Goal: Information Seeking & Learning: Learn about a topic

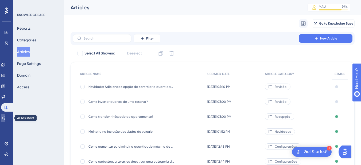
drag, startPoint x: 2, startPoint y: 117, endPoint x: 37, endPoint y: 73, distance: 56.9
click at [2, 117] on link at bounding box center [3, 118] width 4 height 9
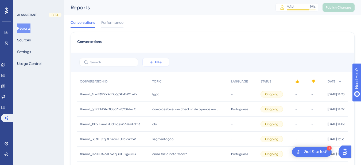
click at [153, 60] on icon at bounding box center [151, 62] width 4 height 4
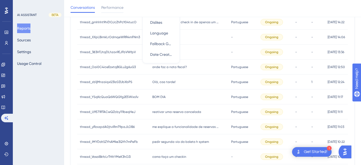
scroll to position [27, 0]
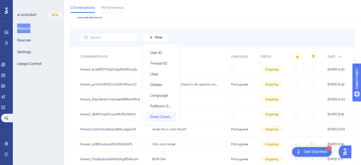
click at [158, 120] on div "Date Created Date Created" at bounding box center [161, 117] width 22 height 11
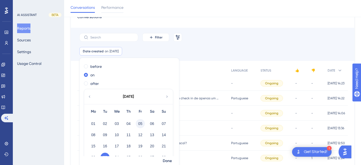
scroll to position [24, 0]
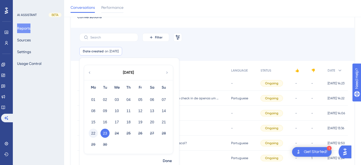
click at [93, 133] on button "22" at bounding box center [93, 133] width 9 height 9
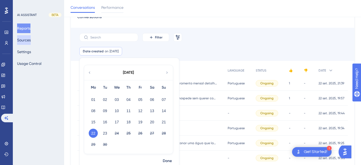
click at [25, 35] on button "Sources" at bounding box center [24, 40] width 14 height 10
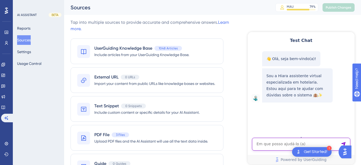
click at [276, 146] on textarea "AI Assistant Text Input" at bounding box center [301, 144] width 98 height 13
paste textarea "Porque nãi é possivel trocar os quartos de 2 reservas com o mesmo periodo de ho…"
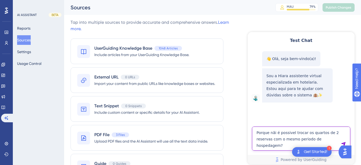
type textarea "Porque nãi é possivel trocar os quartos de 2 reservas com o mesmo periodo de ho…"
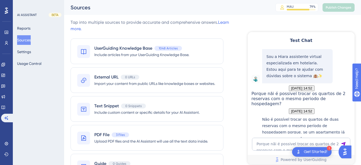
scroll to position [106, 0]
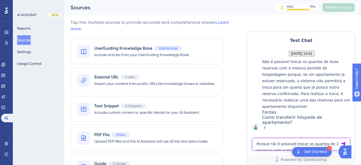
click at [267, 146] on textarea "Porque nãi é possivel trocar os quartos de 2 reservas com o mesmo periodo de ho…" at bounding box center [301, 144] width 98 height 13
paste textarea "Trocar 2 reservas de mesmo periodo de hospedagem não causa problemas com a ocup…"
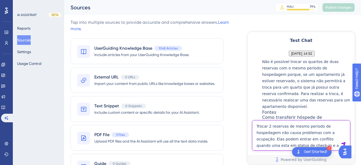
type textarea "Trocar 2 reservas de mesmo periodo de hospedagem não causa problemas com a ocup…"
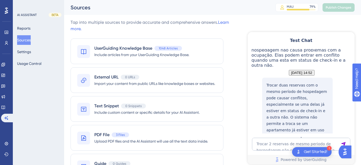
scroll to position [261, 0]
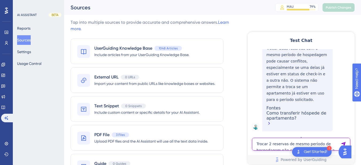
drag, startPoint x: 285, startPoint y: 105, endPoint x: 277, endPoint y: 141, distance: 37.6
click at [277, 141] on textarea "Trocar 2 reservas de mesmo periodo de hospedagem não causa problemas com a ocup…" at bounding box center [301, 144] width 98 height 13
paste textarea "ANAMA APART HOTEL"
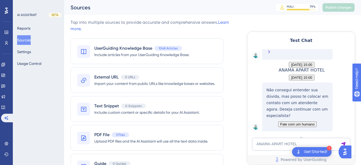
scroll to position [354, 0]
click at [265, 145] on textarea "ANAMA APART HOTEL" at bounding box center [301, 144] width 98 height 13
paste textarea "mudar para modo escuro"
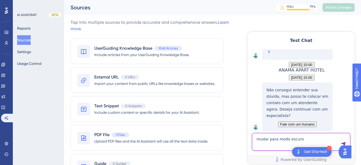
type textarea "mudar para modo escuro"
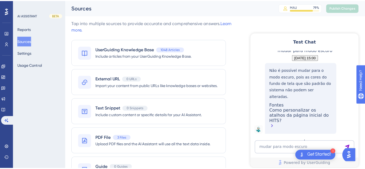
scroll to position [457, 0]
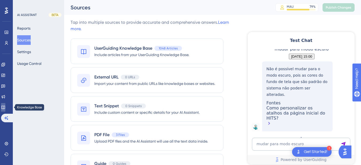
click at [5, 109] on icon at bounding box center [3, 107] width 4 height 4
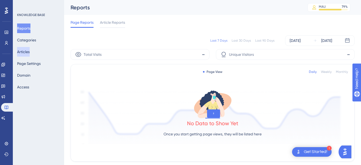
drag, startPoint x: 24, startPoint y: 45, endPoint x: 26, endPoint y: 50, distance: 6.1
click at [24, 45] on div "Reports Categories Articles Page Settings Domain Access" at bounding box center [38, 58] width 43 height 68
click at [29, 54] on button "Articles" at bounding box center [23, 52] width 13 height 10
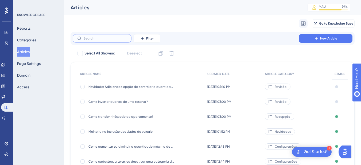
click at [92, 39] on input "text" at bounding box center [105, 39] width 43 height 4
paste input "Fechou a conta e a nota fiscal não foi gerada automaticamente? Saiba o que faze…"
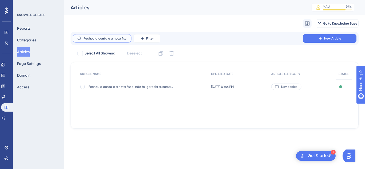
scroll to position [0, 80]
type input "Fechou a conta e a nota fiscal não foi gerada automaticamente? Saiba o que faze…"
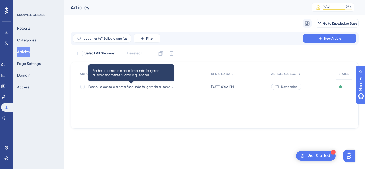
click at [104, 87] on span "Fechou a conta e a nota fiscal não foi gerada automaticamente? Saiba o que faze…" at bounding box center [132, 87] width 86 height 4
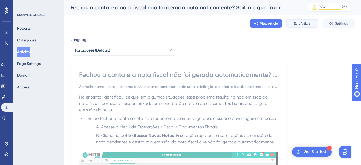
click at [307, 23] on span "Edit Article" at bounding box center [302, 23] width 17 height 4
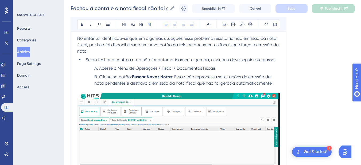
scroll to position [221, 0]
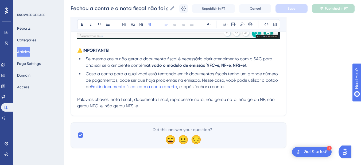
drag, startPoint x: 167, startPoint y: 112, endPoint x: 164, endPoint y: 108, distance: 4.2
click at [164, 108] on p "Palavras chaves: nota fiscal , documento fiscal, reprocessar nota, não gerou no…" at bounding box center [178, 103] width 203 height 13
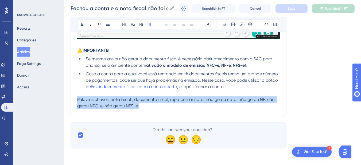
drag, startPoint x: 101, startPoint y: 106, endPoint x: 57, endPoint y: 100, distance: 44.3
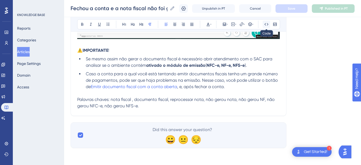
click at [267, 24] on icon at bounding box center [266, 24] width 4 height 4
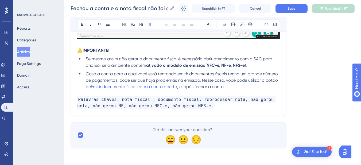
click at [207, 107] on p "Palavras chaves: nota fiscal , documento fiscal, reprocessar nota, não gerou no…" at bounding box center [178, 103] width 203 height 13
click at [202, 109] on p "Palavras chaves: nota fiscal , documento fiscal, reprocessar nota, não gerou no…" at bounding box center [178, 103] width 203 height 13
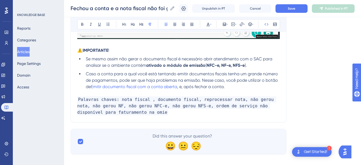
click at [301, 13] on div "Fechou a conta e a nota fiscal não foi gerada automaticamente? Saiba o que faze…" at bounding box center [212, 8] width 297 height 17
click at [293, 5] on button "Save" at bounding box center [292, 8] width 32 height 9
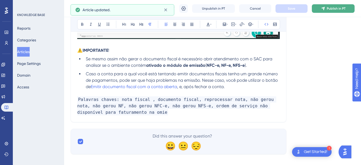
click at [325, 8] on icon at bounding box center [322, 8] width 3 height 3
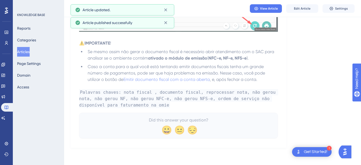
scroll to position [205, 0]
click at [5, 118] on icon at bounding box center [3, 118] width 4 height 4
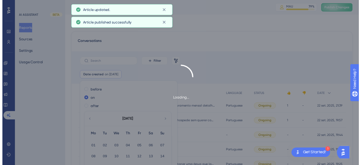
scroll to position [36, 0]
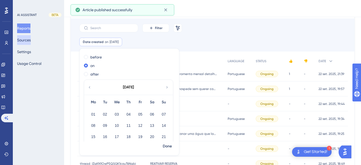
click at [25, 39] on button "Sources" at bounding box center [24, 40] width 14 height 10
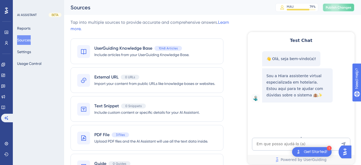
click at [336, 9] on span "Publish Changes" at bounding box center [339, 7] width 26 height 4
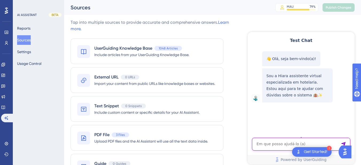
click at [285, 149] on textarea "AI Assistant Text Input" at bounding box center [301, 144] width 98 height 13
paste textarea "As ordens de serviços não estão disponíveis para faturamento no omie."
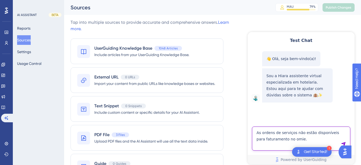
type textarea "As ordens de serviços não estão disponíveis para faturamento no omie."
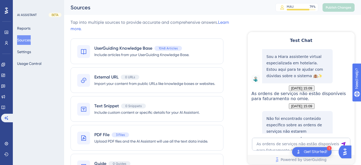
scroll to position [89, 0]
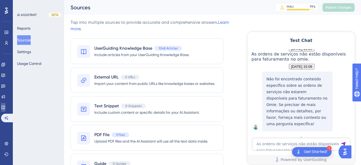
drag, startPoint x: 360, startPoint y: 130, endPoint x: 10, endPoint y: 106, distance: 350.9
click at [5, 107] on icon at bounding box center [2, 107] width 3 height 3
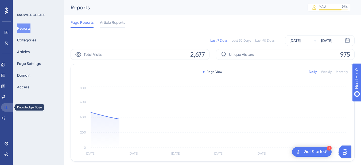
click at [9, 106] on link at bounding box center [7, 107] width 13 height 9
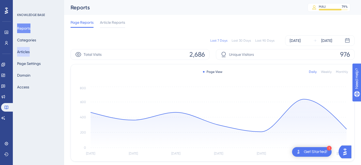
click at [20, 51] on button "Articles" at bounding box center [23, 52] width 13 height 10
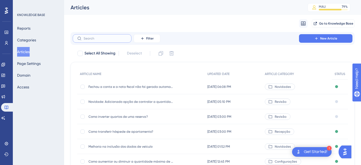
click at [97, 38] on input "text" at bounding box center [105, 39] width 43 height 4
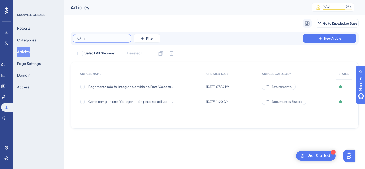
type input "i"
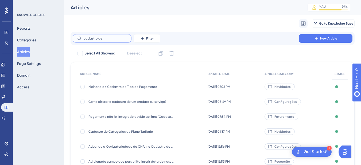
scroll to position [107, 0]
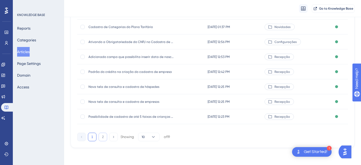
click at [103, 140] on button "2" at bounding box center [103, 137] width 9 height 9
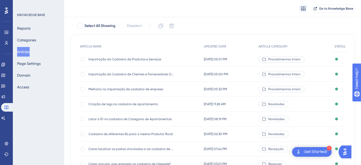
scroll to position [92, 0]
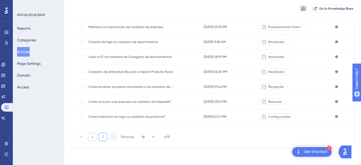
click at [93, 139] on button "1" at bounding box center [92, 137] width 9 height 9
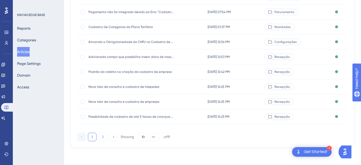
scroll to position [0, 0]
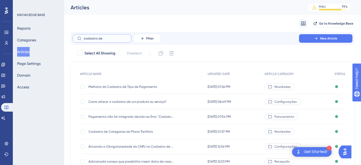
click at [114, 40] on input "cadastro de" at bounding box center [105, 39] width 43 height 4
type input "c"
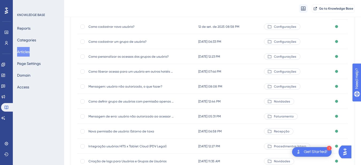
scroll to position [107, 0]
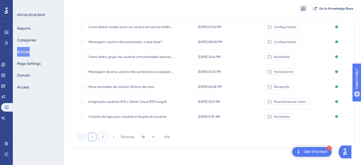
type input "usuá"
click at [102, 138] on button "2" at bounding box center [103, 137] width 9 height 9
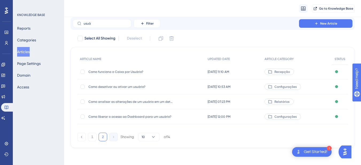
scroll to position [17, 0]
click at [105, 87] on span "Como desativar ou ativar um usuário?" at bounding box center [132, 87] width 86 height 4
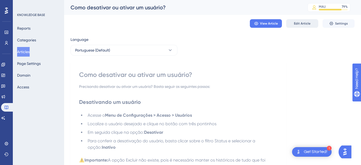
click at [304, 23] on span "Edit Article" at bounding box center [302, 23] width 17 height 4
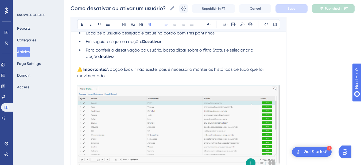
scroll to position [340, 0]
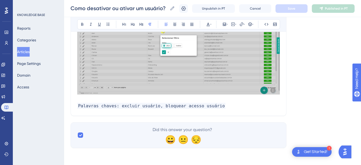
click at [229, 107] on p "Palavras chaves: excluir usuário, bloquear acesso usuário" at bounding box center [178, 106] width 203 height 6
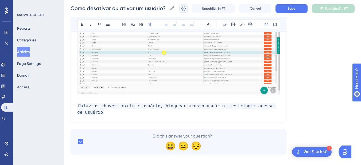
click at [186, 9] on icon at bounding box center [183, 8] width 5 height 5
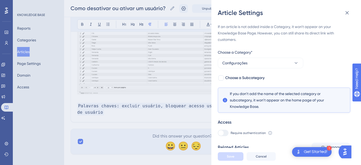
scroll to position [36, 0]
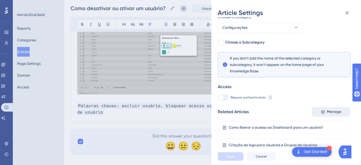
click at [327, 111] on span "Manage" at bounding box center [334, 112] width 14 height 6
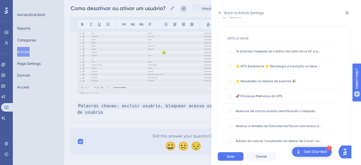
scroll to position [0, 0]
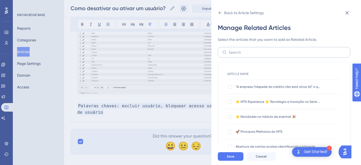
click at [248, 56] on label at bounding box center [284, 52] width 133 height 11
click at [248, 55] on input "text" at bounding box center [287, 52] width 117 height 6
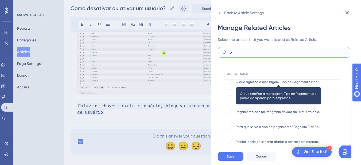
scroll to position [392, 0]
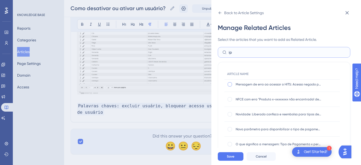
type input "ip"
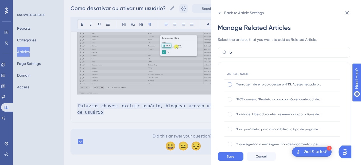
click at [231, 86] on div at bounding box center [230, 84] width 4 height 4
checkbox input "true"
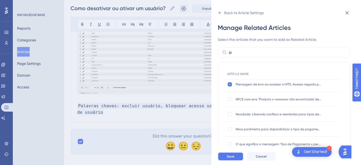
click at [237, 161] on button "Save" at bounding box center [231, 156] width 26 height 9
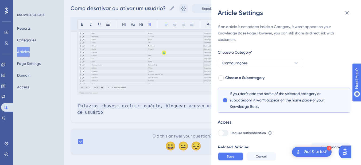
click at [237, 161] on button "Save" at bounding box center [231, 156] width 26 height 9
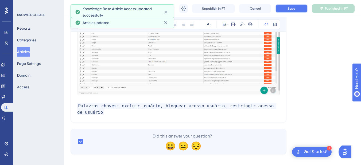
click at [295, 9] on span "Save" at bounding box center [291, 8] width 7 height 4
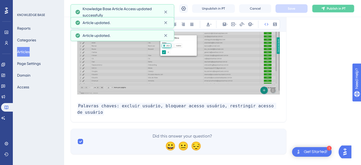
click at [332, 10] on span "Publish in PT" at bounding box center [336, 8] width 19 height 4
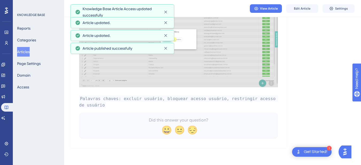
scroll to position [322, 0]
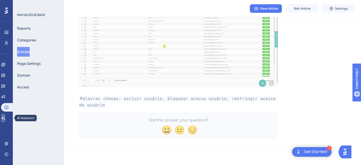
drag, startPoint x: 7, startPoint y: 120, endPoint x: 41, endPoint y: 102, distance: 38.3
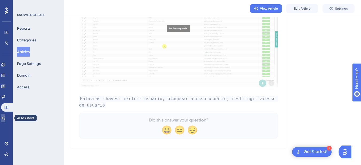
click at [5, 120] on icon at bounding box center [3, 118] width 4 height 4
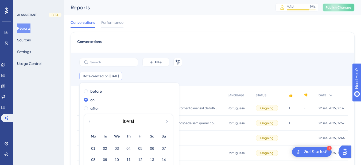
click at [344, 6] on span "Publish Changes" at bounding box center [339, 7] width 26 height 4
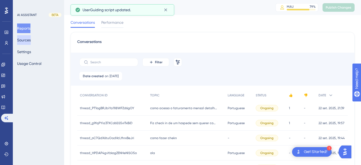
click at [27, 38] on button "Sources" at bounding box center [24, 40] width 14 height 10
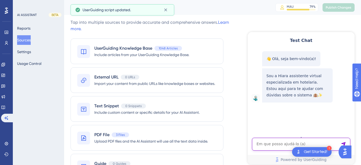
click at [281, 146] on textarea "AI Assistant Text Input" at bounding box center [301, 144] width 98 height 13
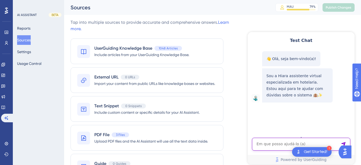
paste textarea "COMO RESTRINGIR O ACESSO DO USUÁRIO"
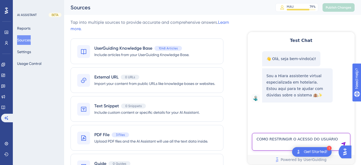
type textarea "COMO RESTRINGIR O ACESSO DO USUÁRIO"
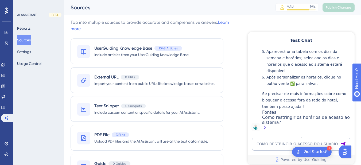
scroll to position [122, 0]
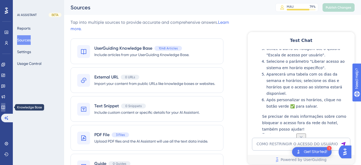
click at [5, 107] on icon at bounding box center [3, 107] width 4 height 4
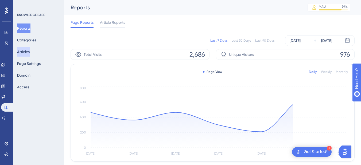
click at [24, 55] on button "Articles" at bounding box center [23, 52] width 13 height 10
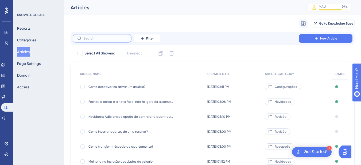
click at [104, 39] on input "text" at bounding box center [105, 39] width 43 height 4
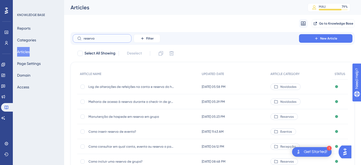
type input "reserva h"
checkbox input "true"
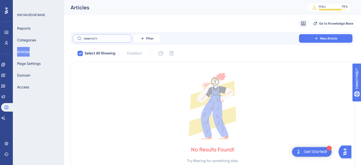
type input "reserva"
checkbox input "false"
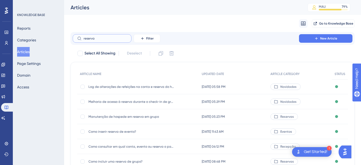
click at [92, 37] on input "reserva" at bounding box center [105, 39] width 43 height 4
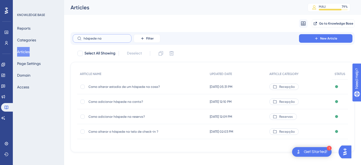
type input "hóspede na"
click at [108, 118] on span "Como adicionar hóspede na reserva?" at bounding box center [132, 117] width 86 height 4
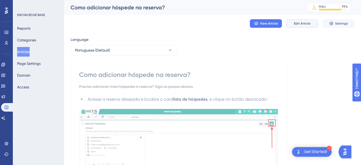
click at [294, 26] on button "Edit Article" at bounding box center [302, 23] width 32 height 9
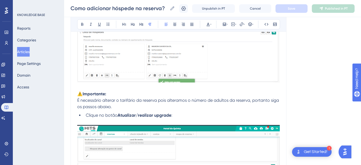
scroll to position [255, 0]
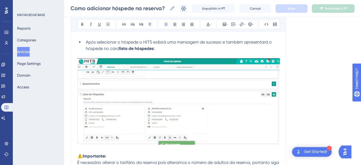
click at [25, 53] on button "Articles" at bounding box center [23, 52] width 13 height 10
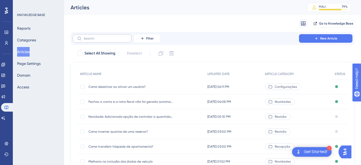
click at [103, 42] on label at bounding box center [102, 38] width 59 height 9
click at [103, 40] on input "text" at bounding box center [105, 39] width 43 height 4
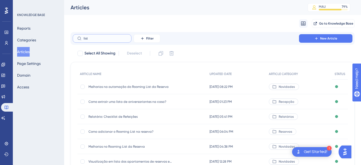
scroll to position [49, 0]
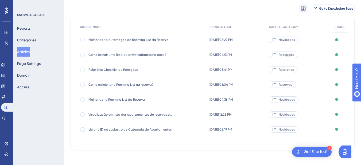
type input "list"
click at [136, 85] on span "Como adicionar o Rooming List na reserva?" at bounding box center [132, 85] width 86 height 4
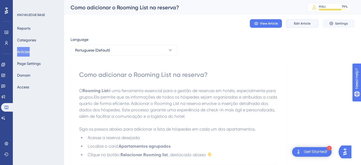
click at [291, 21] on button "Edit Article" at bounding box center [302, 23] width 32 height 9
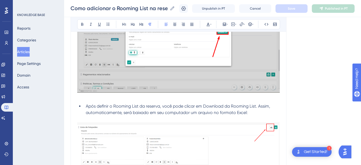
scroll to position [1457, 0]
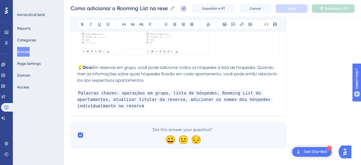
click at [94, 67] on span "Em reservas em grupo, você pode adicionar todos os hóspedes à lista de hóspedes…" at bounding box center [177, 74] width 201 height 18
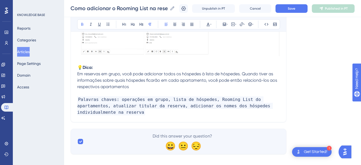
click at [93, 67] on strong "💡Dica:" at bounding box center [85, 67] width 16 height 5
click at [92, 67] on strong "💡Dica:" at bounding box center [85, 67] width 16 height 5
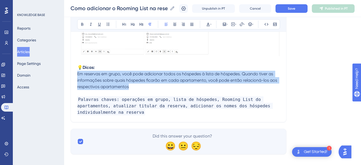
drag, startPoint x: 138, startPoint y: 87, endPoint x: 59, endPoint y: 75, distance: 79.8
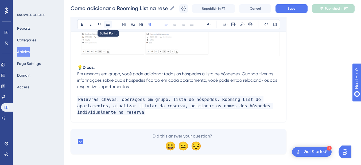
click at [108, 21] on button at bounding box center [107, 24] width 7 height 7
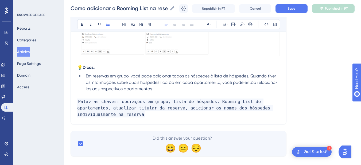
click at [166, 89] on li "Em reservas em grupo, você pode adicionar todos os hóspedes à lista de hóspedes…" at bounding box center [182, 82] width 196 height 19
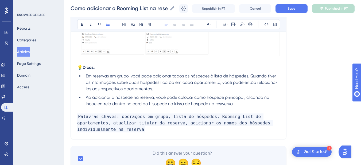
drag, startPoint x: 239, startPoint y: 102, endPoint x: 81, endPoint y: 98, distance: 158.1
click at [81, 98] on ul "Em reservas em grupo, você pode adicionar todos os hóspedes à lista de hóspedes…" at bounding box center [178, 90] width 203 height 34
copy span "Ao adicionar o hóspede na reserva, você pode colocar como hóspede prinicopal, c…"
click at [147, 103] on span "Ao adicionar o hóspede na reserva, você pode colocar como hóspede prinicopal, c…" at bounding box center [178, 100] width 185 height 11
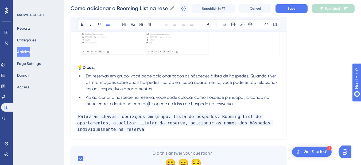
click at [147, 103] on span "Ao adicionar o hóspede na reserva, você pode colocar como hóspede prinicopal, c…" at bounding box center [178, 100] width 185 height 11
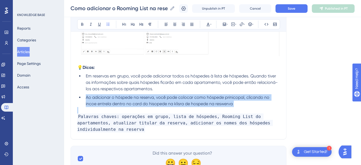
click at [147, 103] on span "Ao adicionar o hóspede na reserva, você pode colocar como hóspede prinicopal, c…" at bounding box center [178, 100] width 185 height 11
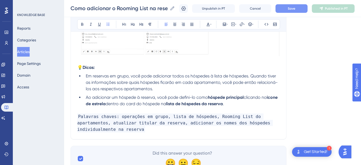
click at [296, 9] on span "Save" at bounding box center [291, 8] width 7 height 4
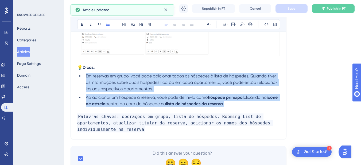
drag, startPoint x: 221, startPoint y: 105, endPoint x: 84, endPoint y: 78, distance: 139.6
click at [84, 78] on ul "Em reservas em grupo, você pode adicionar todos os hóspedes à lista de hóspedes…" at bounding box center [178, 90] width 203 height 34
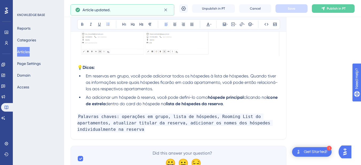
click at [80, 20] on div "Bold Italic Underline Bullet Point Heading 1 Heading 2 Heading 3 Normal Align L…" at bounding box center [178, 24] width 203 height 10
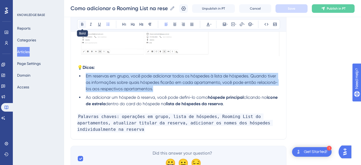
click at [80, 21] on button at bounding box center [82, 24] width 7 height 7
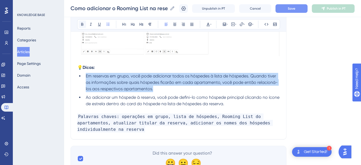
click at [80, 21] on button at bounding box center [82, 24] width 7 height 7
click at [248, 106] on li "Ao adicionar um hóspede à reserva, você pode defini-lo como hóspede principal c…" at bounding box center [182, 100] width 196 height 13
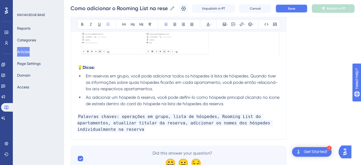
click at [296, 8] on span "Save" at bounding box center [291, 8] width 7 height 4
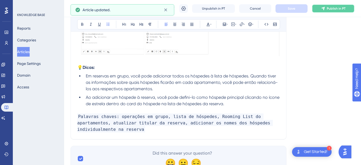
click at [339, 7] on span "Publish in PT" at bounding box center [336, 8] width 19 height 4
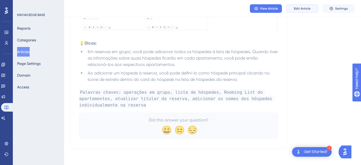
drag, startPoint x: 298, startPoint y: 8, endPoint x: 287, endPoint y: 17, distance: 14.0
click at [298, 8] on span "Edit Article" at bounding box center [302, 8] width 17 height 4
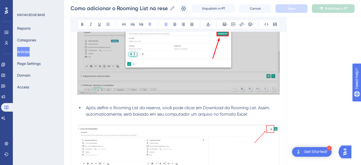
scroll to position [1480, 0]
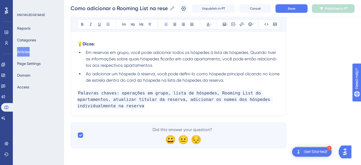
click at [109, 106] on p "Palavras chaves: operações em grupo, lista de hóspedes, Rooming List do apartam…" at bounding box center [178, 99] width 203 height 19
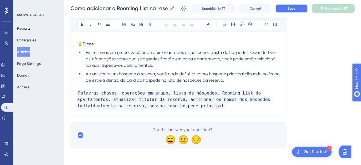
click at [304, 8] on button "Save" at bounding box center [292, 8] width 32 height 9
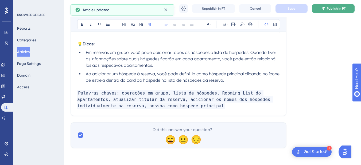
click at [323, 9] on button "Publish in PT" at bounding box center [333, 8] width 43 height 9
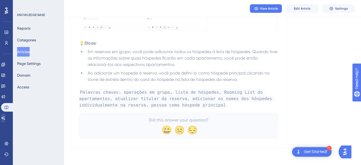
drag, startPoint x: 8, startPoint y: 126, endPoint x: 8, endPoint y: 122, distance: 4.8
click at [8, 126] on div "Performance Users Engagement Widgets Feedback Product Updates Knowledge Base AI…" at bounding box center [6, 82] width 13 height 165
click at [5, 118] on icon at bounding box center [3, 118] width 4 height 4
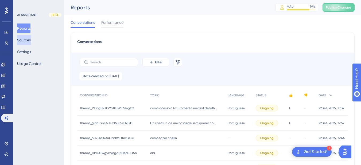
click at [26, 40] on button "Sources" at bounding box center [24, 40] width 14 height 10
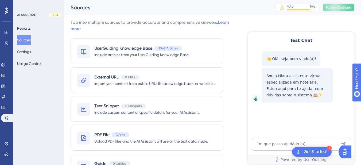
click at [340, 7] on button "Publish Changes" at bounding box center [339, 7] width 32 height 9
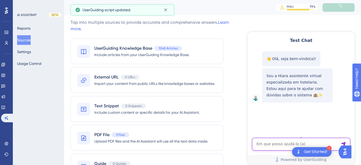
click at [276, 146] on textarea "AI Assistant Text Input" at bounding box center [301, 144] width 98 height 13
paste textarea "como coloca a pessoa como principal ocupante"
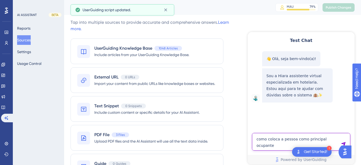
type textarea "como coloca a pessoa como principal ocupante"
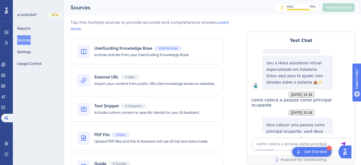
scroll to position [94, 0]
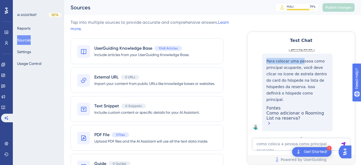
drag, startPoint x: 265, startPoint y: 68, endPoint x: 300, endPoint y: 66, distance: 34.6
click at [300, 66] on div "Para colocar uma pessoa como principal ocupante, você deve clicar no ícone de e…" at bounding box center [297, 93] width 71 height 78
click at [293, 72] on p "Para colocar uma pessoa como principal ocupante, você deve clicar no ícone de e…" at bounding box center [298, 80] width 62 height 45
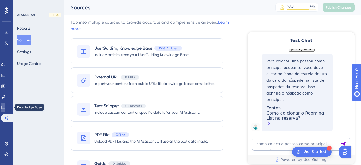
click at [5, 107] on icon at bounding box center [3, 107] width 4 height 4
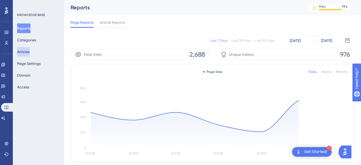
click at [25, 52] on button "Articles" at bounding box center [23, 52] width 13 height 10
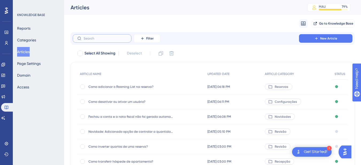
click at [93, 37] on input "text" at bounding box center [105, 39] width 43 height 4
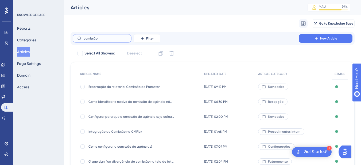
type input "comissão p"
checkbox input "true"
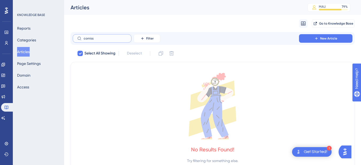
type input "comis"
checkbox input "false"
type input "c"
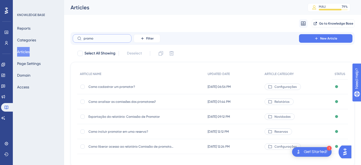
type input "promo"
click at [136, 86] on span "Como cadastrar um promotor?" at bounding box center [132, 87] width 86 height 4
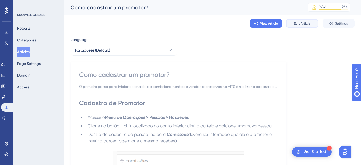
click at [302, 24] on span "Edit Article" at bounding box center [302, 23] width 17 height 4
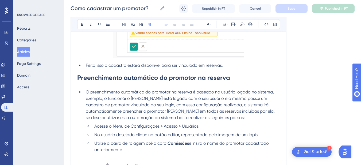
scroll to position [340, 0]
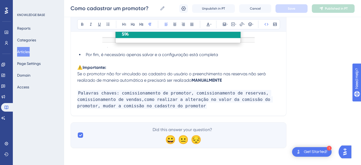
click at [181, 108] on p "Palavras chaves: comissionamento de promotor, comissionamento de reservas, comi…" at bounding box center [178, 99] width 203 height 19
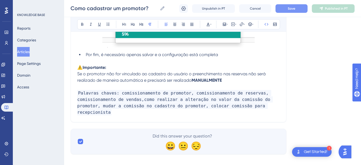
click at [287, 8] on button "Save" at bounding box center [292, 8] width 32 height 9
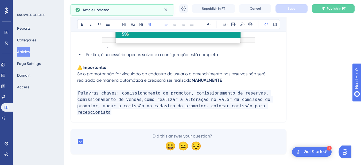
click at [263, 108] on p "Palavras chaves: comissionamento de promotor, comissionamento de reservas, comi…" at bounding box center [178, 103] width 203 height 26
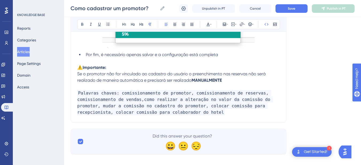
click at [286, 16] on div "Como cadastrar um promotor? Como cadastrar um promotor? Unpublish in PT Cancel …" at bounding box center [212, 8] width 297 height 17
click at [288, 11] on button "Save" at bounding box center [292, 8] width 32 height 9
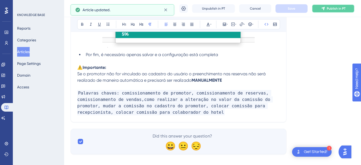
click at [324, 10] on icon at bounding box center [323, 8] width 4 height 4
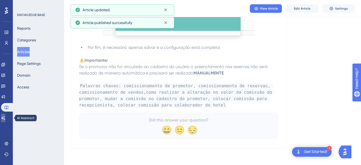
click at [5, 119] on icon at bounding box center [3, 117] width 4 height 3
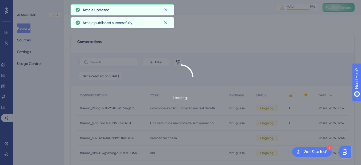
click at [331, 10] on div "Loading..." at bounding box center [180, 82] width 361 height 165
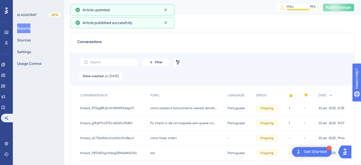
click at [338, 5] on button "Publish Changes" at bounding box center [339, 7] width 32 height 9
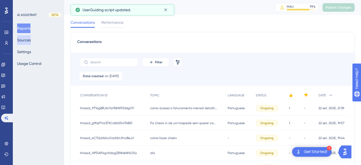
click at [27, 40] on button "Sources" at bounding box center [24, 40] width 14 height 10
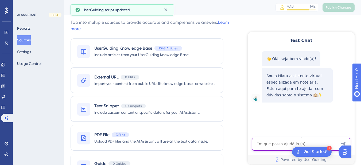
click at [278, 143] on textarea "AI Assistant Text Input" at bounding box center [301, 144] width 98 height 13
paste textarea "colocar recepionista pra comissao"
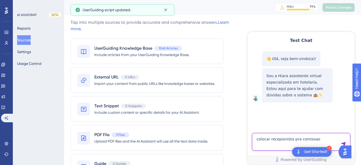
type textarea "colocar recepionista pra comissao"
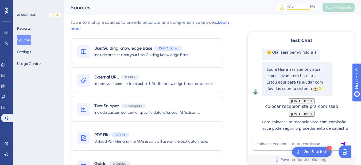
scroll to position [94, 0]
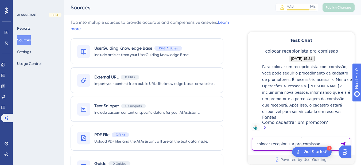
click at [279, 145] on textarea "colocar recepionista pra comissao" at bounding box center [301, 144] width 98 height 13
paste textarea "quero colocar um recepionista com comissao na diarias"
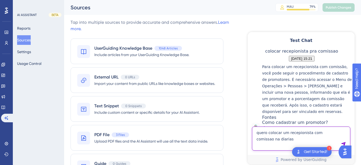
type textarea "quero colocar um recepionista com comissao na diarias"
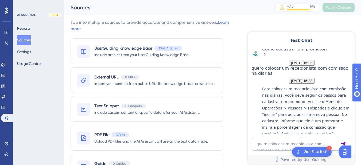
scroll to position [229, 0]
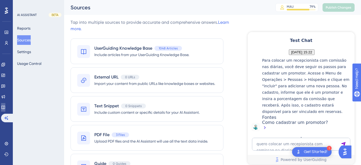
click at [5, 106] on icon at bounding box center [3, 107] width 4 height 4
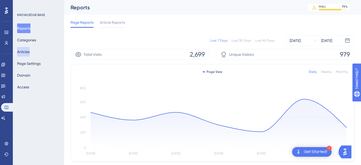
click at [25, 51] on button "Articles" at bounding box center [23, 52] width 13 height 10
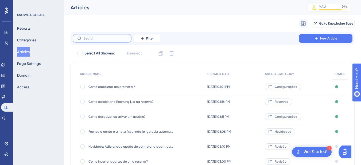
click at [96, 39] on input "text" at bounding box center [105, 39] width 43 height 4
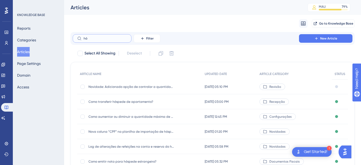
type input "h"
type input "celu"
checkbox input "true"
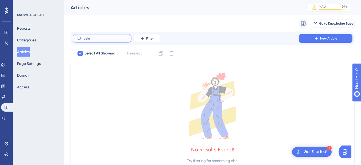
type input "cel"
checkbox input "false"
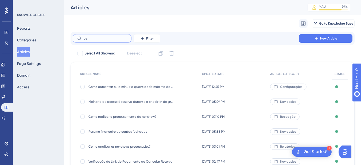
type input "c"
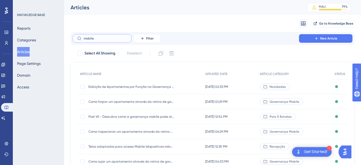
scroll to position [62, 0]
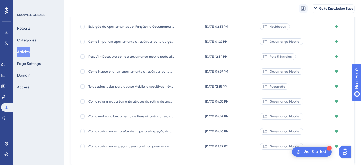
type input "mobile"
click at [122, 87] on span "Telas adaptadas para acesso Mobile (dispositivos móveis)" at bounding box center [132, 87] width 86 height 4
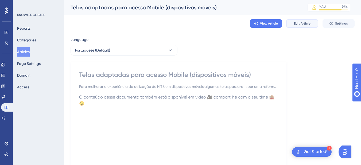
click at [300, 23] on span "Edit Article" at bounding box center [302, 23] width 17 height 4
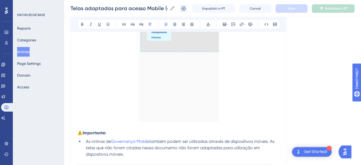
scroll to position [1466, 0]
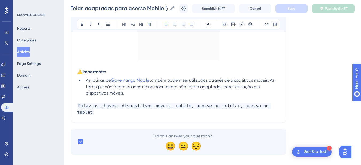
click at [271, 105] on p "Palavras chaves: dispositivos moveis, mobile, acesse no celular, acesso no tabl…" at bounding box center [178, 109] width 203 height 13
click at [272, 105] on p "Palavras chaves: dispositivos moveis, mobile, acesse no celular, acesso no tabl…" at bounding box center [178, 109] width 203 height 13
click at [296, 9] on span "Save" at bounding box center [291, 8] width 7 height 4
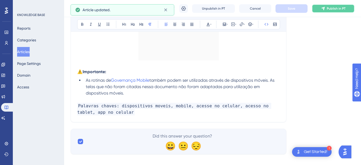
click at [325, 8] on button "Publish in PT" at bounding box center [333, 8] width 43 height 9
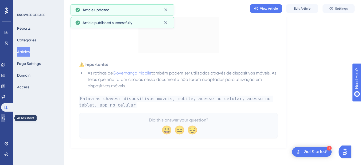
click at [3, 118] on link at bounding box center [3, 118] width 4 height 9
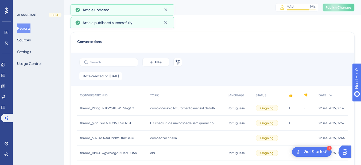
click at [333, 6] on span "Publish Changes" at bounding box center [339, 7] width 26 height 4
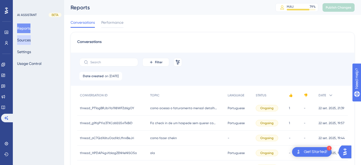
click at [27, 39] on button "Sources" at bounding box center [24, 40] width 14 height 10
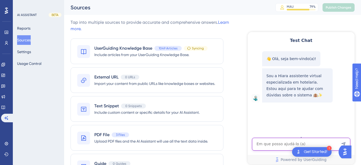
click at [274, 146] on textarea "AI Assistant Text Input" at bounding box center [301, 144] width 98 height 13
paste textarea "como baixar o app no celular"
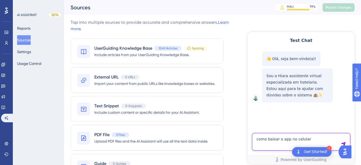
type textarea "como baixar o app no celular"
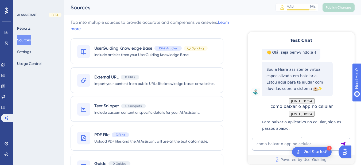
scroll to position [159, 0]
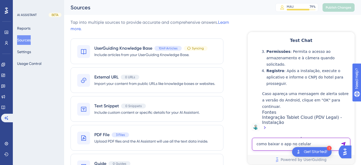
click at [276, 143] on textarea "como baixar o app no celular" at bounding box center [301, 144] width 98 height 13
paste textarea "RELATORIO DE CARROS"
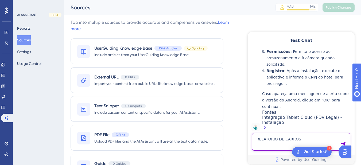
type textarea "RELATORIO DE CARROS"
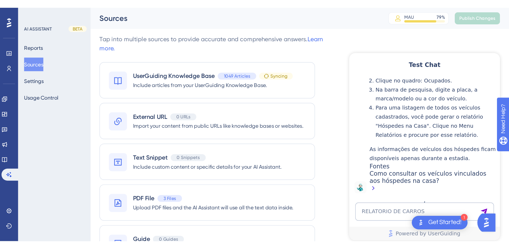
scroll to position [334, 0]
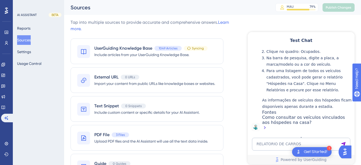
click at [273, 119] on div "Como consultar os veículos vinculados aos hóspedes na casa?" at bounding box center [307, 123] width 90 height 17
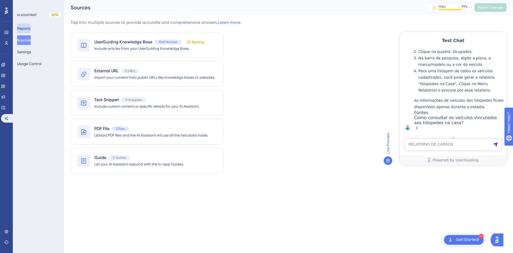
click at [30, 26] on button "Reports" at bounding box center [23, 29] width 13 height 10
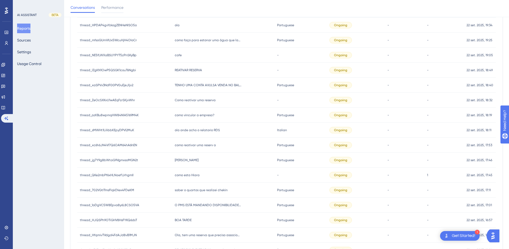
scroll to position [5, 0]
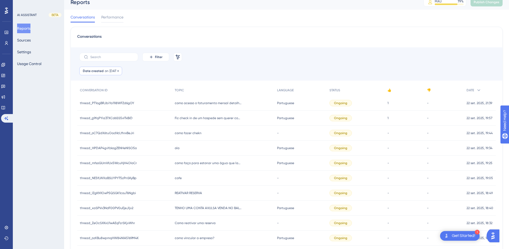
click at [106, 72] on span "on" at bounding box center [107, 71] width 4 height 4
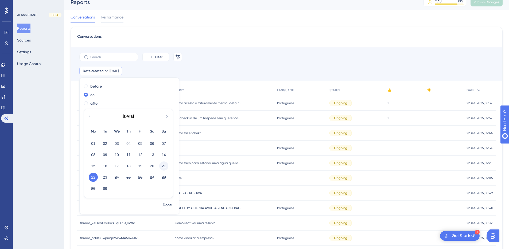
click at [166, 166] on button "21" at bounding box center [163, 165] width 9 height 9
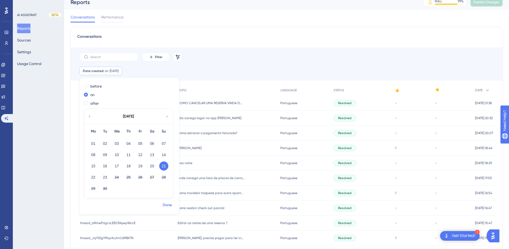
click at [166, 169] on span "Done" at bounding box center [167, 205] width 9 height 6
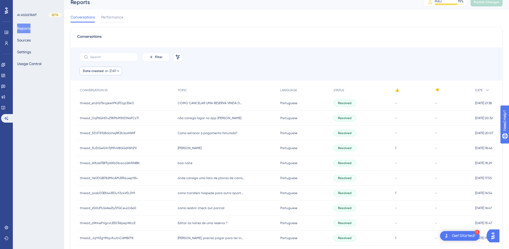
click at [103, 67] on div "Date created on 21 Sep, 2025 21 Sep, 2025 Remove" at bounding box center [100, 71] width 43 height 9
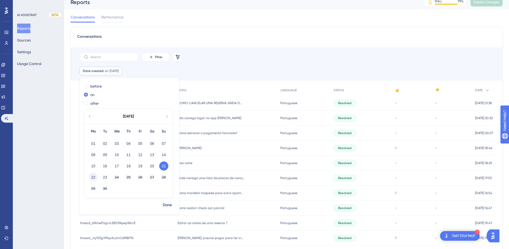
click at [93, 169] on button "22" at bounding box center [93, 176] width 9 height 9
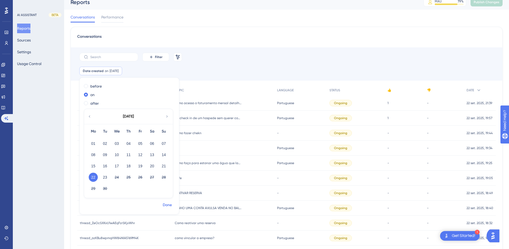
click at [170, 169] on span "Done" at bounding box center [167, 205] width 9 height 6
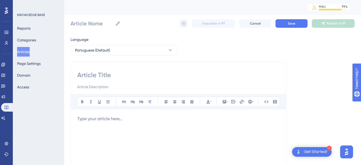
click at [27, 51] on button "Articles" at bounding box center [23, 52] width 13 height 10
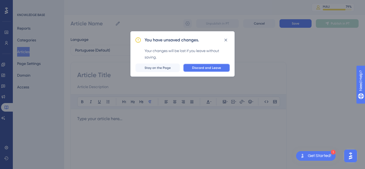
click at [207, 64] on button "Discard and Leave" at bounding box center [206, 68] width 47 height 9
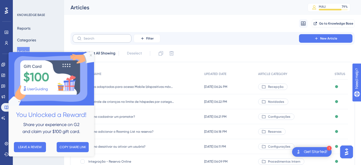
click at [93, 40] on label at bounding box center [102, 38] width 59 height 9
click at [93, 40] on input "text" at bounding box center [105, 39] width 43 height 4
click at [91, 56] on icon "Close Preview" at bounding box center [91, 55] width 2 height 2
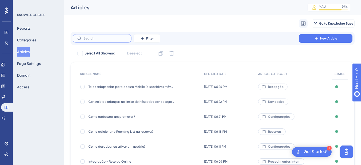
click at [91, 38] on input "text" at bounding box center [105, 39] width 43 height 4
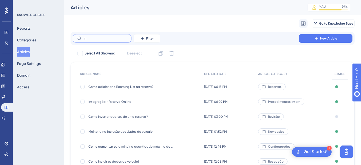
type input "i"
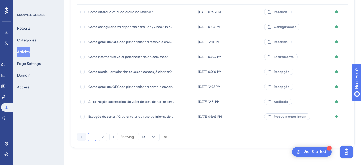
scroll to position [107, 0]
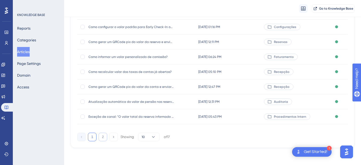
click at [101, 136] on button "2" at bounding box center [103, 137] width 9 height 9
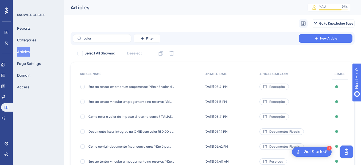
scroll to position [62, 0]
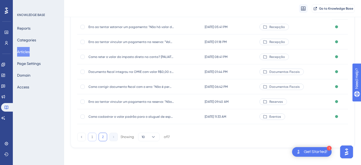
click at [95, 140] on button "1" at bounding box center [92, 137] width 9 height 9
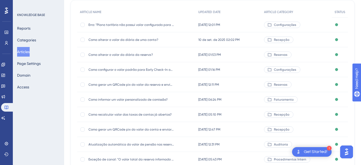
scroll to position [0, 0]
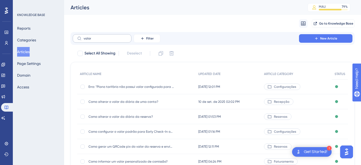
click at [112, 42] on label "valor" at bounding box center [102, 38] width 59 height 9
click at [112, 40] on input "valor" at bounding box center [105, 39] width 43 height 4
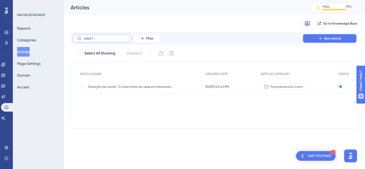
type input "valor ta"
checkbox input "true"
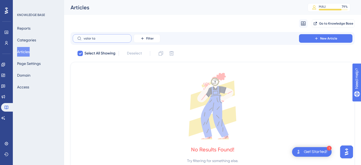
type input "valor t"
checkbox input "false"
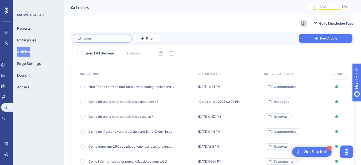
drag, startPoint x: 102, startPoint y: 40, endPoint x: 78, endPoint y: 39, distance: 24.1
click at [78, 39] on label "valor" at bounding box center [102, 38] width 59 height 9
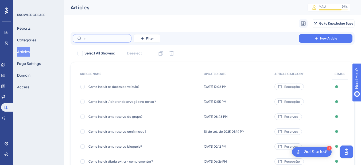
type input "i"
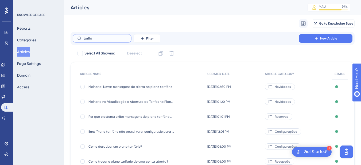
scroll to position [62, 0]
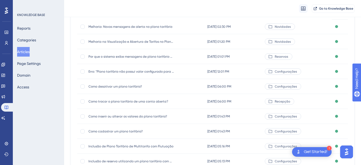
type input "tarifá"
click at [131, 119] on div "Como inserir ou alterar os valores do plano tarifário? Como inserir ou alterar …" at bounding box center [132, 116] width 86 height 15
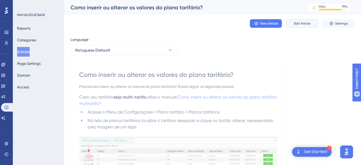
click at [302, 24] on span "Edit Article" at bounding box center [302, 23] width 17 height 4
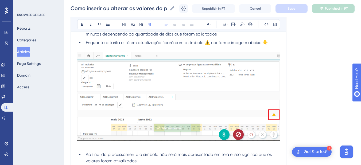
scroll to position [553, 0]
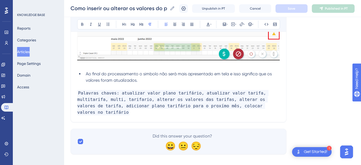
click at [272, 108] on p "Palavras chaves: atualizar valor plano tarifário, atualizar valor tarifa, multi…" at bounding box center [178, 103] width 203 height 26
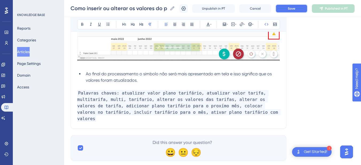
click at [296, 6] on span "Save" at bounding box center [291, 8] width 7 height 4
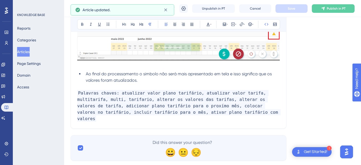
click at [339, 3] on div "Como inserir ou alterar os valores do plano tarifário? Como inserir ou alterar …" at bounding box center [212, 8] width 297 height 17
click at [337, 9] on span "Publish in PT" at bounding box center [336, 8] width 19 height 4
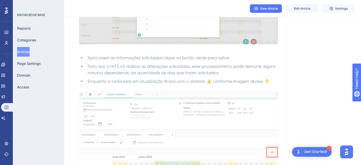
scroll to position [344, 0]
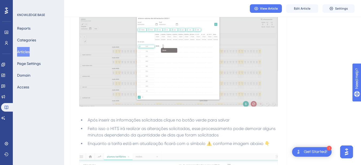
click at [25, 55] on button "Articles" at bounding box center [23, 52] width 13 height 10
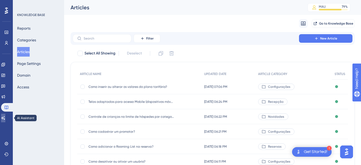
drag, startPoint x: 8, startPoint y: 119, endPoint x: 109, endPoint y: 64, distance: 114.8
click at [5, 119] on icon at bounding box center [3, 118] width 4 height 4
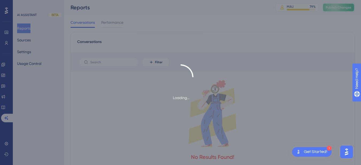
click at [345, 6] on span "Publish Changes" at bounding box center [339, 7] width 26 height 4
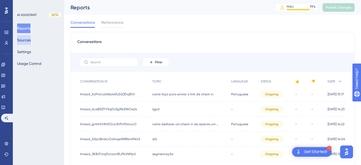
drag, startPoint x: 28, startPoint y: 37, endPoint x: 33, endPoint y: 37, distance: 5.1
click at [28, 37] on button "Sources" at bounding box center [24, 40] width 14 height 10
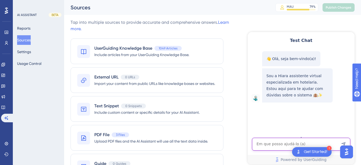
click at [277, 142] on textarea "AI Assistant Text Input" at bounding box center [301, 144] width 98 height 13
paste textarea "como aplicar o regime de pensão pernoite em dias que não estão ativos"
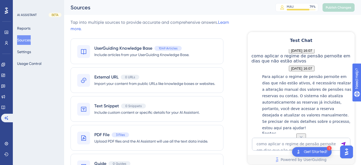
scroll to position [119, 0]
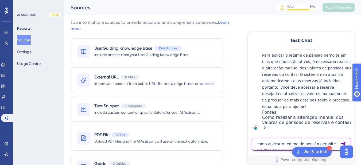
click at [272, 145] on textarea "como aplicar o regime de pensão pernoite em dias que não estão ativos" at bounding box center [301, 144] width 98 height 13
paste textarea "incluir o mês de dezembro do tarifário pernoite"
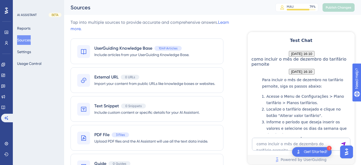
scroll to position [307, 0]
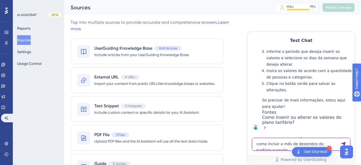
click at [279, 139] on textarea "como incluir o mês de dezembro do tarifário pernoite" at bounding box center [301, 144] width 98 height 13
paste textarea "ativa o plano tarifário Base Café da Manhã para o mês de dezembro"
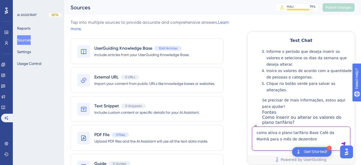
type textarea "como ativa o plano tarifário Base Café da Manhã para o mês de dezembro"
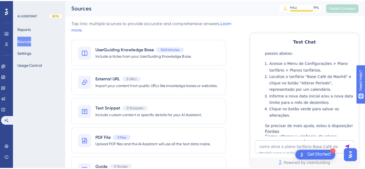
scroll to position [482, 0]
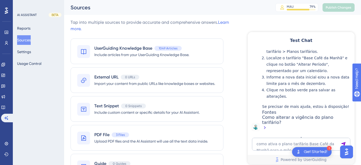
click at [7, 103] on div "Engagement Widgets Feedback Product Updates Knowledge Base AI Assistant" at bounding box center [6, 91] width 11 height 62
click at [5, 108] on icon at bounding box center [2, 107] width 3 height 3
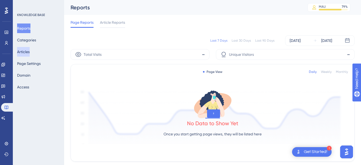
click at [30, 54] on button "Articles" at bounding box center [23, 52] width 13 height 10
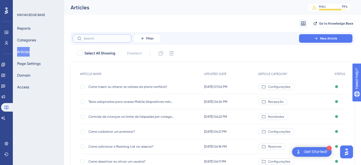
click at [95, 37] on input "text" at bounding box center [105, 39] width 43 height 4
paste input "Mensagem: usuário não autorizado, o que fazer?"
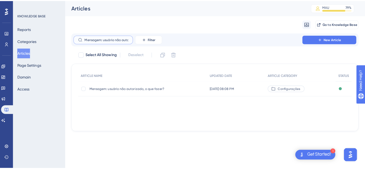
scroll to position [0, 29]
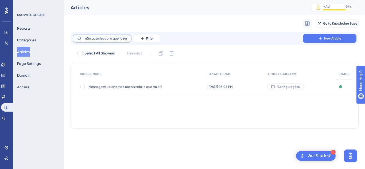
type input "Mensagem: usuário não autorizado, o que fazer?"
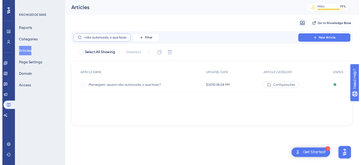
scroll to position [0, 0]
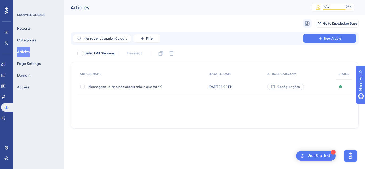
click at [119, 85] on span "Mensagem: usuário não autorizado, o que fazer?" at bounding box center [132, 87] width 86 height 4
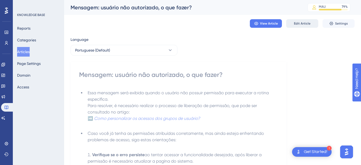
click at [303, 25] on span "Edit Article" at bounding box center [302, 23] width 17 height 4
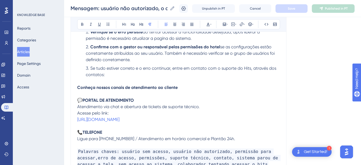
scroll to position [208, 0]
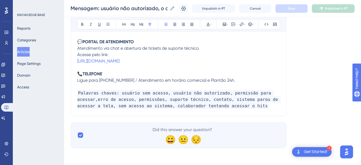
click at [247, 110] on div "Essa mensagem será exibida quando o usuário não possuir permissão para executar…" at bounding box center [178, 9] width 203 height 203
click at [256, 108] on p "Palavras chaves: usuário sem acesso, usuário não autorizado, permissão para ace…" at bounding box center [178, 99] width 203 height 19
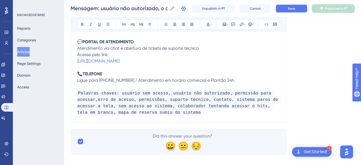
click at [296, 9] on span "Save" at bounding box center [291, 8] width 7 height 4
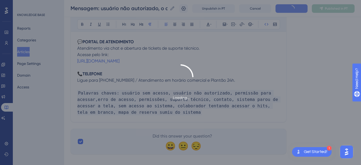
click at [333, 10] on div "Loading..." at bounding box center [180, 82] width 361 height 165
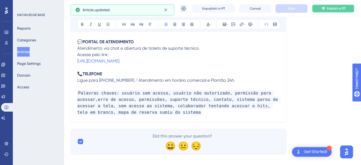
click at [333, 9] on span "Publish in PT" at bounding box center [336, 8] width 19 height 4
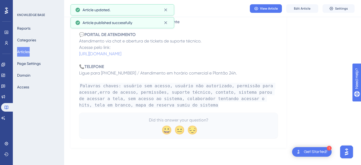
scroll to position [187, 0]
click at [5, 118] on icon at bounding box center [3, 118] width 4 height 4
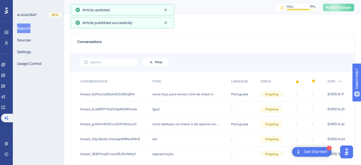
click at [337, 6] on span "Publish Changes" at bounding box center [339, 7] width 26 height 4
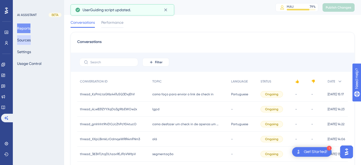
click at [29, 44] on button "Sources" at bounding box center [24, 40] width 14 height 10
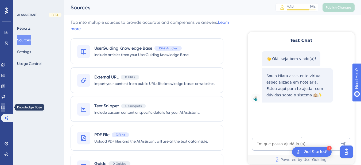
click at [5, 109] on icon at bounding box center [2, 107] width 3 height 3
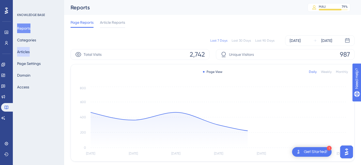
click at [30, 52] on button "Articles" at bounding box center [23, 52] width 13 height 10
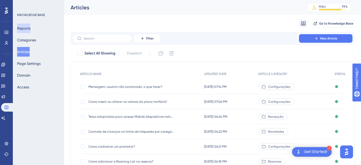
click at [22, 28] on button "Reports" at bounding box center [23, 29] width 13 height 10
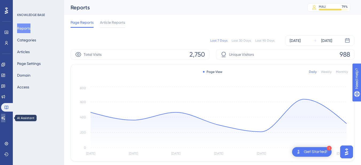
click at [4, 120] on link at bounding box center [3, 118] width 4 height 9
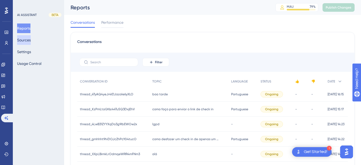
click at [28, 38] on button "Sources" at bounding box center [24, 40] width 14 height 10
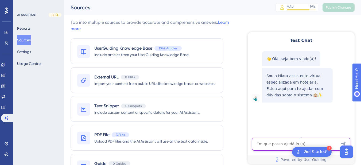
click at [263, 141] on textarea "AI Assistant Text Input" at bounding box center [301, 144] width 98 height 13
paste textarea "nao esta aparecendo o mapa da reserva para mim"
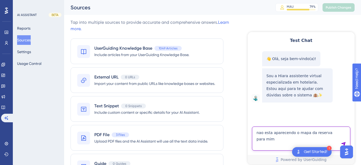
type textarea "nao esta aparecendo o mapa da reserva para mim"
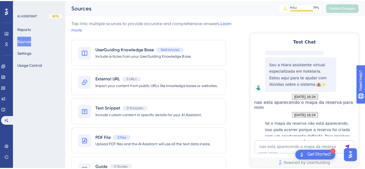
scroll to position [159, 0]
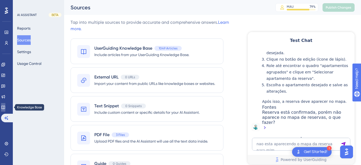
click at [5, 107] on icon at bounding box center [2, 107] width 3 height 3
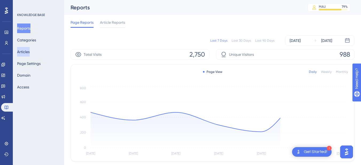
click at [29, 51] on button "Articles" at bounding box center [23, 52] width 13 height 10
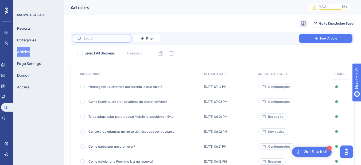
click at [85, 37] on input "text" at bounding box center [105, 39] width 43 height 4
paste input "Conferência Ocupação Mapa de Reservas"
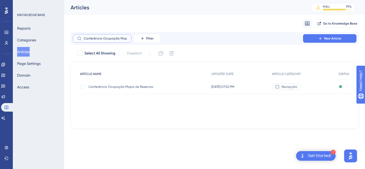
scroll to position [0, 20]
type input "Conferência Ocupação Mapa de Reservas"
click at [106, 86] on span "Conferência Ocupação Mapa de Reservas" at bounding box center [132, 87] width 86 height 4
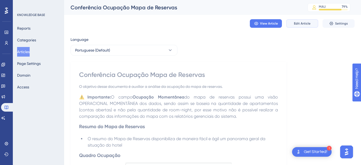
click at [299, 20] on button "Edit Article" at bounding box center [302, 23] width 32 height 9
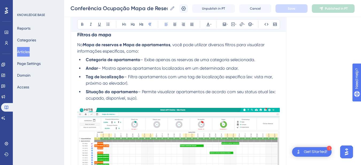
scroll to position [1726, 0]
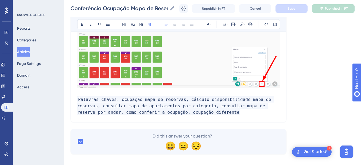
click at [119, 90] on p at bounding box center [178, 93] width 203 height 6
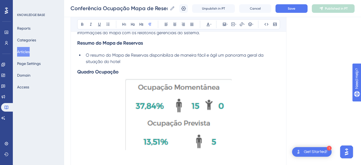
scroll to position [0, 0]
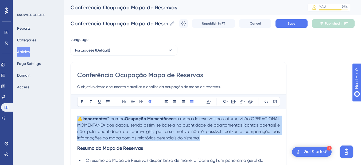
drag, startPoint x: 242, startPoint y: 141, endPoint x: 68, endPoint y: 116, distance: 176.2
copy p "⚠️Importante: O campo Ocupação Momentânea do mapa de reservas possui uma visão …"
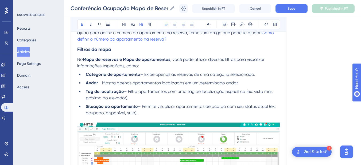
scroll to position [1706, 0]
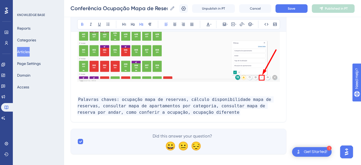
click at [99, 84] on p at bounding box center [178, 87] width 203 height 6
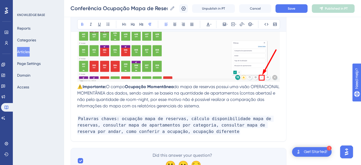
click at [78, 84] on strong "⚠️Importante:" at bounding box center [91, 86] width 29 height 5
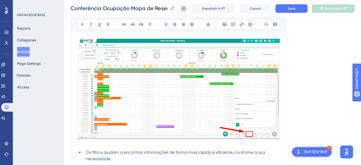
scroll to position [1394, 0]
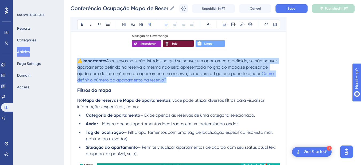
drag, startPoint x: 150, startPoint y: 72, endPoint x: 72, endPoint y: 55, distance: 79.7
copy p "⚠️Importante: As reservas só serão listadas no grid se houver um apartamento de…"
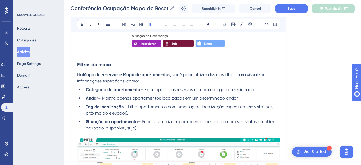
scroll to position [1706, 0]
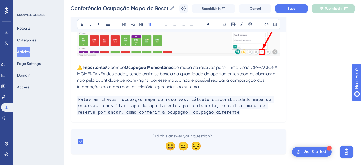
click at [109, 65] on span "O campo" at bounding box center [115, 67] width 19 height 5
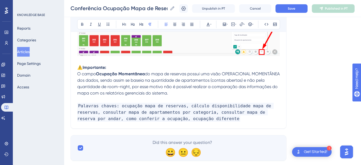
click at [217, 87] on p "O campo Ocupação Momentânea do mapa de reservas possui uma visão OPERACIONAL MO…" at bounding box center [178, 84] width 203 height 26
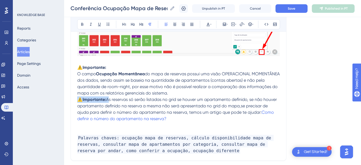
drag, startPoint x: 108, startPoint y: 95, endPoint x: 56, endPoint y: 92, distance: 51.4
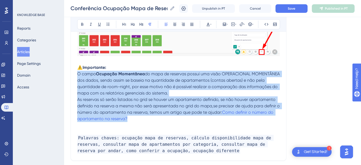
drag, startPoint x: 133, startPoint y: 111, endPoint x: 71, endPoint y: 67, distance: 76.3
click at [110, 24] on icon at bounding box center [108, 24] width 4 height 4
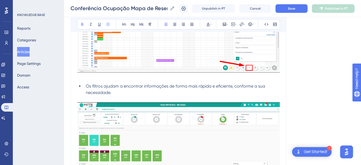
scroll to position [1685, 0]
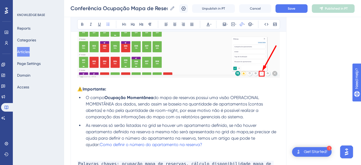
click at [221, 141] on li "As reservas só serão listadas no grid se houver um apartamento definido, se não…" at bounding box center [182, 135] width 196 height 26
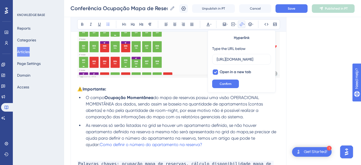
scroll to position [0, 0]
click at [205, 133] on span "As reservas só serão listadas no grid se houver um apartamento definido, se não…" at bounding box center [182, 135] width 192 height 24
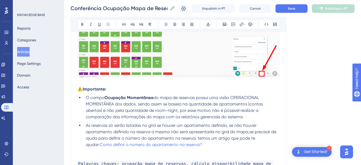
click at [209, 141] on li "As reservas só serão listadas no grid se houver um apartamento definido, se não…" at bounding box center [182, 135] width 196 height 26
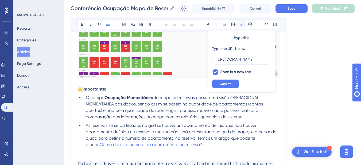
click at [209, 141] on li "As reservas só serão listadas no grid se houver um apartamento definido, se não…" at bounding box center [182, 135] width 196 height 26
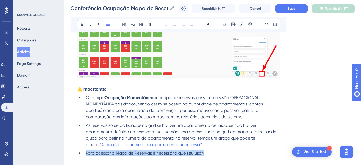
drag, startPoint x: 217, startPoint y: 145, endPoint x: 83, endPoint y: 146, distance: 134.3
click at [83, 146] on ul "O campo Ocupação Momentânea do mapa de reservas possui uma visão OPERACIONAL MO…" at bounding box center [178, 126] width 203 height 62
copy span "Para acessar o Mapa de Reservas é necessário que seu usári"
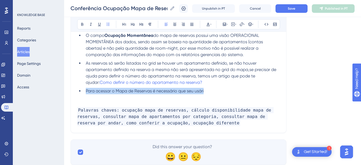
click at [109, 89] on span "Para acessar o Mapa de Reservas é necessário que seu usári" at bounding box center [145, 91] width 118 height 5
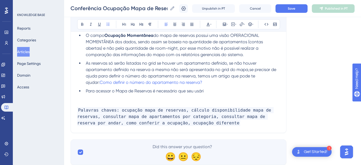
click at [109, 89] on span "Para acessar o Mapa de Reservas é necessário que seu usári" at bounding box center [145, 91] width 118 height 5
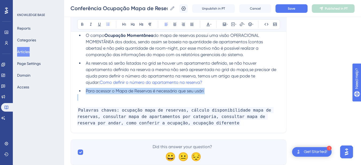
click at [109, 89] on span "Para acessar o Mapa de Reservas é necessário que seu usári" at bounding box center [145, 91] width 118 height 5
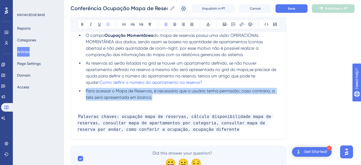
drag, startPoint x: 164, startPoint y: 90, endPoint x: 83, endPoint y: 84, distance: 81.0
click at [83, 84] on ul "O campo Ocupação Momentânea do mapa de reservas possui uma visão OPERACIONAL MO…" at bounding box center [178, 66] width 203 height 68
copy span "Para acessar o Mapa de Reservas, é necessário que o usuário tenha permissão; ca…"
click at [141, 88] on li "Para acessar o Mapa de Reservas, é necessário que o usuário tenha permissão; ca…" at bounding box center [182, 94] width 196 height 13
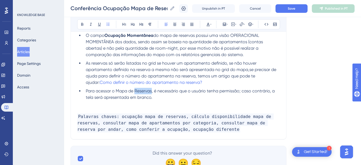
click at [141, 88] on li "Para acessar o Mapa de Reservas, é necessário que o usuário tenha permissão; ca…" at bounding box center [182, 94] width 196 height 13
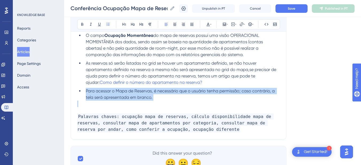
click at [141, 88] on li "Para acessar o Mapa de Reservas, é necessário que o usuário tenha permissão; ca…" at bounding box center [182, 94] width 196 height 13
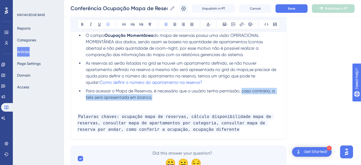
drag, startPoint x: 176, startPoint y: 90, endPoint x: 242, endPoint y: 86, distance: 66.5
click at [242, 88] on li "Para acessar o Mapa de Reservas, é necessário que o usuário tenha permissão; ca…" at bounding box center [182, 94] width 196 height 13
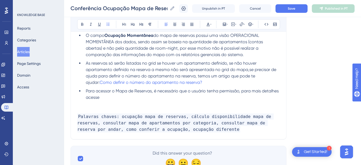
click at [113, 90] on li "Para acessar o Mapa de Reservas, é necessário que o usuário tenha permissão, pa…" at bounding box center [182, 94] width 196 height 13
drag, startPoint x: 137, startPoint y: 91, endPoint x: 208, endPoint y: 36, distance: 89.3
click at [101, 90] on li "Para acessar o Mapa de Reservas, é necessário que o usuário tenha permissão, pa…" at bounding box center [182, 94] width 196 height 13
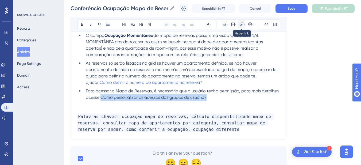
click at [243, 23] on icon at bounding box center [242, 24] width 4 height 4
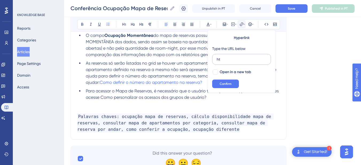
type input "h"
type input "https://appsistemas.help.userguiding.com/pt/articles/8879-como-personalizar-os-…"
click at [226, 73] on span "Open in a new tab" at bounding box center [236, 72] width 32 height 6
checkbox input "true"
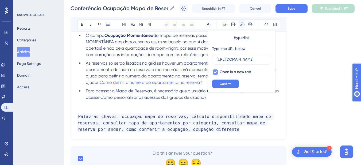
scroll to position [0, 0]
click at [224, 84] on span "Confirm" at bounding box center [226, 84] width 12 height 4
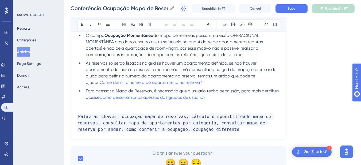
click at [163, 101] on p at bounding box center [178, 104] width 203 height 6
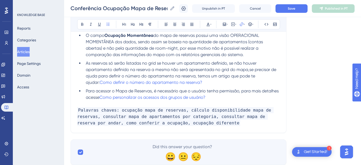
click at [301, 4] on div "Conferência Ocupação Mapa de Reservas Conferência Ocupação Mapa de Reservas Unp…" at bounding box center [212, 8] width 297 height 17
click at [294, 10] on span "Save" at bounding box center [291, 8] width 7 height 4
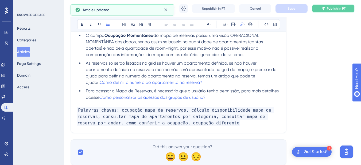
click at [333, 7] on span "Publish in PT" at bounding box center [336, 8] width 19 height 4
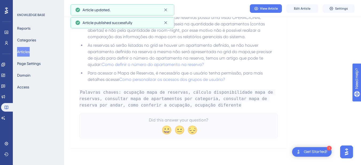
scroll to position [1729, 0]
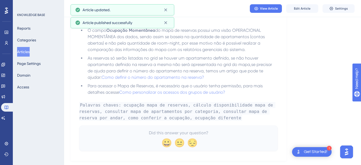
click at [27, 51] on button "Articles" at bounding box center [23, 52] width 13 height 10
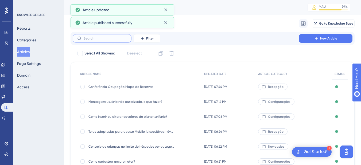
click at [91, 37] on input "text" at bounding box center [105, 39] width 43 height 4
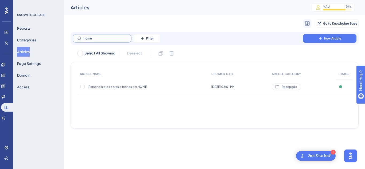
type input "home"
click at [124, 90] on div "Personalize as cores e ícones da HOME Personalize as cores e ícones da HOME" at bounding box center [132, 86] width 86 height 15
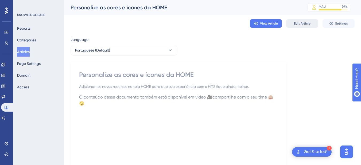
click at [300, 21] on span "Edit Article" at bounding box center [302, 23] width 17 height 4
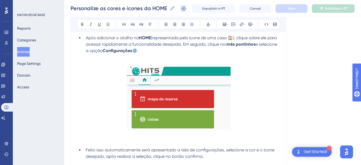
scroll to position [549, 0]
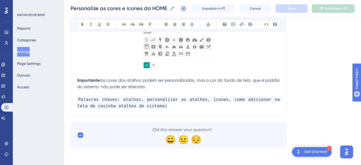
click at [148, 106] on p "Palavras chaves: atalhos, personalizar os atalhos, ícones, como adicionar na te…" at bounding box center [178, 103] width 203 height 13
click at [151, 108] on p "Palavras chaves: atalhos, personalizar os atalhos, ícones, como adicionar na te…" at bounding box center [178, 103] width 203 height 13
click at [296, 6] on span "Save" at bounding box center [291, 8] width 7 height 4
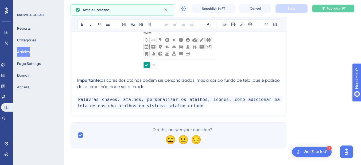
click at [324, 9] on button "Publish in PT" at bounding box center [333, 8] width 43 height 9
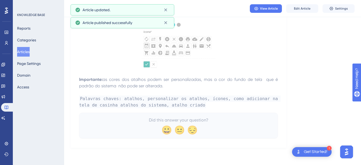
scroll to position [534, 0]
click at [28, 51] on button "Articles" at bounding box center [23, 52] width 13 height 10
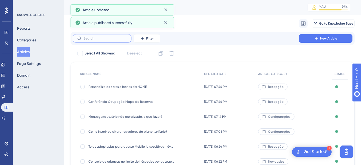
click at [106, 38] on input "text" at bounding box center [105, 39] width 43 height 4
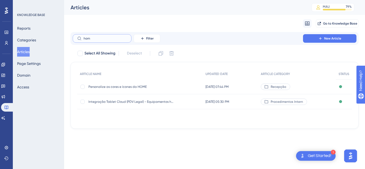
type input "hom"
click at [126, 86] on span "Personalize as cores e ícones da HOME" at bounding box center [132, 87] width 86 height 4
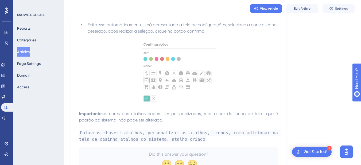
scroll to position [534, 0]
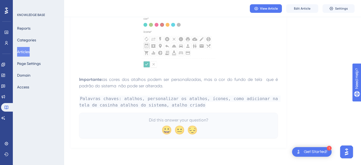
click at [29, 52] on button "Articles" at bounding box center [23, 52] width 13 height 10
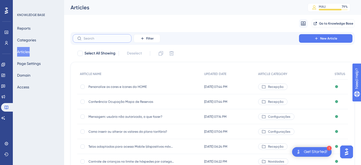
click at [93, 38] on input "text" at bounding box center [105, 39] width 43 height 4
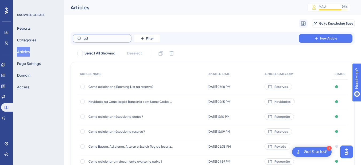
type input "a"
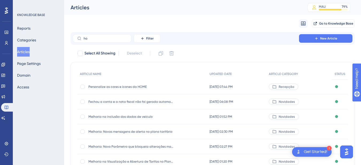
click at [109, 43] on div "ho Filter New Article" at bounding box center [213, 38] width 284 height 13
click at [110, 37] on input "ho" at bounding box center [105, 39] width 43 height 4
type input "h"
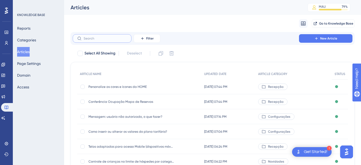
paste input "Como personalizar os atalhos da página inicial do HITS?"
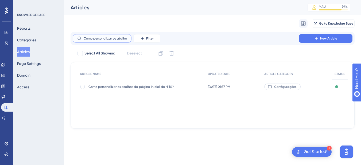
scroll to position [0, 40]
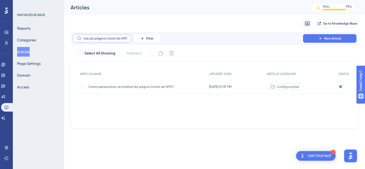
type input "Como personalizar os atalhos da página inicial do HITS?"
click at [123, 86] on span "Como personalizar os atalhos da página inicial do HITS?" at bounding box center [132, 87] width 86 height 4
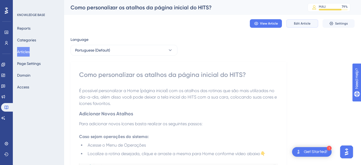
click at [305, 24] on span "Edit Article" at bounding box center [302, 23] width 17 height 4
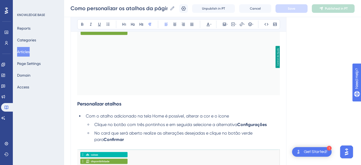
scroll to position [673, 0]
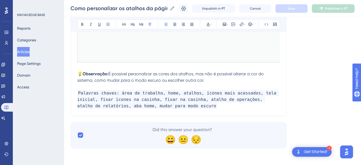
click at [198, 106] on p "Palavras chaves: área de trabalho, home, atalhos, ícones mais acessados, tela i…" at bounding box center [178, 99] width 203 height 19
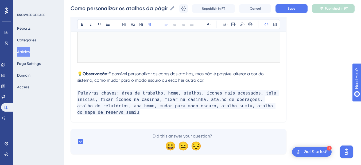
click at [104, 113] on p "Palavras chaves: área de trabalho, home, atalhos, ícones mais acessados, tela i…" at bounding box center [178, 103] width 203 height 26
click at [308, 10] on button "Save" at bounding box center [292, 8] width 32 height 9
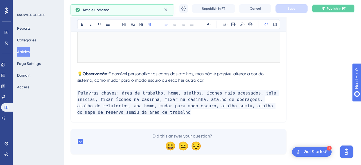
click at [334, 9] on span "Publish in PT" at bounding box center [336, 8] width 19 height 4
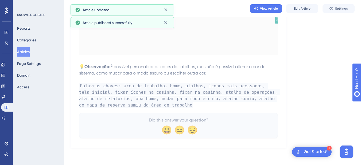
scroll to position [646, 0]
click at [25, 51] on button "Articles" at bounding box center [23, 52] width 13 height 10
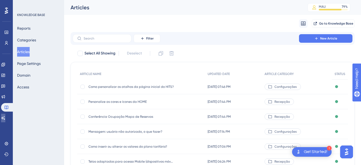
click at [5, 118] on icon at bounding box center [3, 118] width 4 height 4
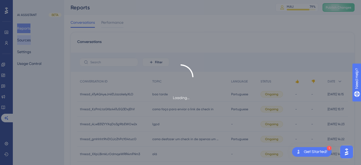
click at [27, 39] on div "Loading..." at bounding box center [180, 82] width 361 height 165
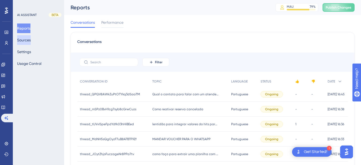
click at [26, 41] on button "Sources" at bounding box center [24, 40] width 14 height 10
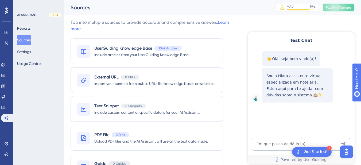
click at [353, 5] on button "Publish Changes" at bounding box center [339, 7] width 32 height 9
click at [286, 145] on textarea "AI Assistant Text Input" at bounding box center [301, 144] width 98 height 13
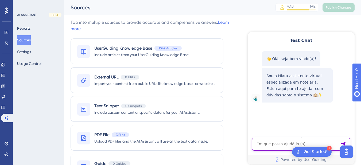
paste textarea "Nao esta aparecendo a opção "mapa da reserva" aqui na minha area de trabalho do…"
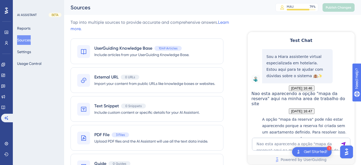
scroll to position [113, 0]
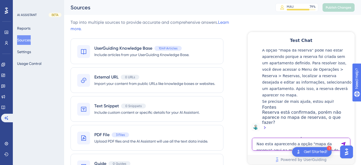
click at [271, 147] on textarea "Nao esta aparecendo a opção "mapa da reserva" aqui na minha area de trabalho do…" at bounding box center [301, 144] width 98 height 13
paste textarea "AI Assistant Text Input"
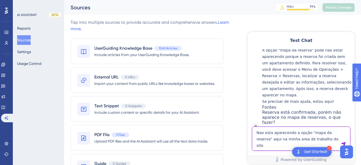
type textarea "Nao esta aparecendo a opção "mapa da reserva" aqui na minha area de trabalho do…"
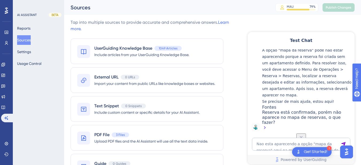
scroll to position [192, 0]
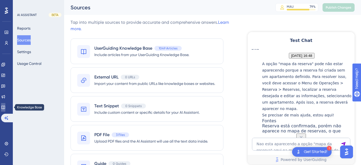
click at [5, 109] on icon at bounding box center [3, 107] width 4 height 4
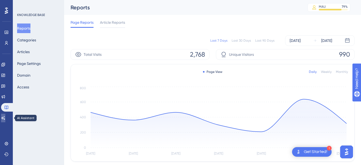
click at [5, 118] on icon at bounding box center [3, 118] width 4 height 4
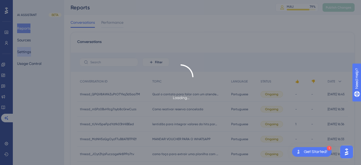
click at [32, 40] on div "Loading..." at bounding box center [180, 82] width 361 height 165
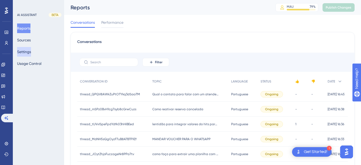
click at [26, 52] on button "Settings" at bounding box center [24, 52] width 14 height 10
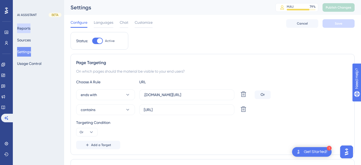
click at [30, 29] on button "Reports" at bounding box center [23, 29] width 13 height 10
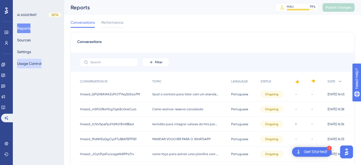
click at [33, 62] on button "Usage Control" at bounding box center [29, 64] width 24 height 10
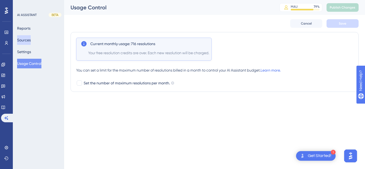
click at [29, 37] on button "Sources" at bounding box center [24, 40] width 14 height 10
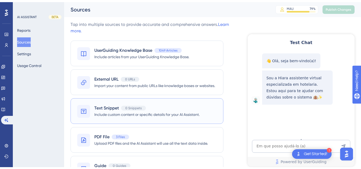
scroll to position [28, 0]
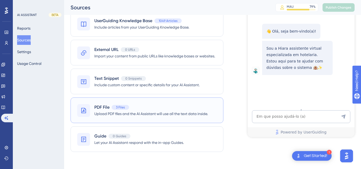
click at [120, 103] on div "PDF File 3 Files Upload PDF files and the AI Assistant will use all the text da…" at bounding box center [147, 111] width 153 height 26
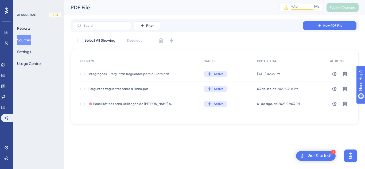
click at [108, 90] on span "Perguntas freguentes sobre a Hiara.pdf" at bounding box center [132, 89] width 86 height 4
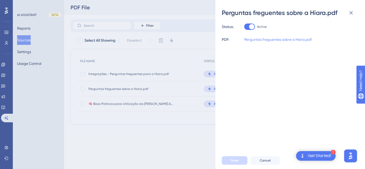
click at [271, 40] on link "Perguntas freguentes sobre a Hiara.pdf" at bounding box center [278, 39] width 68 height 6
click at [352, 12] on icon at bounding box center [351, 12] width 3 height 3
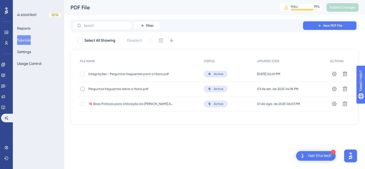
click at [80, 90] on div at bounding box center [82, 88] width 5 height 5
checkbox input "true"
click at [162, 40] on icon at bounding box center [160, 40] width 5 height 5
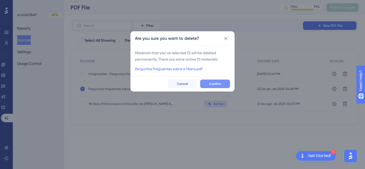
click at [218, 86] on button "Confirm" at bounding box center [215, 84] width 30 height 9
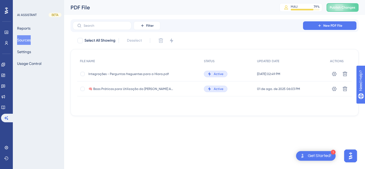
click at [306, 34] on div "Filter New PDF File Select All Showing Deselect FILE NAME STATUS UPDATED DATE A…" at bounding box center [215, 67] width 288 height 97
click at [314, 26] on button "New PDF File" at bounding box center [329, 25] width 53 height 9
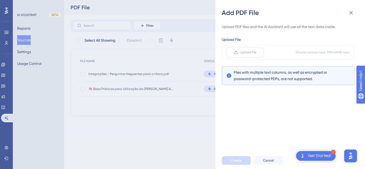
click at [254, 52] on span "Upload File" at bounding box center [248, 52] width 16 height 4
click at [257, 52] on input "Upload File" at bounding box center [257, 52] width 0 height 0
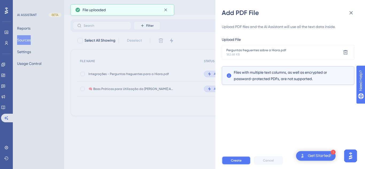
click at [241, 160] on span "Create" at bounding box center [236, 161] width 11 height 4
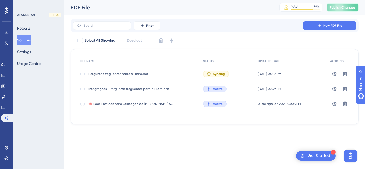
click at [347, 8] on span "Publish Changes" at bounding box center [343, 7] width 26 height 4
click at [5, 108] on icon at bounding box center [3, 107] width 4 height 4
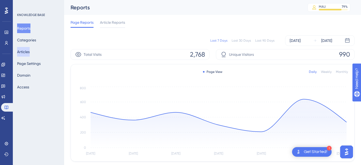
click at [30, 52] on button "Articles" at bounding box center [23, 52] width 13 height 10
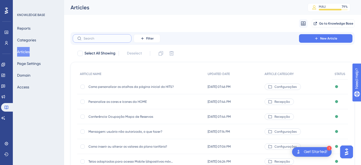
click at [98, 37] on input "text" at bounding box center [105, 39] width 43 height 4
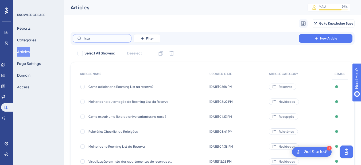
type input "listag"
checkbox input "true"
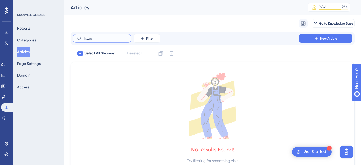
type input "lista"
checkbox input "false"
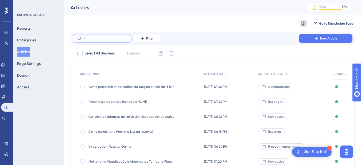
type input "l"
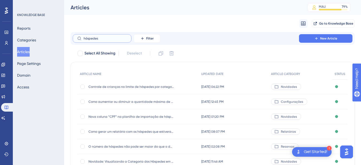
scroll to position [105, 0]
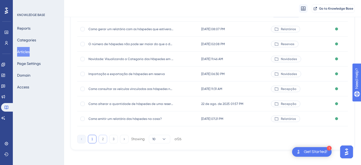
click at [101, 138] on button "2" at bounding box center [103, 139] width 9 height 9
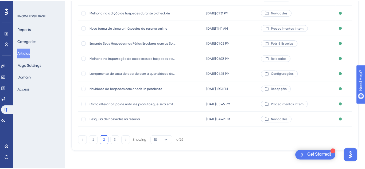
scroll to position [0, 0]
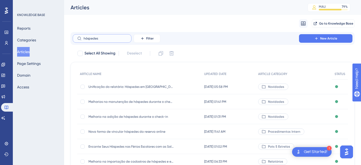
click at [95, 40] on input "hóspedes" at bounding box center [105, 39] width 43 height 4
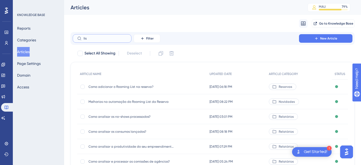
type input "lisg"
checkbox input "true"
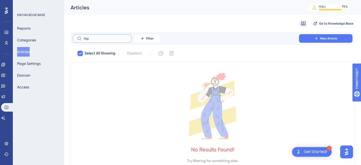
type input "lis"
checkbox input "false"
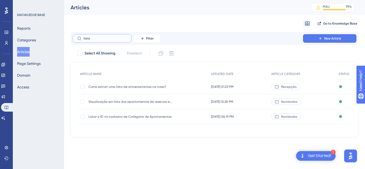
type input "listag"
checkbox input "true"
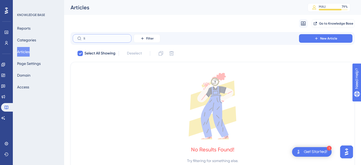
type input "l"
checkbox input "false"
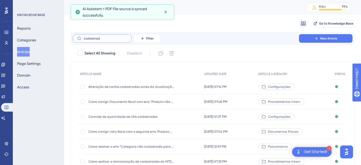
type input "cadastrad"
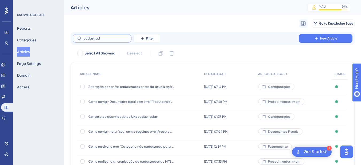
click at [106, 38] on input "cadastrad" at bounding box center [105, 39] width 43 height 4
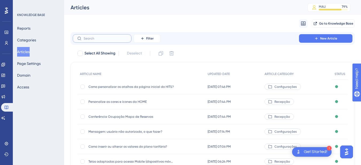
paste input "Como gerar um relatório com os hóspedes que estiveram hospedados em um determin…"
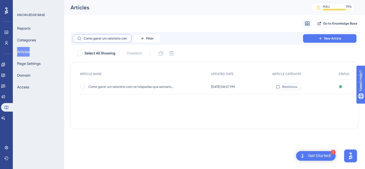
scroll to position [0, 105]
type input "Como gerar um relatório com os hóspedes que estiveram hospedados em um determin…"
click at [113, 91] on div "Como gerar um relatório com os hóspedes que estiveram hospedados em um determin…" at bounding box center [132, 86] width 86 height 15
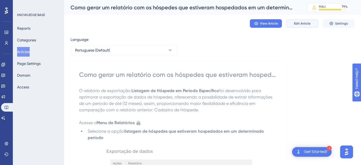
click at [292, 26] on button "Edit Article" at bounding box center [302, 23] width 32 height 9
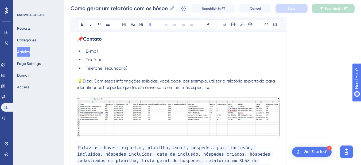
scroll to position [864, 0]
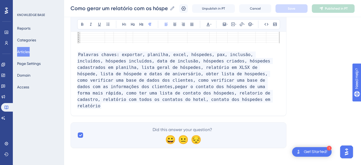
click at [162, 105] on p "Palavras chaves: exportar, planilha, excel, hóspedes, pax, inclusão, incluídos,…" at bounding box center [178, 81] width 203 height 58
click at [141, 106] on p "Palavras chaves: exportar, planilha, excel, hóspedes, pax, inclusão, incluídos,…" at bounding box center [178, 81] width 203 height 58
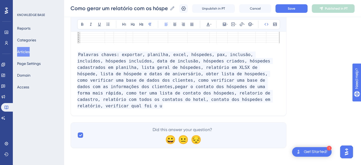
click at [197, 103] on p "Palavras chaves: exportar, planilha, excel, hóspedes, pax, inclusão, incluídos,…" at bounding box center [178, 81] width 203 height 58
click at [230, 104] on span "Palavras chaves: exportar, planilha, excel, hóspedes, pax, inclusão, incluídos,…" at bounding box center [175, 80] width 196 height 57
click at [302, 10] on button "Save" at bounding box center [292, 8] width 32 height 9
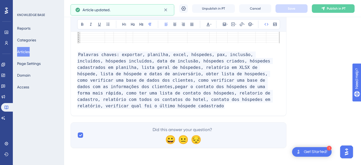
click at [254, 105] on p "Palavras chaves: exportar, planilha, excel, hóspedes, pax, inclusão, incluídos,…" at bounding box center [178, 81] width 203 height 58
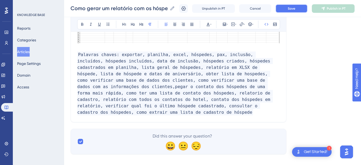
click at [303, 7] on button "Save" at bounding box center [292, 8] width 32 height 9
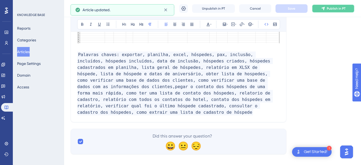
click at [328, 11] on button "Publish in PT" at bounding box center [333, 8] width 43 height 9
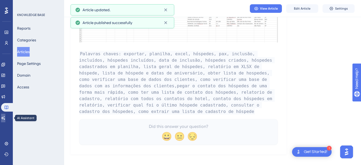
click at [5, 117] on icon at bounding box center [3, 117] width 4 height 3
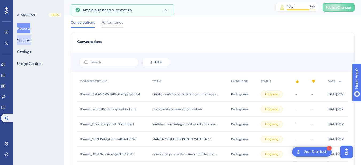
click at [29, 40] on button "Sources" at bounding box center [24, 40] width 14 height 10
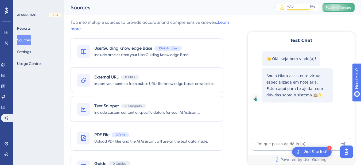
click at [338, 6] on span "Publish Changes" at bounding box center [339, 7] width 26 height 4
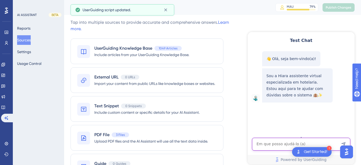
click at [273, 149] on textarea "AI Assistant Text Input" at bounding box center [301, 144] width 98 height 13
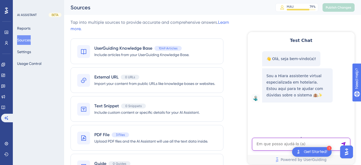
paste textarea "Como verificar qual foi o ultimo hospede cadastrado"
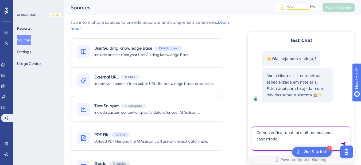
type textarea "Como verificar qual foi o ultimo hospede cadastrado"
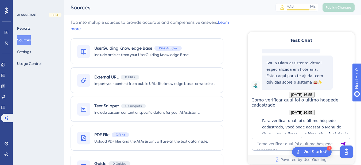
scroll to position [106, 0]
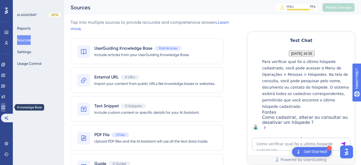
click at [4, 107] on icon at bounding box center [3, 107] width 4 height 4
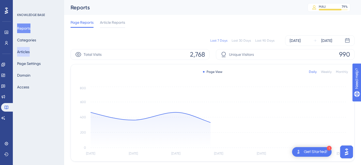
click at [30, 51] on button "Articles" at bounding box center [23, 52] width 13 height 10
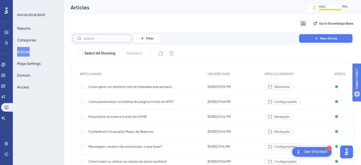
click at [96, 37] on input "text" at bounding box center [105, 39] width 43 height 4
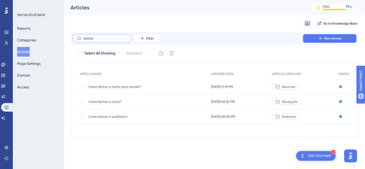
type input "fechar"
click at [118, 102] on span "Como fechar o caixa?" at bounding box center [132, 102] width 86 height 4
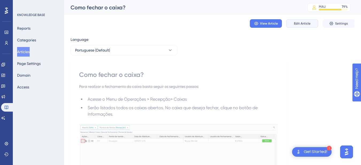
click at [294, 23] on span "Edit Article" at bounding box center [302, 23] width 17 height 4
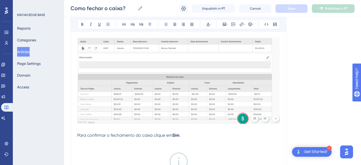
scroll to position [471, 0]
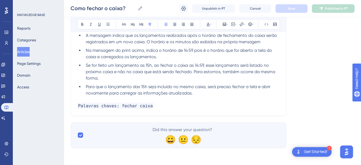
click at [176, 107] on p "Palavras chaves: fechar caixa" at bounding box center [178, 106] width 203 height 6
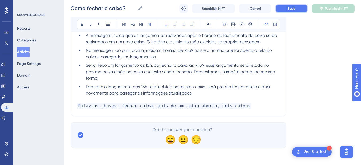
click at [295, 11] on button "Save" at bounding box center [292, 8] width 32 height 9
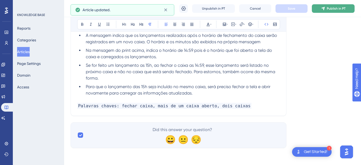
click at [325, 9] on icon at bounding box center [323, 8] width 4 height 4
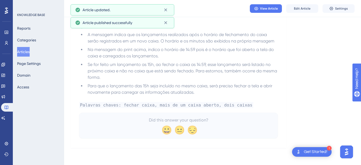
scroll to position [447, 0]
click at [28, 53] on button "Articles" at bounding box center [23, 52] width 13 height 10
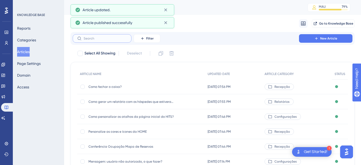
click at [99, 38] on input "text" at bounding box center [105, 39] width 43 height 4
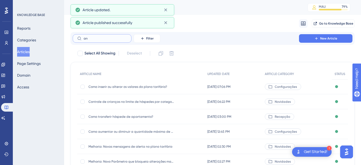
type input "anr"
checkbox input "true"
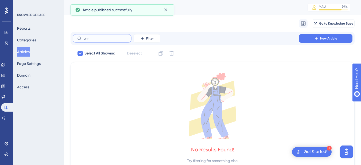
type input "an"
checkbox input "false"
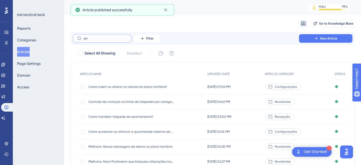
type input "anb"
checkbox input "true"
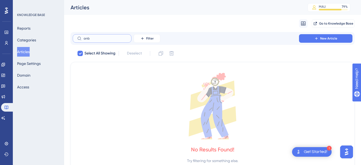
type input "an"
checkbox input "false"
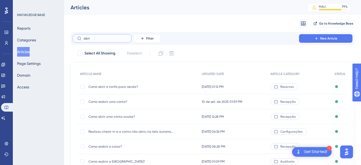
scroll to position [34, 0]
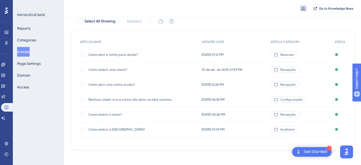
type input "abri"
click at [111, 118] on div "Como reabrir o caixa? Como reabrir o caixa?" at bounding box center [132, 114] width 86 height 15
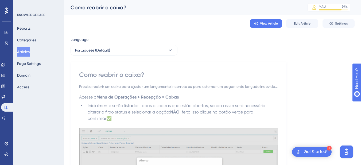
click at [30, 51] on button "Articles" at bounding box center [23, 52] width 13 height 10
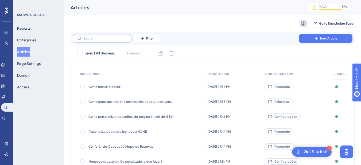
click at [91, 40] on label at bounding box center [102, 38] width 59 height 9
click at [91, 40] on input "text" at bounding box center [105, 39] width 43 height 4
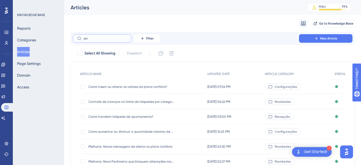
type input "anr"
checkbox input "true"
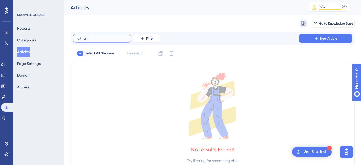
type input "an"
checkbox input "false"
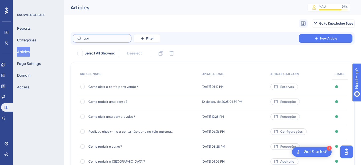
scroll to position [36, 0]
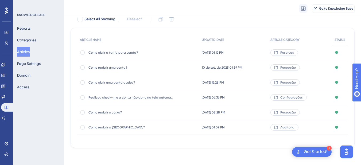
type input "abr"
click at [118, 109] on div "Como reabrir o caixa? Como reabrir o caixa?" at bounding box center [132, 112] width 86 height 15
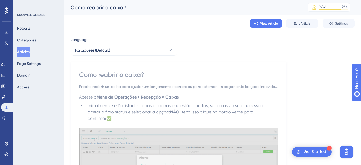
click at [306, 19] on div "View Article Edit Article Settings" at bounding box center [213, 23] width 284 height 17
click at [296, 23] on span "Edit Article" at bounding box center [302, 23] width 17 height 4
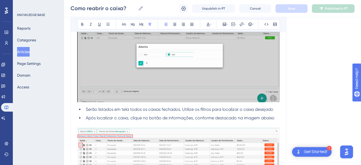
scroll to position [439, 0]
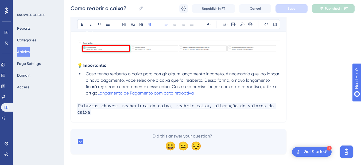
click at [274, 106] on p "Palavras chaves: reabertura do caixa, reabrir caixa, alteração de valores do ca…" at bounding box center [178, 109] width 203 height 13
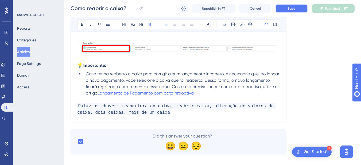
click at [295, 10] on span "Save" at bounding box center [291, 8] width 7 height 4
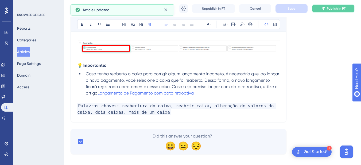
click at [322, 9] on icon at bounding box center [323, 8] width 4 height 4
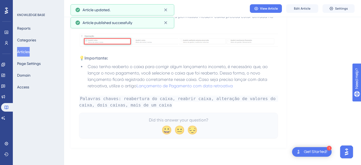
click at [30, 52] on button "Articles" at bounding box center [23, 52] width 13 height 10
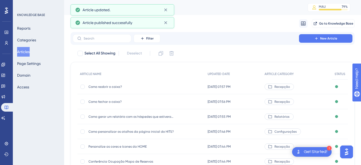
click at [108, 103] on span "Como fechar o caixa?" at bounding box center [132, 102] width 86 height 4
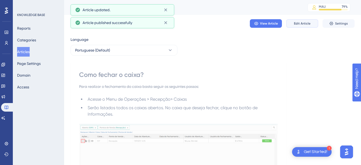
click at [305, 22] on span "Edit Article" at bounding box center [302, 23] width 17 height 4
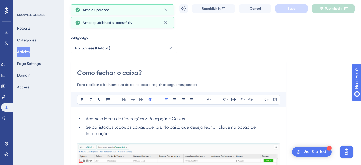
scroll to position [471, 0]
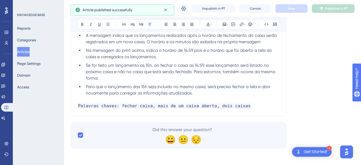
click at [252, 102] on p at bounding box center [178, 100] width 203 height 6
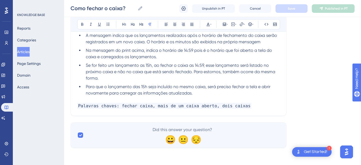
click at [251, 103] on p "Palavras chaves: fechar caixa, mais de um caixa aberto, dois caixas" at bounding box center [178, 106] width 203 height 6
click at [26, 51] on button "Articles" at bounding box center [23, 52] width 13 height 10
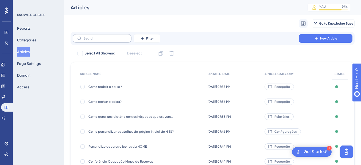
click at [97, 36] on label at bounding box center [102, 38] width 59 height 9
click at [97, 37] on input "text" at bounding box center [105, 39] width 43 height 4
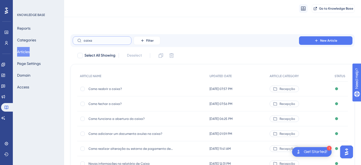
scroll to position [62, 0]
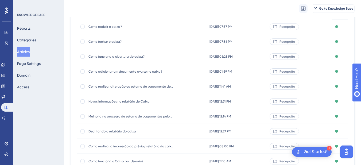
type input "caixa"
click at [128, 56] on span "Como funciona a abertura do caixa?" at bounding box center [132, 57] width 86 height 4
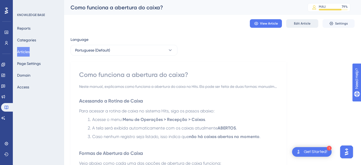
click at [309, 23] on span "Edit Article" at bounding box center [302, 23] width 17 height 4
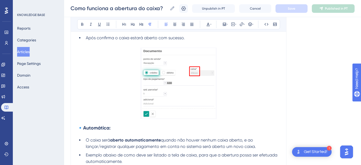
scroll to position [483, 0]
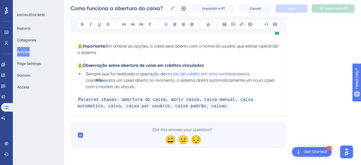
click at [204, 107] on p "Palavras chaves: abertura do caixa, abrir caixa, caixa manual, caixa automatico…" at bounding box center [178, 103] width 203 height 13
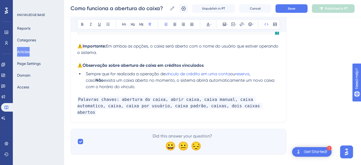
click at [289, 14] on div "Como funciona a abertura do caixa? Como funciona a abertura do caixa? Unpublish…" at bounding box center [212, 8] width 297 height 17
click at [293, 8] on span "Save" at bounding box center [291, 8] width 7 height 4
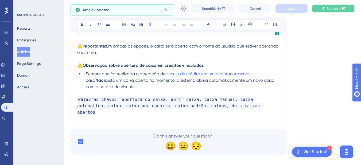
click at [327, 11] on button "Publish in PT" at bounding box center [333, 8] width 43 height 9
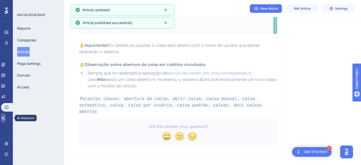
click at [5, 118] on link at bounding box center [3, 118] width 4 height 9
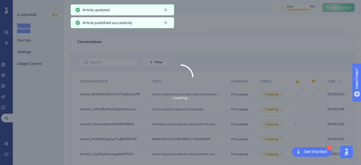
click at [347, 9] on div "Loading..." at bounding box center [180, 82] width 361 height 165
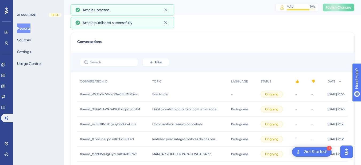
click at [347, 6] on span "Publish Changes" at bounding box center [339, 7] width 26 height 4
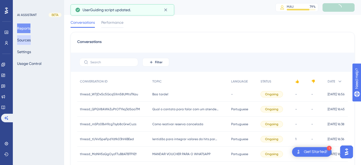
click at [28, 42] on button "Sources" at bounding box center [24, 40] width 14 height 10
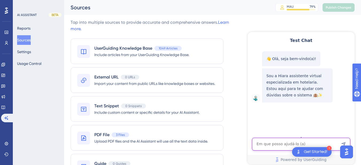
click at [274, 148] on textarea "AI Assistant Text Input" at bounding box center [301, 144] width 98 height 13
paste textarea "DOIS CAIXAS ABERTOS O QUE FAZER"
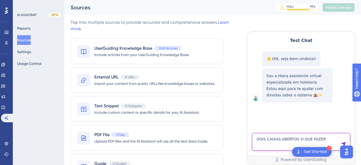
type textarea "DOIS CAIXAS ABERTOS O QUE FAZER"
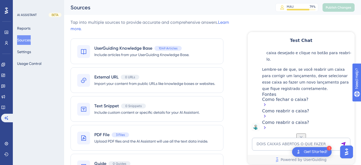
scroll to position [116, 0]
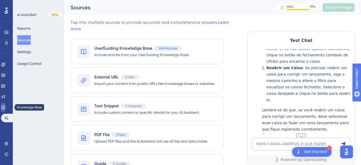
click at [5, 109] on icon at bounding box center [2, 107] width 3 height 3
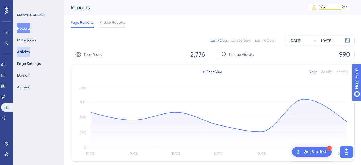
click at [27, 51] on button "Articles" at bounding box center [23, 52] width 13 height 10
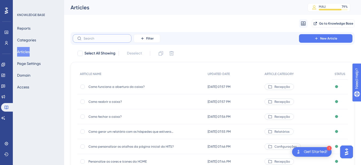
click at [107, 37] on input "text" at bounding box center [105, 39] width 43 height 4
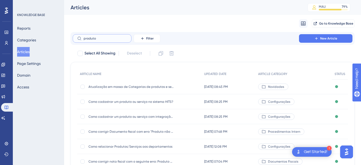
scroll to position [62, 0]
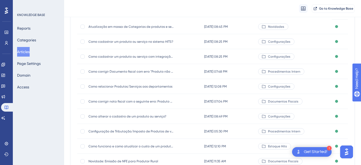
type input "produto"
click at [138, 116] on span "Como alterar o cadastro de um produto ou serviço?" at bounding box center [132, 116] width 86 height 4
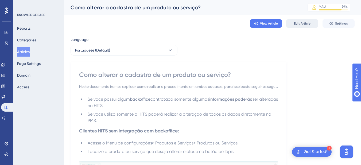
click at [300, 25] on span "Edit Article" at bounding box center [302, 23] width 17 height 4
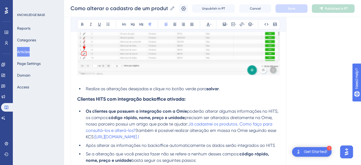
scroll to position [400, 0]
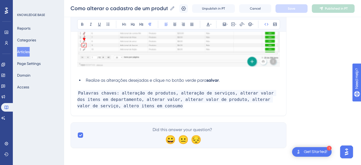
click at [184, 106] on p "Palavras chaves: alteração de produtos, alteração de serviços, alterar valor do…" at bounding box center [178, 99] width 203 height 19
click at [216, 103] on p "Palavras chaves: alteração de produtos, alteração de serviços, alterar valor do…" at bounding box center [178, 99] width 203 height 19
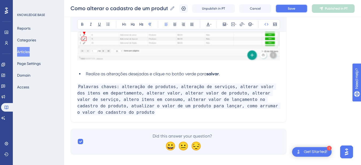
click at [292, 11] on button "Save" at bounding box center [292, 8] width 32 height 9
drag, startPoint x: 329, startPoint y: 7, endPoint x: 100, endPoint y: 41, distance: 231.8
click at [325, 7] on icon at bounding box center [323, 8] width 4 height 4
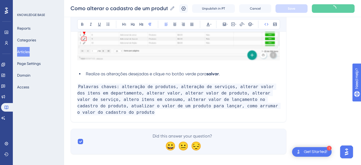
scroll to position [396, 0]
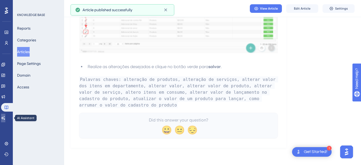
click at [5, 117] on link at bounding box center [3, 118] width 4 height 9
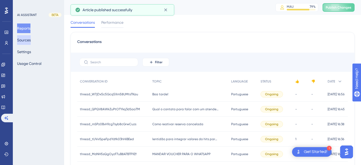
click at [26, 43] on button "Sources" at bounding box center [24, 40] width 14 height 10
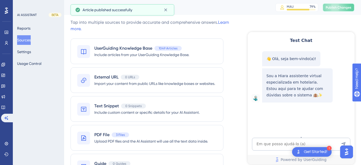
click at [337, 10] on button "Publish Changes" at bounding box center [339, 7] width 32 height 9
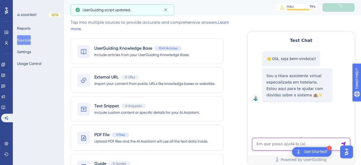
click at [269, 145] on textarea "AI Assistant Text Input" at bounding box center [301, 144] width 98 height 13
paste textarea "Como alterar o valor de um lançamento de consumo?"
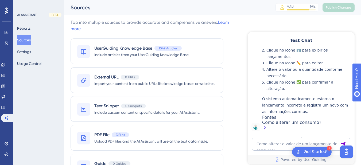
scroll to position [84, 0]
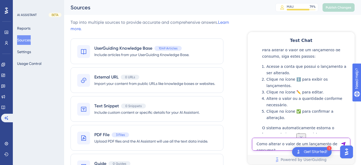
click at [270, 144] on textarea "Como alterar o valor de um lançamento de consumo?" at bounding box center [301, 144] width 98 height 13
paste textarea "no sistema geral"
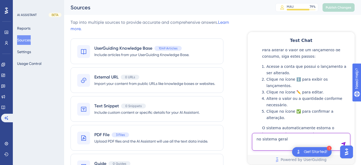
type textarea "no sistema geral"
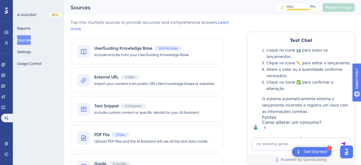
scroll to position [258, 0]
click at [5, 105] on icon at bounding box center [3, 107] width 4 height 4
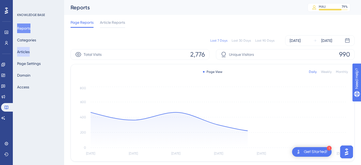
click at [27, 52] on button "Articles" at bounding box center [23, 52] width 13 height 10
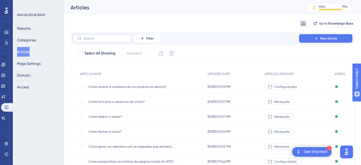
click at [101, 36] on label at bounding box center [102, 38] width 59 height 9
click at [101, 37] on input "text" at bounding box center [105, 39] width 43 height 4
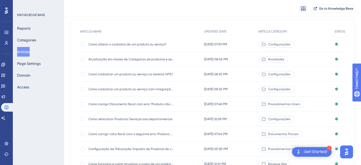
scroll to position [107, 0]
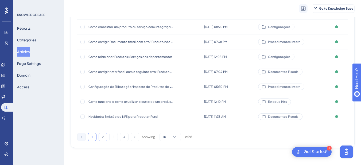
click at [102, 136] on button "2" at bounding box center [103, 137] width 9 height 9
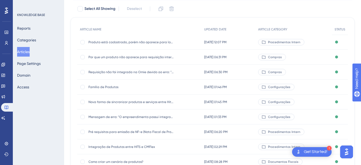
scroll to position [0, 0]
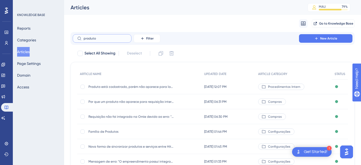
click at [109, 39] on input "produto" at bounding box center [105, 39] width 43 height 4
type input "produto a"
checkbox input "true"
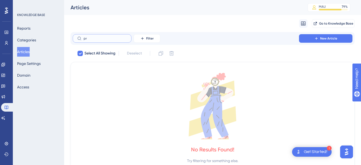
type input "p"
checkbox input "false"
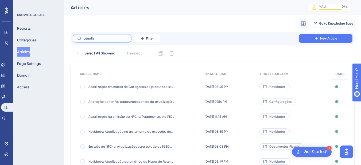
type input "atualizr"
checkbox input "true"
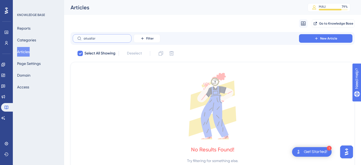
type input "atualiz"
checkbox input "false"
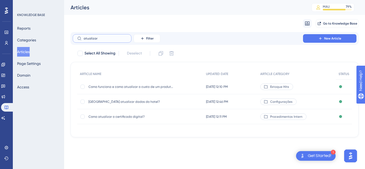
type input "atualizar c"
checkbox input "true"
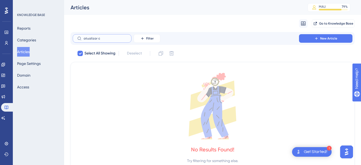
type input "atualizar"
checkbox input "false"
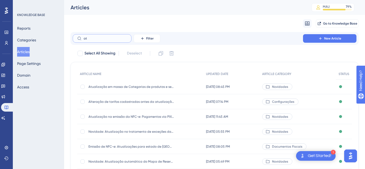
type input "a"
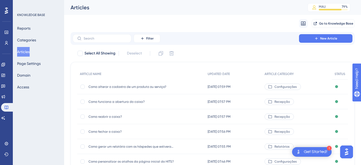
click at [137, 87] on span "Como alterar o cadastro de um produto ou serviço?" at bounding box center [132, 87] width 86 height 4
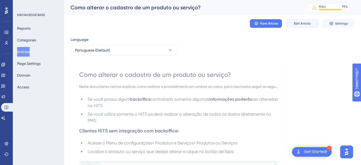
click at [301, 25] on span "Edit Article" at bounding box center [302, 23] width 17 height 4
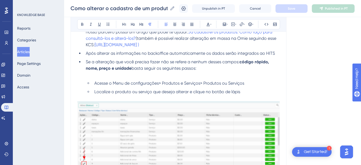
scroll to position [413, 0]
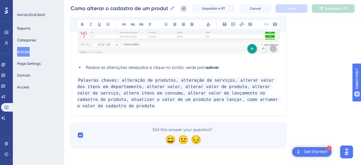
click at [145, 107] on p "Palavras chaves: alteração de produtos, alteração de serviços, alterar valor do…" at bounding box center [178, 93] width 203 height 32
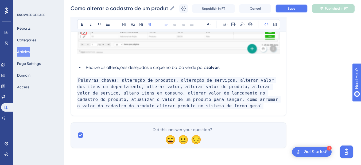
click at [291, 7] on button "Save" at bounding box center [292, 8] width 32 height 9
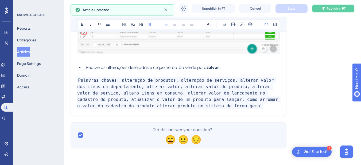
click at [343, 10] on span "Publish in PT" at bounding box center [336, 8] width 19 height 4
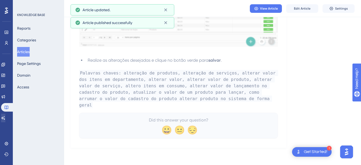
scroll to position [396, 0]
click at [5, 121] on link at bounding box center [3, 118] width 4 height 9
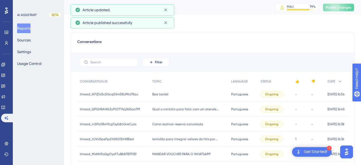
click at [346, 7] on span "Publish Changes" at bounding box center [339, 7] width 26 height 4
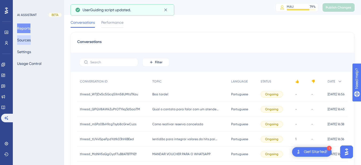
click at [30, 42] on button "Sources" at bounding box center [24, 40] width 14 height 10
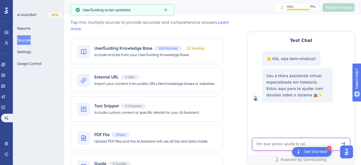
click at [274, 146] on textarea "AI Assistant Text Input" at bounding box center [301, 144] width 98 height 13
paste textarea "Como alterar o valor de um lançamento de consumo?"
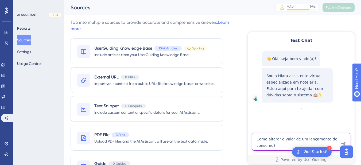
click at [298, 142] on textarea "Como alterar o valor de um lançamento de consumo?" at bounding box center [301, 142] width 98 height 18
click at [291, 147] on textarea "Como alterar o valor de um lançamento de consumo?" at bounding box center [301, 142] width 98 height 18
paste textarea "no sistema geral"
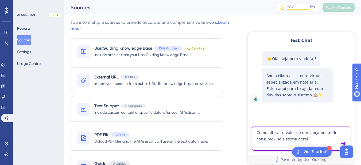
type textarea "Como alterar o valor de um lançamento de consumo? no sistema geral"
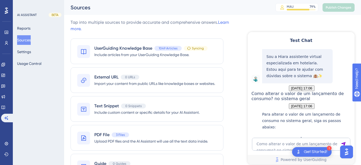
scroll to position [165, 0]
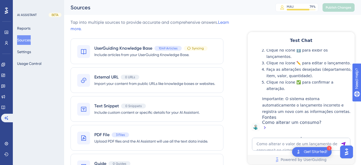
click at [288, 85] on li "Clique no ícone ✅ para confirmar a alteração." at bounding box center [310, 85] width 86 height 13
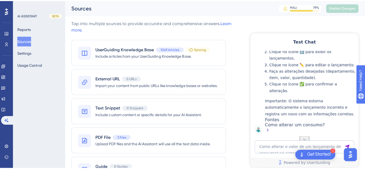
scroll to position [103, 0]
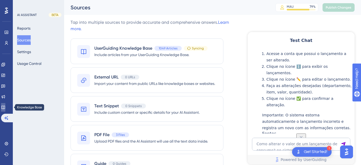
click at [5, 106] on icon at bounding box center [2, 107] width 3 height 3
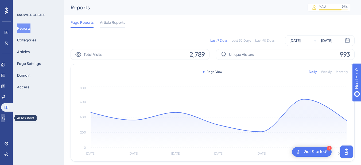
click at [5, 121] on link at bounding box center [3, 118] width 4 height 9
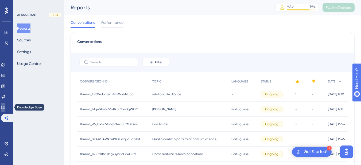
click at [5, 108] on icon at bounding box center [3, 107] width 4 height 4
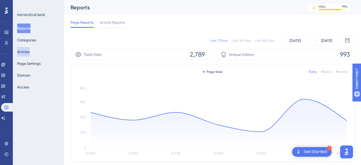
click at [28, 54] on button "Articles" at bounding box center [23, 52] width 13 height 10
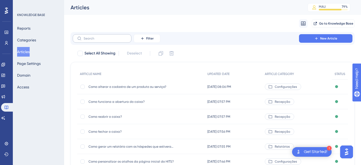
click at [89, 35] on label at bounding box center [102, 38] width 59 height 9
click at [89, 37] on input "text" at bounding box center [105, 39] width 43 height 4
drag, startPoint x: 88, startPoint y: 36, endPoint x: 85, endPoint y: 37, distance: 3.8
click at [85, 37] on input "text" at bounding box center [105, 39] width 43 height 4
paste input "Reserva está confirmada, porém não aparece no mapa de reservas, o que fazer?"
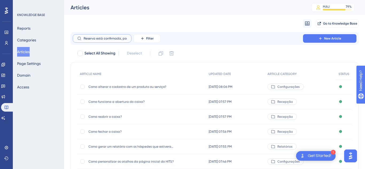
scroll to position [0, 76]
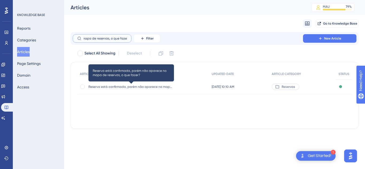
type input "Reserva está confirmada, porém não aparece no mapa de reservas, o que fazer?"
click at [120, 87] on span "Reserva está confirmada, porém não aparece no mapa de reservas, o que fazer?" at bounding box center [132, 87] width 86 height 4
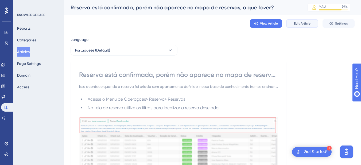
click at [306, 24] on span "Edit Article" at bounding box center [302, 23] width 17 height 4
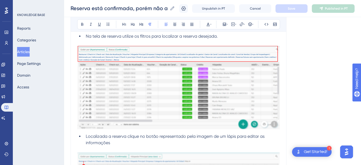
scroll to position [428, 0]
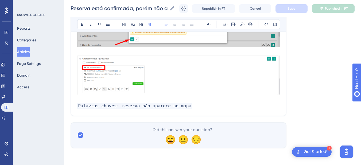
click at [190, 85] on img at bounding box center [178, 75] width 203 height 39
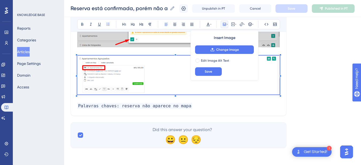
click at [80, 99] on p at bounding box center [178, 100] width 203 height 6
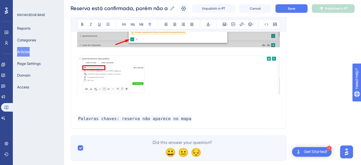
click at [87, 102] on p at bounding box center [178, 100] width 203 height 6
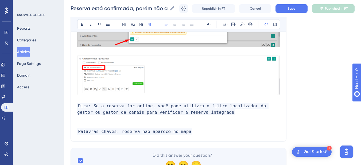
click at [111, 109] on code "Dica: Se a reserva for online, você pode utilizra o filtro localizador do gesto…" at bounding box center [172, 109] width 191 height 13
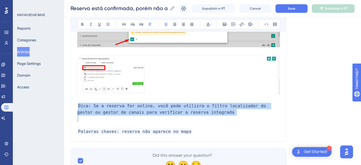
click at [111, 109] on code "Dica: Se a reserva for online, você pode utilizra o filtro localizador do gesto…" at bounding box center [172, 109] width 191 height 13
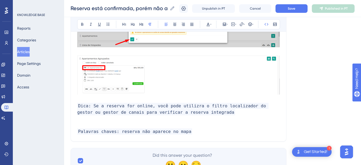
click at [122, 112] on span "Dica: Se a reserva for online, você pode utilizra o filtro localizador do gesto…" at bounding box center [172, 109] width 191 height 13
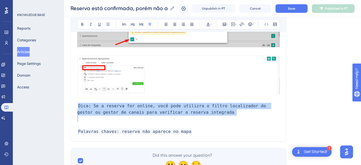
click at [122, 112] on span "Dica: Se a reserva for online, você pode utilizra o filtro localizador do gesto…" at bounding box center [172, 109] width 191 height 13
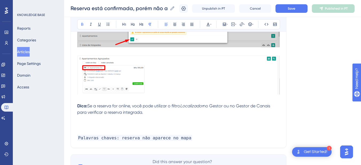
click at [77, 105] on strong "Dica:" at bounding box center [82, 105] width 10 height 5
click at [249, 24] on icon at bounding box center [249, 23] width 3 height 3
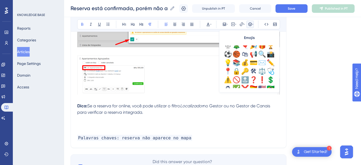
scroll to position [172, 0]
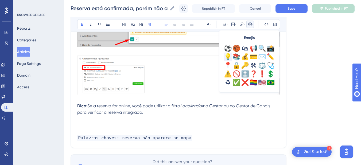
click at [229, 56] on div "💡" at bounding box center [228, 57] width 9 height 9
click at [131, 110] on p "💡 Dica: Se a reserva for online, você pode utilizar o filtro Localizador no Ges…" at bounding box center [178, 109] width 203 height 13
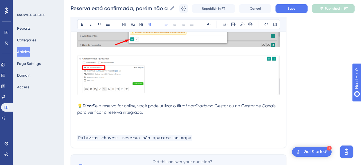
click at [171, 111] on p "💡 Dica: Se a reserva for online, você pode utilizar o filtro Localizador no Ges…" at bounding box center [178, 109] width 203 height 13
drag, startPoint x: 188, startPoint y: 107, endPoint x: 212, endPoint y: 106, distance: 23.8
click at [212, 106] on p "💡 Dica: Se a reserva for online, você pode utilizar o filtro Localizador no Ges…" at bounding box center [178, 109] width 203 height 13
click at [90, 26] on icon at bounding box center [91, 24] width 4 height 4
click at [223, 114] on p "💡 Dica: Se a reserva for online, você pode utilizar o filtro Localizador no Ges…" at bounding box center [178, 109] width 203 height 13
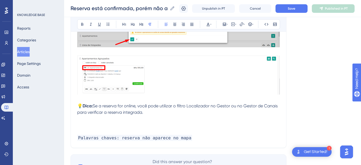
click at [216, 106] on span "Se a reserva for online, você pode utilizar o filtro Localizador no Gestor ou n…" at bounding box center [178, 108] width 202 height 11
click at [161, 113] on p "💡 Dica: Se a reserva for online, você pode utilizar o filtro Localizador do Ges…" at bounding box center [178, 109] width 203 height 13
drag, startPoint x: 161, startPoint y: 113, endPoint x: 76, endPoint y: 111, distance: 85.3
click at [192, 111] on p "💡 Dica: Se a reserva for online, você pode utilizar o filtro Localizador do Ges…" at bounding box center [178, 109] width 203 height 13
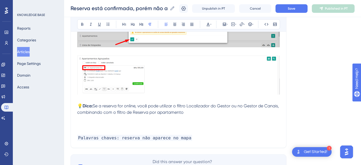
drag, startPoint x: 191, startPoint y: 113, endPoint x: 178, endPoint y: 115, distance: 13.8
click at [178, 115] on p "💡 Dica: Se a reserva for online, você pode utilizar o filtro Localizador do Ges…" at bounding box center [178, 109] width 203 height 13
click at [187, 112] on p "💡 Dica: Se a reserva for online, você pode utilizar o filtro Localizador do Ges…" at bounding box center [178, 109] width 203 height 13
click at [154, 133] on p at bounding box center [178, 132] width 203 height 6
click at [146, 130] on p at bounding box center [178, 132] width 203 height 6
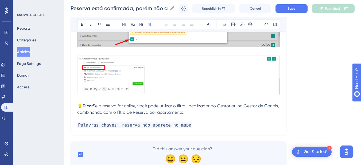
click at [140, 109] on p "💡 Dica: Se a reserva for online, você pode utilizar o filtro Localizador do Ges…" at bounding box center [178, 109] width 203 height 13
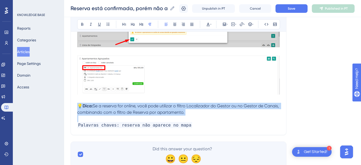
click at [140, 109] on p "💡 Dica: Se a reserva for online, você pode utilizar o filtro Localizador do Ges…" at bounding box center [178, 109] width 203 height 13
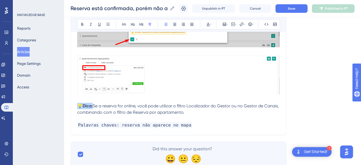
copy p "💡 Dica:"
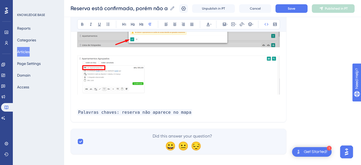
click at [196, 112] on p "Palavras chaves: reserva não aparece no mapa" at bounding box center [178, 112] width 203 height 6
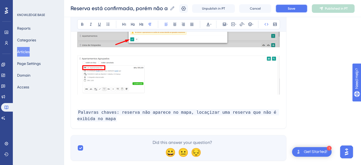
click at [291, 6] on button "Save" at bounding box center [292, 8] width 32 height 9
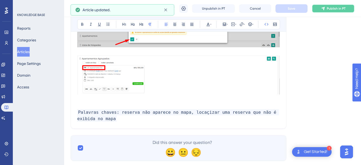
click at [325, 9] on icon at bounding box center [323, 8] width 4 height 4
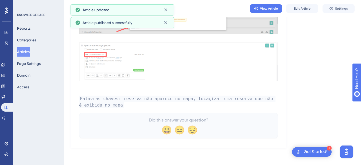
scroll to position [415, 0]
click at [29, 51] on button "Articles" at bounding box center [23, 52] width 13 height 10
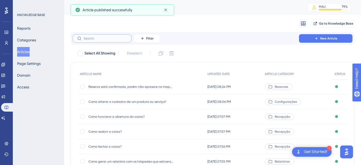
click at [96, 39] on input "text" at bounding box center [105, 39] width 43 height 4
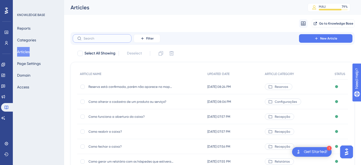
paste input "Reserva online integrou sem apartamento atribuído o que fazer?"
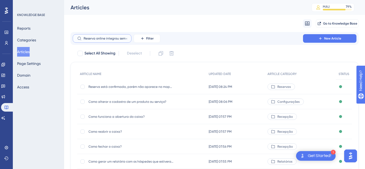
scroll to position [0, 52]
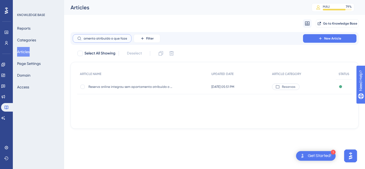
type input "Reserva online integrou sem apartamento atribuído o que fazer?"
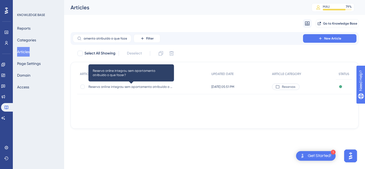
click at [114, 89] on span "Reserva online integrou sem apartamento atribuído o que fazer?" at bounding box center [132, 87] width 86 height 4
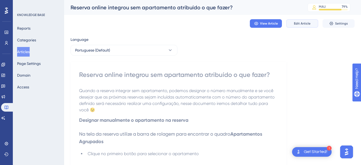
click at [299, 24] on span "Edit Article" at bounding box center [302, 23] width 17 height 4
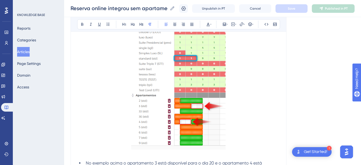
scroll to position [932, 0]
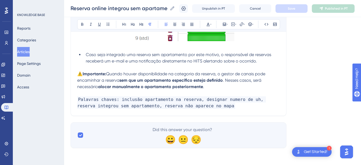
click at [110, 75] on span "Quando houver disponibilidade na categoria da reserva, o gestor de canais pode …" at bounding box center [171, 76] width 189 height 11
click at [215, 88] on p "⚠️ Importante: Quando houver disponibilidade na categoria da reserva, o gestor …" at bounding box center [178, 80] width 203 height 19
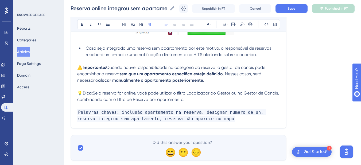
click at [198, 103] on p "💡 Dica: Se a reserva for online, você pode utilizar o filtro Localizador do Ges…" at bounding box center [178, 96] width 203 height 13
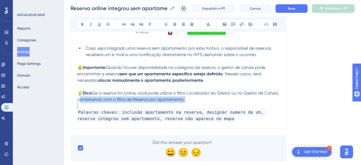
drag, startPoint x: 198, startPoint y: 105, endPoint x: 73, endPoint y: 108, distance: 125.5
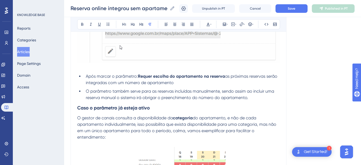
scroll to position [951, 0]
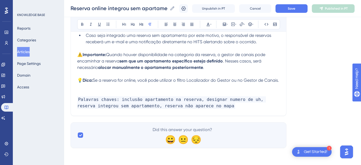
click at [95, 79] on span "Se a reserva for online, você pode utilizar o filtro Localizador do Gestor ou n…" at bounding box center [186, 80] width 186 height 5
drag, startPoint x: 139, startPoint y: 81, endPoint x: 94, endPoint y: 82, distance: 44.7
click at [94, 82] on span "Se a reserva for online, você pode utilizar o filtro Localizador do Gestor ou n…" at bounding box center [186, 80] width 186 height 5
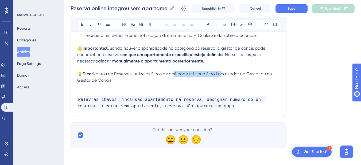
drag, startPoint x: 218, startPoint y: 80, endPoint x: 172, endPoint y: 79, distance: 46.5
click at [172, 79] on span "Na tela de Reservas, utilize os filtros de ocê pode utilizar o filtro Localizad…" at bounding box center [175, 76] width 196 height 11
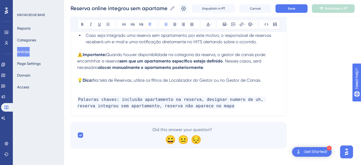
click at [274, 79] on p "💡 Dica: Na tela de Reservas, utilize os filtros de Localizador do Gestor ou no …" at bounding box center [178, 80] width 203 height 6
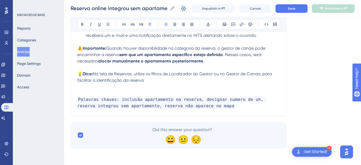
click at [219, 109] on p "Palavras chaves: inclusão apartamento na reserva, designar numero de uh, reserv…" at bounding box center [178, 103] width 203 height 13
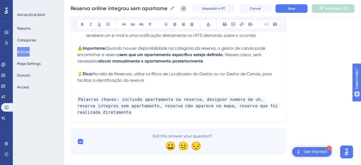
click at [128, 116] on p "Palavras chaves: inclusão apartamento na reserva, designar numero de uh, reserv…" at bounding box center [178, 106] width 203 height 19
drag, startPoint x: 128, startPoint y: 118, endPoint x: 244, endPoint y: 114, distance: 116.7
click at [244, 114] on p "Palavras chaves: inclusão apartamento na reserva, designar numero de uh, reserv…" at bounding box center [178, 106] width 203 height 19
click at [183, 84] on p "💡 Dica: Na tela de Reservas, utilize os filtros de Localizador do Gestor ou no …" at bounding box center [178, 77] width 203 height 13
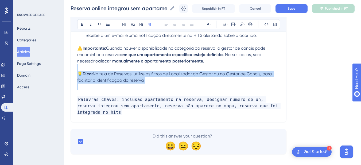
drag, startPoint x: 183, startPoint y: 88, endPoint x: 74, endPoint y: 80, distance: 109.1
copy div "💡 Dica: Na tela de Reservas, utilize os filtros de Localizador do Gestor ou no …"
click at [110, 82] on span "Na tela de Reservas, utilize os filtros de Localizador do Gestor ou no Gestor d…" at bounding box center [175, 76] width 196 height 11
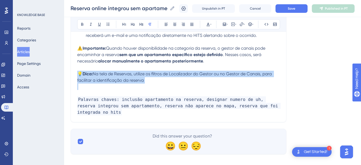
click at [110, 82] on span "Na tela de Reservas, utilize os filtros de Localizador do Gestor ou no Gestor d…" at bounding box center [175, 76] width 196 height 11
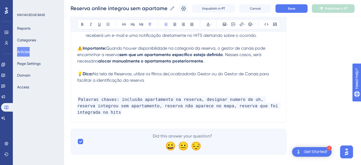
click at [84, 90] on p at bounding box center [178, 87] width 203 height 6
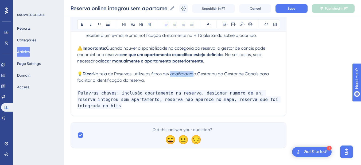
drag, startPoint x: 196, startPoint y: 80, endPoint x: 173, endPoint y: 82, distance: 23.3
click at [173, 82] on p "💡 Dica: Na tela de Reservas, utilize os filtros de Localizador do Gestor ou do …" at bounding box center [178, 77] width 203 height 13
click at [89, 25] on icon at bounding box center [91, 24] width 4 height 4
click at [91, 25] on icon at bounding box center [91, 24] width 2 height 3
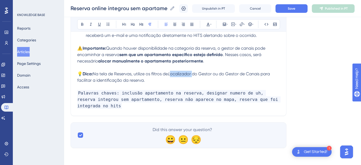
click at [170, 76] on em "L" at bounding box center [169, 73] width 2 height 5
click at [173, 80] on p "💡 Dica: Na tela de Reservas, utilize os filtros de L ocalizador do Gestor ou do…" at bounding box center [178, 77] width 203 height 13
click at [91, 26] on icon at bounding box center [91, 24] width 4 height 4
click at [180, 84] on p "💡 Dica: Na tela de Reservas, utilize os filtros de Localizador do Gestor ou do …" at bounding box center [178, 77] width 203 height 13
click at [222, 81] on span "Na tela de Reservas, utilize os filtros de Localizador do Gestor ou do Gestor d…" at bounding box center [174, 76] width 195 height 11
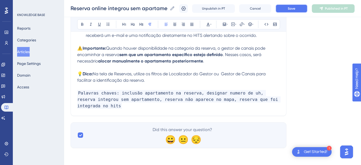
click at [295, 8] on span "Save" at bounding box center [291, 8] width 7 height 4
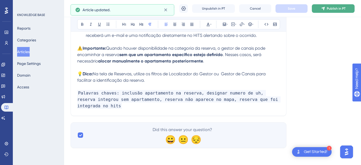
click at [331, 10] on span "Publish in PT" at bounding box center [336, 8] width 19 height 4
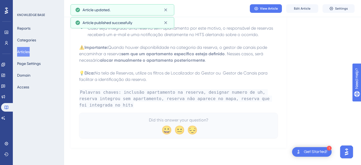
scroll to position [926, 0]
click at [5, 116] on icon at bounding box center [3, 118] width 4 height 4
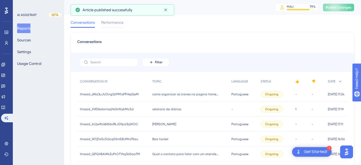
drag, startPoint x: 340, startPoint y: 9, endPoint x: 129, endPoint y: 21, distance: 211.6
click at [340, 9] on span "Publish Changes" at bounding box center [339, 7] width 26 height 4
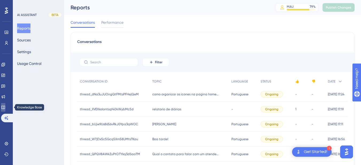
click at [5, 110] on link at bounding box center [3, 107] width 4 height 9
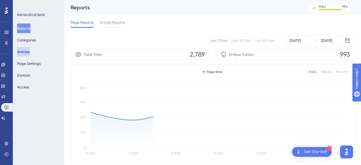
click at [28, 51] on button "Articles" at bounding box center [23, 52] width 13 height 10
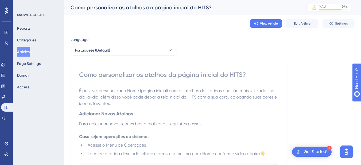
click at [22, 50] on button "Articles" at bounding box center [23, 52] width 13 height 10
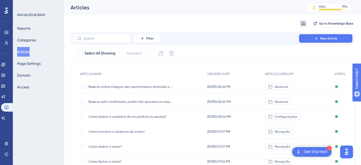
scroll to position [63, 0]
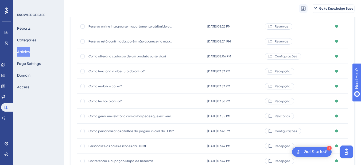
click at [133, 128] on div "Como personalizar os atalhos da página inicial do HITS? Como personalizar os at…" at bounding box center [132, 131] width 86 height 15
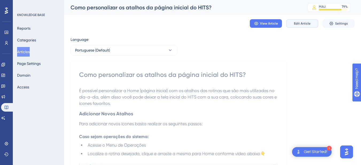
click at [295, 21] on button "Edit Article" at bounding box center [302, 23] width 32 height 9
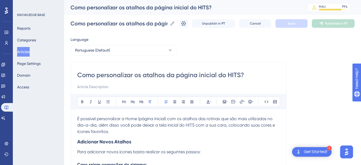
scroll to position [680, 0]
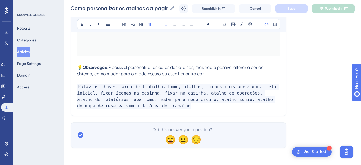
click at [154, 108] on p "Palavras chaves: área de trabalho, home, atalhos, ícones mais acessados, tela i…" at bounding box center [178, 97] width 203 height 26
click at [158, 107] on span "Palavras chaves: área de trabalho, home, atalhos, ícones mais acessados, tela i…" at bounding box center [178, 96] width 202 height 25
drag, startPoint x: 141, startPoint y: 106, endPoint x: 210, endPoint y: 109, distance: 68.8
click at [210, 109] on p "Palavras chaves: área de trabalho, home, atalhos, ícones mais acessados, tela i…" at bounding box center [178, 97] width 203 height 26
click at [296, 8] on span "Save" at bounding box center [291, 8] width 7 height 4
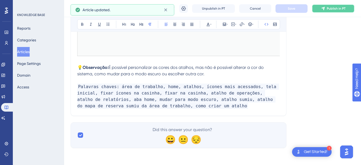
click at [323, 10] on button "Publish in PT" at bounding box center [333, 8] width 43 height 9
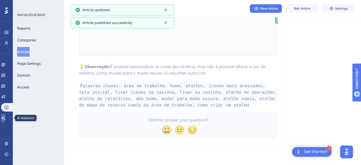
click at [4, 117] on link at bounding box center [3, 118] width 4 height 9
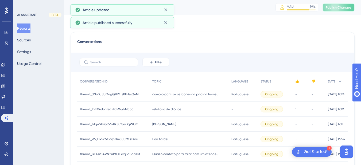
click at [339, 6] on span "Publish Changes" at bounding box center [339, 7] width 26 height 4
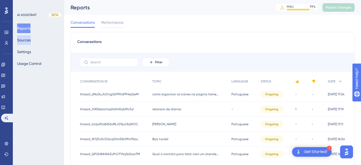
click at [30, 40] on button "Sources" at bounding box center [24, 40] width 14 height 10
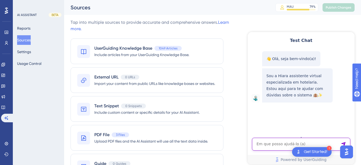
click at [275, 141] on textarea "AI Assistant Text Input" at bounding box center [301, 144] width 98 height 13
paste textarea "como criar um atalho?"
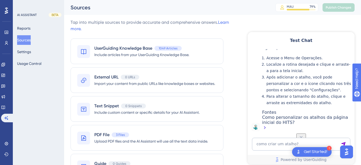
scroll to position [58, 0]
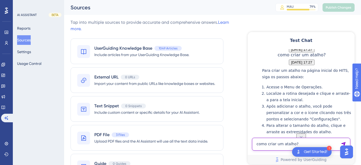
click at [271, 148] on textarea "como criar um atalho?" at bounding box center [301, 144] width 98 height 13
paste textarea "Onde visualizar uma reserva que foi realizada diretamente non nosso site agora"
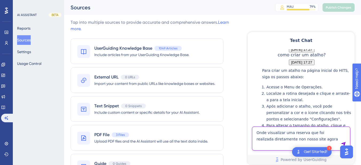
type textarea "Onde visualizar uma reserva que foi realizada diretamente non nosso site agora"
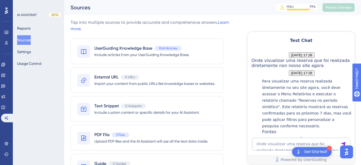
scroll to position [256, 0]
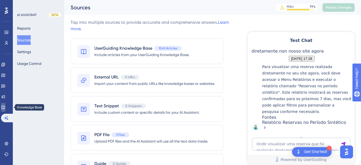
click at [5, 105] on link at bounding box center [3, 107] width 4 height 9
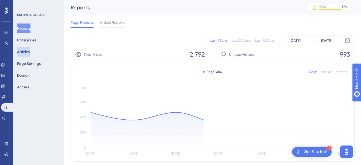
click at [27, 52] on button "Articles" at bounding box center [23, 52] width 13 height 10
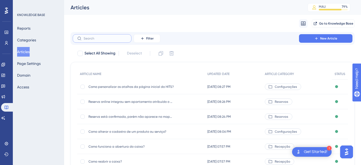
click at [98, 38] on input "text" at bounding box center [105, 39] width 43 height 4
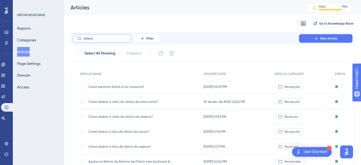
type input "diária m"
checkbox input "true"
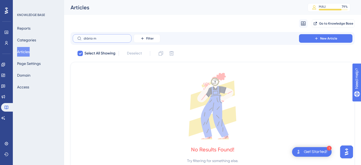
type input "diária"
checkbox input "false"
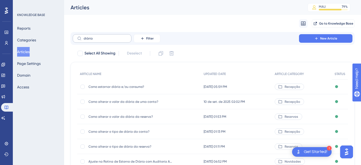
drag, startPoint x: 99, startPoint y: 36, endPoint x: 83, endPoint y: 37, distance: 16.4
click at [83, 37] on label "diária" at bounding box center [102, 38] width 59 height 9
click at [84, 37] on input "diária" at bounding box center [105, 39] width 43 height 4
type input "d"
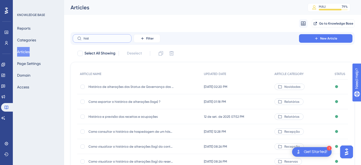
type input "hist"
click at [122, 119] on span "Histórico e previsão das receitas e ocupações" at bounding box center [132, 117] width 86 height 4
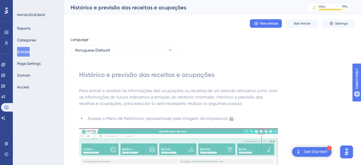
click at [300, 29] on div "View Article Edit Article Settings" at bounding box center [213, 23] width 284 height 17
click at [301, 23] on span "Edit Article" at bounding box center [302, 23] width 17 height 4
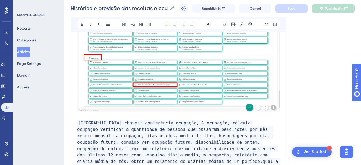
scroll to position [686, 0]
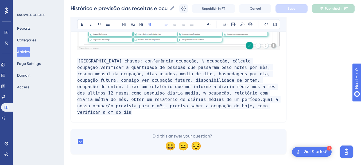
click at [159, 106] on p "Palavras chaves: conferência ocupação, % ocupação, cálculo ocupação,verificar a…" at bounding box center [178, 87] width 203 height 58
click at [38, 51] on div "Reports Categories Articles Page Settings Domain Access" at bounding box center [38, 58] width 43 height 68
click at [29, 51] on button "Articles" at bounding box center [23, 52] width 13 height 10
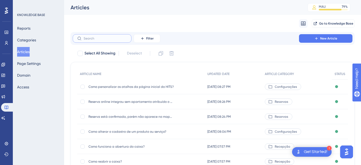
click at [103, 40] on input "text" at bounding box center [105, 39] width 43 height 4
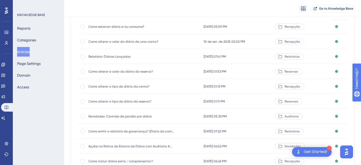
scroll to position [107, 0]
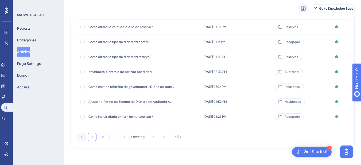
type input "diár"
click at [131, 118] on span "Como incluir diária extra / complementar?" at bounding box center [132, 117] width 86 height 4
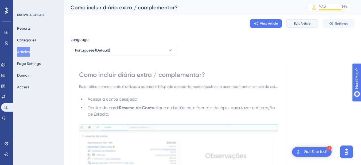
click at [300, 25] on span "Edit Article" at bounding box center [302, 23] width 17 height 4
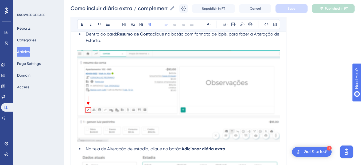
scroll to position [423, 0]
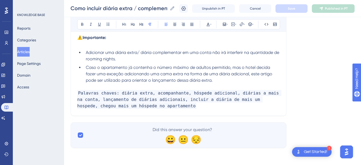
click at [165, 106] on p "Palavras chaves: diária extra, acompanhante, hóspede adicional, diárias a mais …" at bounding box center [178, 99] width 203 height 19
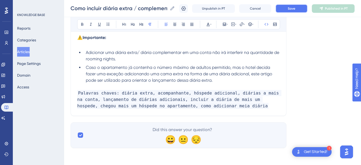
click at [296, 7] on span "Save" at bounding box center [291, 8] width 7 height 4
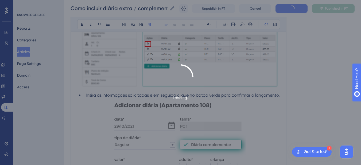
scroll to position [173, 0]
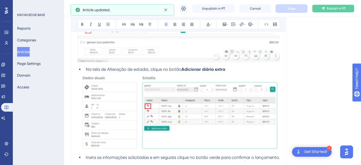
click at [346, 9] on span "Publish in PT" at bounding box center [336, 8] width 19 height 4
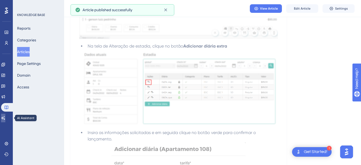
drag, startPoint x: 8, startPoint y: 119, endPoint x: 10, endPoint y: 116, distance: 4.6
click at [5, 119] on icon at bounding box center [3, 117] width 4 height 3
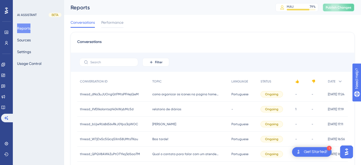
click at [344, 8] on span "Publish Changes" at bounding box center [339, 7] width 26 height 4
click at [31, 42] on button "Sources" at bounding box center [24, 40] width 14 height 10
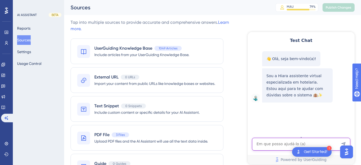
click at [274, 143] on textarea "AI Assistant Text Input" at bounding box center [301, 144] width 98 height 13
paste textarea "Como adicionar meia diária?"
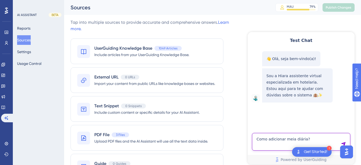
type textarea "Como adicionar meia diária?"
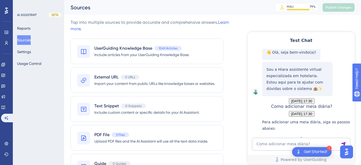
scroll to position [127, 0]
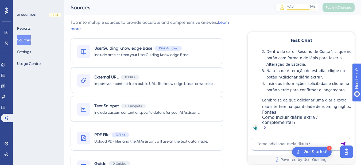
drag, startPoint x: 28, startPoint y: 39, endPoint x: 34, endPoint y: 41, distance: 6.5
click at [28, 42] on button "Sources" at bounding box center [24, 40] width 14 height 10
click at [31, 40] on button "Sources" at bounding box center [24, 40] width 14 height 10
click at [5, 110] on link at bounding box center [3, 107] width 4 height 9
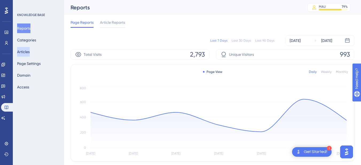
click at [27, 51] on button "Articles" at bounding box center [23, 52] width 13 height 10
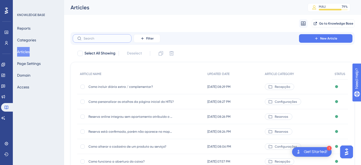
click at [102, 39] on input "text" at bounding box center [105, 39] width 43 height 4
type input "v"
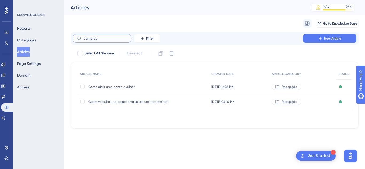
type input "conta av"
click at [110, 92] on div "Como abrir uma conta avulsa? Como abrir uma conta avulsa?" at bounding box center [132, 86] width 86 height 15
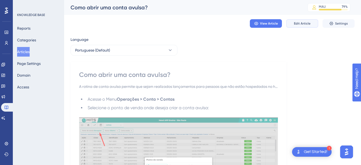
click at [309, 22] on span "Edit Article" at bounding box center [302, 23] width 17 height 4
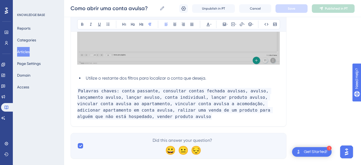
scroll to position [1572, 0]
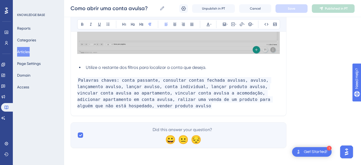
click at [124, 105] on p "Palavras chaves: conta passante, consultar contas fechada avulsas, avulso, lanç…" at bounding box center [178, 93] width 203 height 32
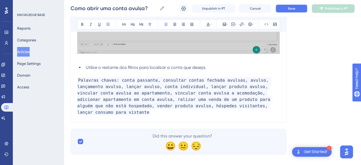
click at [293, 8] on span "Save" at bounding box center [291, 8] width 7 height 4
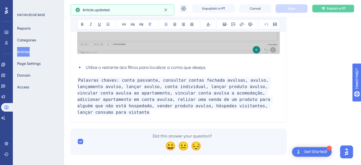
click at [324, 7] on icon at bounding box center [322, 8] width 3 height 3
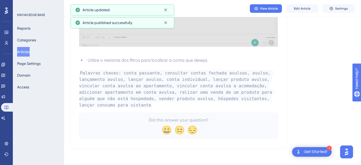
click at [29, 50] on button "Articles" at bounding box center [23, 52] width 13 height 10
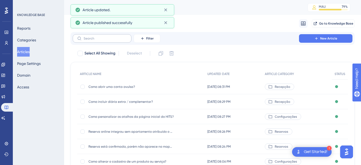
click at [108, 43] on label at bounding box center [102, 38] width 59 height 9
click at [108, 40] on input "text" at bounding box center [105, 39] width 43 height 4
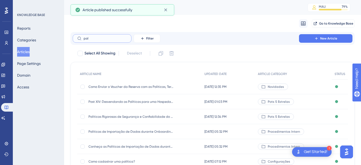
type input "poli"
checkbox input "true"
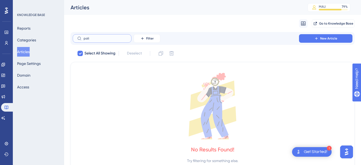
type input "pol"
checkbox input "false"
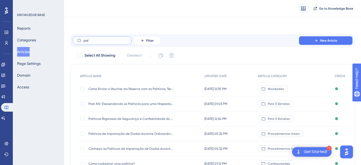
scroll to position [49, 0]
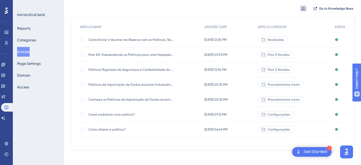
type input "pol"
drag, startPoint x: 6, startPoint y: 119, endPoint x: 334, endPoint y: 8, distance: 345.9
click at [5, 119] on icon at bounding box center [3, 118] width 4 height 4
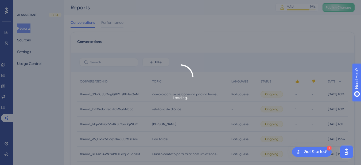
click at [338, 7] on div "Loading..." at bounding box center [180, 82] width 361 height 165
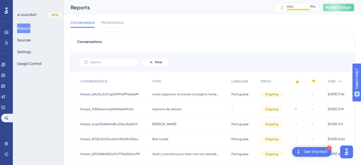
click at [333, 8] on span "Publish Changes" at bounding box center [339, 7] width 26 height 4
click at [30, 42] on button "Sources" at bounding box center [24, 40] width 14 height 10
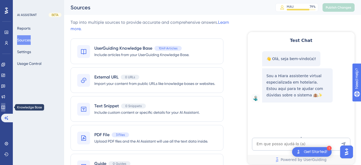
click at [4, 109] on icon at bounding box center [3, 107] width 4 height 4
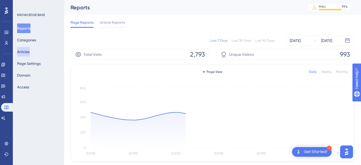
click at [30, 52] on button "Articles" at bounding box center [23, 52] width 13 height 10
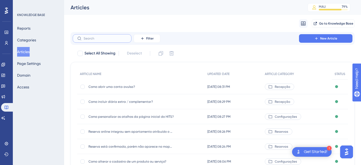
click at [97, 37] on input "text" at bounding box center [105, 39] width 43 height 4
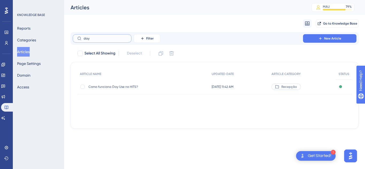
type input "day"
click at [140, 82] on div "Como funciona Day Use no HITS? Como funciona Day Use no HITS?" at bounding box center [132, 86] width 86 height 15
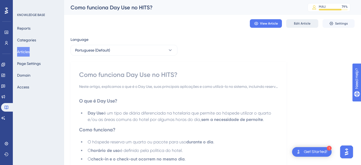
click at [293, 21] on button "Edit Article" at bounding box center [302, 23] width 32 height 9
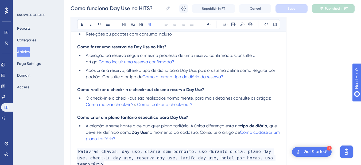
scroll to position [249, 0]
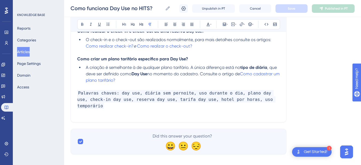
click at [274, 99] on p "Palavras chaves: day use, diária sem pernoite, uso durante o dia, plano day use…" at bounding box center [178, 99] width 203 height 19
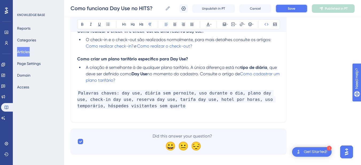
click at [280, 10] on button "Save" at bounding box center [292, 8] width 32 height 9
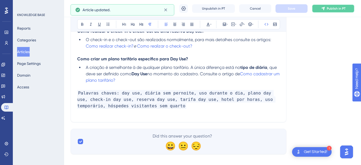
click at [333, 9] on span "Publish in PT" at bounding box center [336, 8] width 19 height 4
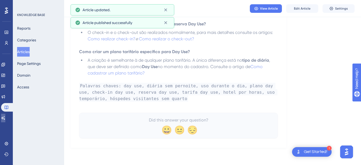
drag, startPoint x: 5, startPoint y: 117, endPoint x: 27, endPoint y: 107, distance: 24.3
click at [5, 117] on icon at bounding box center [3, 118] width 4 height 4
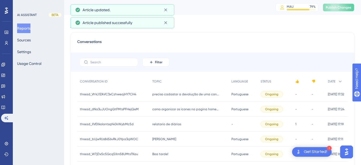
click at [346, 7] on span "Publish Changes" at bounding box center [339, 7] width 26 height 4
click at [27, 43] on button "Sources" at bounding box center [24, 40] width 14 height 10
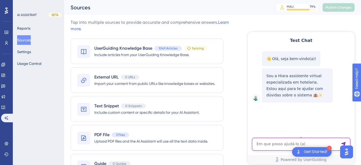
click at [269, 141] on textarea "AI Assistant Text Input" at bounding box center [301, 144] width 98 height 13
paste textarea "Como funciona em questão de visitantes do hóspede?"
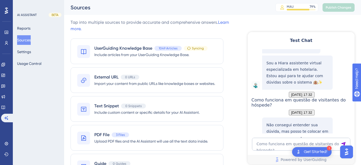
scroll to position [70, 0]
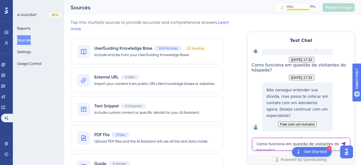
click at [278, 145] on textarea "Como funciona em questão de visitantes do hóspede?" at bounding box center [301, 144] width 98 height 13
click at [274, 143] on textarea "Como funciona em questão de visitantes do hóspede?" at bounding box center [301, 144] width 98 height 13
paste textarea "E qual a nossa política para visitantes"
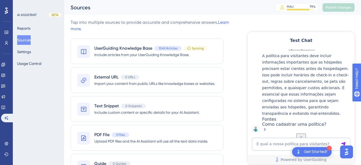
scroll to position [212, 0]
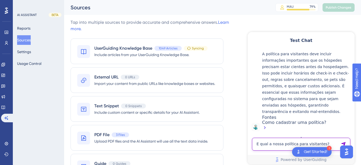
click at [274, 144] on textarea "E qual a nossa política para visitantes?" at bounding box center [301, 144] width 98 height 13
paste textarea "Como funciona em questão de visitantes do hóspede"
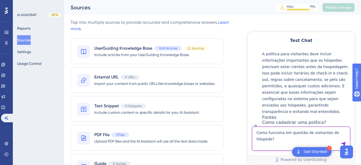
type textarea "Como funciona em questão de visitantes do hóspede?"
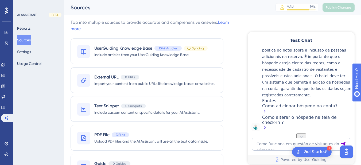
scroll to position [360, 0]
click at [5, 110] on link at bounding box center [3, 107] width 4 height 9
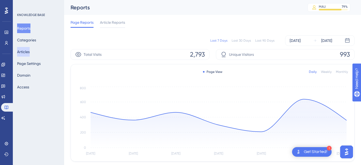
click at [28, 51] on button "Articles" at bounding box center [23, 52] width 13 height 10
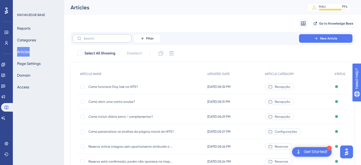
click at [91, 36] on label at bounding box center [102, 38] width 59 height 9
click at [91, 37] on input "text" at bounding box center [105, 39] width 43 height 4
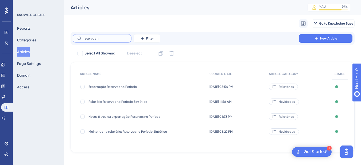
type input "reservas n"
click at [130, 89] on div "Exportação Reservas no Período Exportação Reservas no Período" at bounding box center [132, 86] width 86 height 15
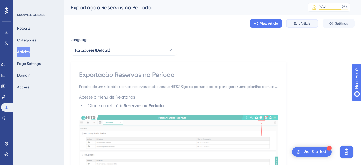
click at [304, 25] on span "Edit Article" at bounding box center [302, 23] width 17 height 4
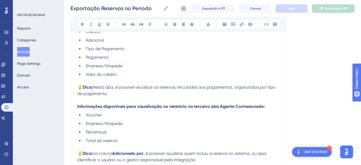
scroll to position [904, 0]
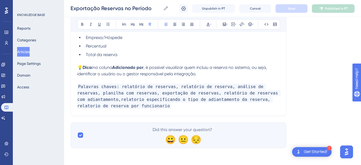
click at [157, 98] on p "Palavras chaves: relatório de reservas, relatório de reserva, análise de reserv…" at bounding box center [178, 97] width 203 height 26
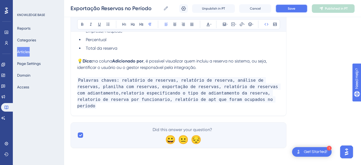
click at [294, 9] on span "Save" at bounding box center [291, 8] width 7 height 4
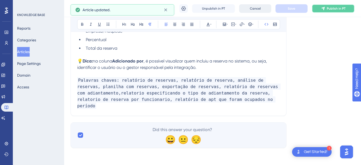
drag, startPoint x: 329, startPoint y: 9, endPoint x: 257, endPoint y: 9, distance: 71.4
click at [329, 9] on span "Publish in PT" at bounding box center [336, 8] width 19 height 4
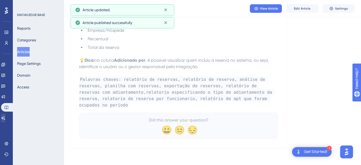
scroll to position [878, 0]
click at [5, 118] on link at bounding box center [3, 118] width 4 height 9
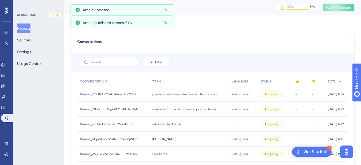
click at [339, 9] on span "Publish Changes" at bounding box center [339, 7] width 26 height 4
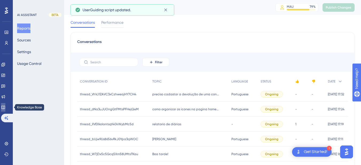
drag, startPoint x: 9, startPoint y: 107, endPoint x: 16, endPoint y: 84, distance: 24.3
click at [5, 107] on link at bounding box center [3, 107] width 4 height 9
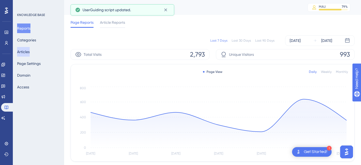
click at [30, 51] on button "Articles" at bounding box center [23, 52] width 13 height 10
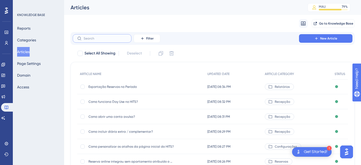
click at [97, 40] on input "text" at bounding box center [105, 39] width 43 height 4
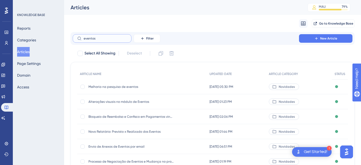
scroll to position [107, 0]
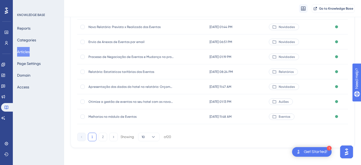
type input "eventos"
click at [132, 75] on div "Relatório: Estatísticas tarifárias dos Eventos Relatório: Estatísticas tarifári…" at bounding box center [132, 71] width 86 height 15
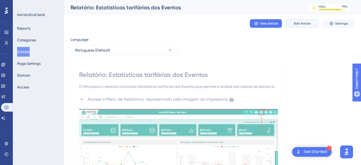
click at [300, 25] on span "Edit Article" at bounding box center [302, 23] width 17 height 4
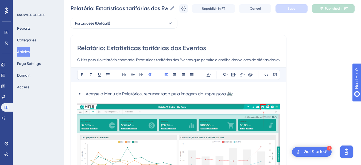
scroll to position [283, 0]
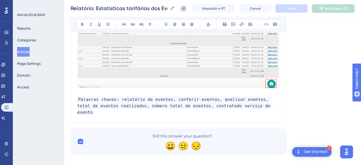
click at [261, 106] on p "Palavras chaves: relatório de eventos, conferir eventos, analisar eventos, tota…" at bounding box center [178, 106] width 203 height 19
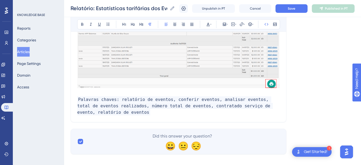
click at [255, 108] on span "Palavras chaves: relatório de eventos, conferir eventos, analisar eventos, tota…" at bounding box center [175, 106] width 196 height 19
click at [296, 9] on span "Save" at bounding box center [291, 8] width 7 height 4
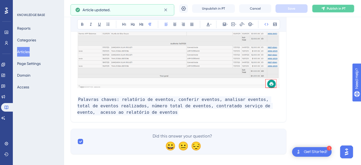
click at [339, 8] on span "Publish in PT" at bounding box center [336, 8] width 19 height 4
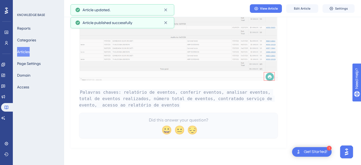
scroll to position [265, 0]
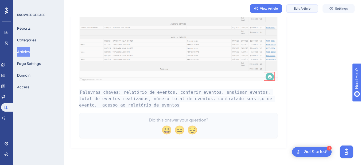
click at [301, 7] on span "Edit Article" at bounding box center [302, 8] width 17 height 4
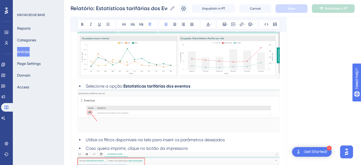
scroll to position [290, 0]
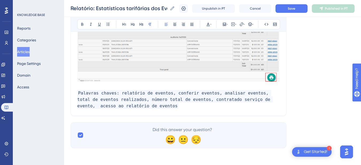
click at [147, 108] on p "Palavras chaves: relatório de eventos, conferir eventos, analisar eventos, tota…" at bounding box center [178, 99] width 203 height 19
click at [294, 9] on span "Save" at bounding box center [291, 8] width 7 height 4
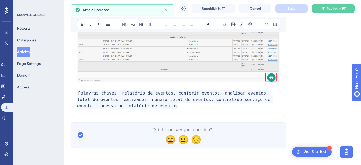
click at [29, 52] on button "Articles" at bounding box center [23, 52] width 13 height 10
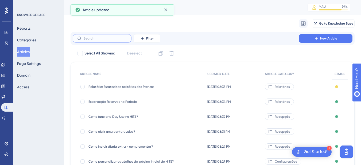
click at [97, 39] on input "text" at bounding box center [105, 39] width 43 height 4
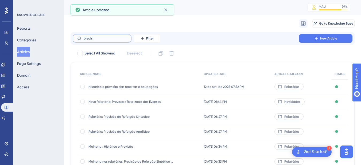
type input "previsa"
checkbox input "true"
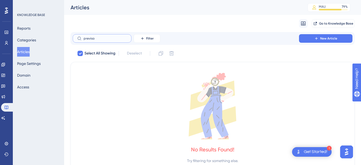
type input "previs"
checkbox input "false"
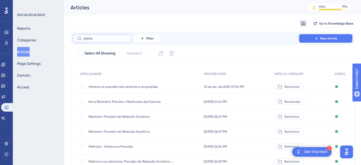
type input "previs"
click at [135, 103] on span "Novo Relatório: Previsto x Realizado dos Eventos" at bounding box center [132, 102] width 86 height 4
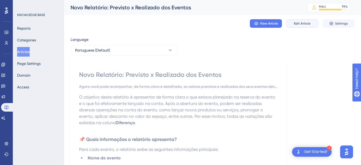
click at [315, 23] on button "Edit Article" at bounding box center [302, 23] width 32 height 9
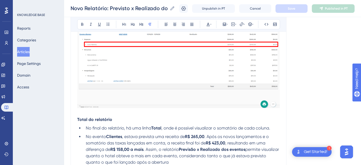
scroll to position [1639, 0]
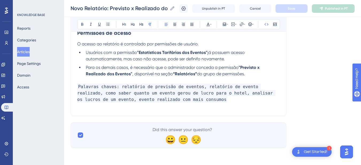
click at [194, 101] on p "Palavras chaves: relatório de previsão de eventos, relatório de evento realizad…" at bounding box center [178, 93] width 203 height 19
drag, startPoint x: 355, startPoint y: 132, endPoint x: 178, endPoint y: 97, distance: 180.2
click at [177, 97] on span "Palavras chaves: relatório de previsão de eventos, relatório de evento realizad…" at bounding box center [176, 93] width 198 height 19
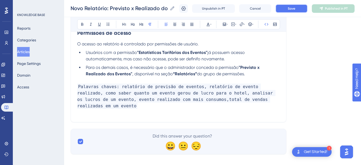
click at [296, 8] on span "Save" at bounding box center [291, 8] width 7 height 4
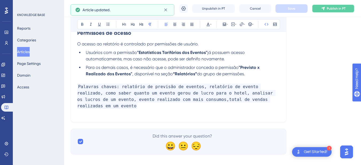
click at [333, 11] on button "Publish in PT" at bounding box center [333, 8] width 43 height 9
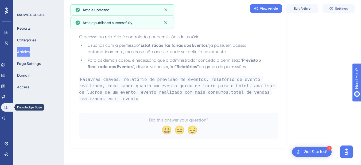
scroll to position [1601, 0]
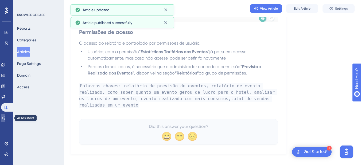
click at [5, 118] on icon at bounding box center [3, 117] width 4 height 3
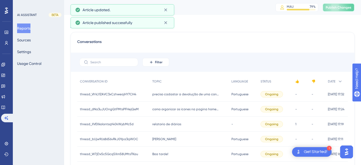
click at [343, 9] on span "Publish Changes" at bounding box center [339, 7] width 26 height 4
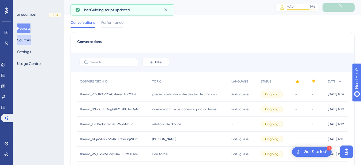
click at [28, 42] on button "Sources" at bounding box center [24, 40] width 14 height 10
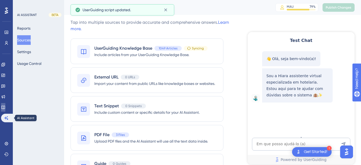
click at [5, 106] on icon at bounding box center [3, 107] width 4 height 4
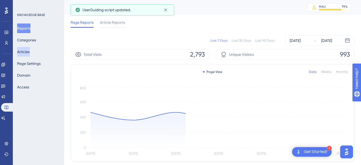
click at [30, 51] on button "Articles" at bounding box center [23, 52] width 13 height 10
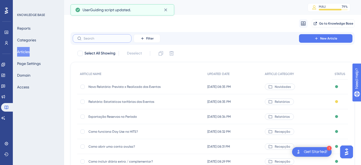
click at [99, 37] on input "text" at bounding box center [105, 39] width 43 height 4
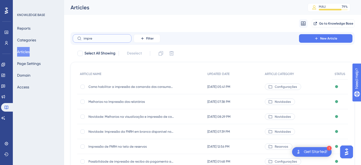
type input "impree"
checkbox input "true"
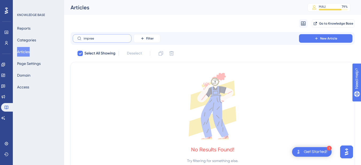
type input "impre"
checkbox input "false"
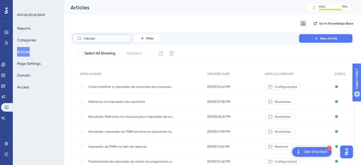
type input "impresso"
checkbox input "true"
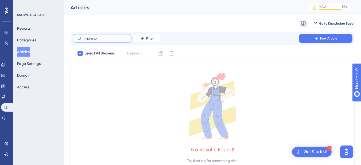
type input "impress"
checkbox input "false"
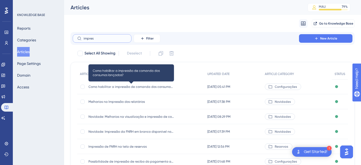
type input "impres"
click at [114, 87] on span "Como habilitar a impressão de comanda dos consumos lançados?" at bounding box center [132, 87] width 86 height 4
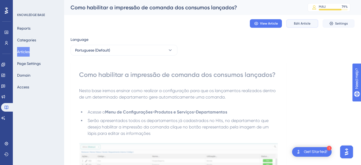
click at [304, 24] on span "Edit Article" at bounding box center [302, 23] width 17 height 4
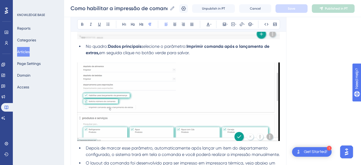
scroll to position [458, 0]
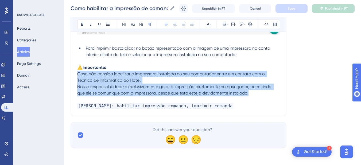
drag, startPoint x: 78, startPoint y: 76, endPoint x: 254, endPoint y: 91, distance: 176.6
click at [254, 91] on p "Caso não consiga localizar a impressora instalada no seu computador entre em co…" at bounding box center [178, 84] width 203 height 26
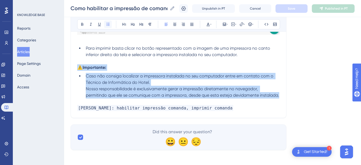
click at [109, 23] on icon at bounding box center [108, 24] width 4 height 4
click at [104, 92] on li "Caso não consiga localizar a impressora instalada no seu computador entre em co…" at bounding box center [182, 86] width 196 height 26
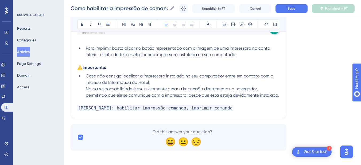
click at [84, 90] on li "Caso não consiga localizar a impressora instalada no seu computador entre em co…" at bounding box center [182, 86] width 196 height 26
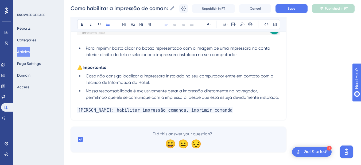
click at [279, 99] on span "Nossa responsabilidade é exclusivamente gerar a impressão diretamente no navega…" at bounding box center [183, 94] width 194 height 11
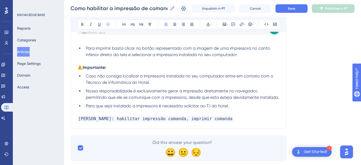
click at [83, 106] on ul "Caso não consiga localizar a impressora instalada no seu computador entre em co…" at bounding box center [178, 91] width 203 height 36
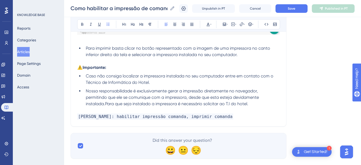
click at [172, 95] on span "Nossa responsabilidade é exclusivamente gerar a impressão diretamente no navega…" at bounding box center [173, 98] width 174 height 18
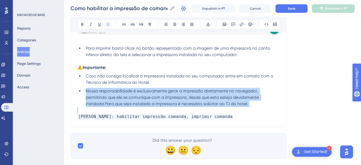
click at [172, 95] on span "Nossa responsabilidade é exclusivamente gerar a impressão diretamente no navega…" at bounding box center [173, 98] width 174 height 18
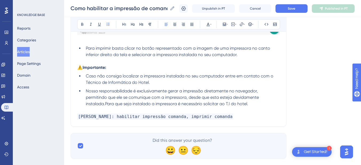
click at [128, 97] on span "Nossa responsabilidade é exclusivamente gerar a impressão diretamente no navega…" at bounding box center [173, 98] width 174 height 18
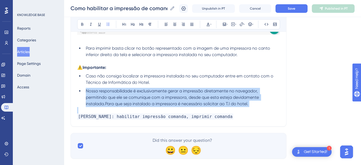
click at [128, 97] on span "Nossa responsabilidade é exclusivamente gerar a impressão diretamente no navega…" at bounding box center [173, 98] width 174 height 18
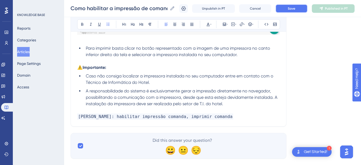
click at [291, 11] on button "Save" at bounding box center [292, 8] width 32 height 9
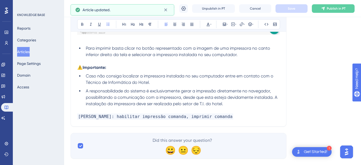
click at [244, 116] on p "Palavras chaves: habilitar impressão comanda, imprimir comanda" at bounding box center [178, 117] width 203 height 6
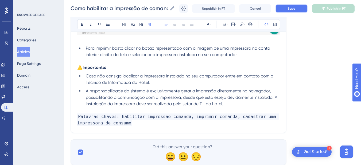
click at [293, 6] on button "Save" at bounding box center [292, 8] width 32 height 9
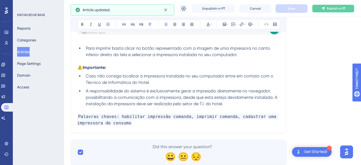
click at [343, 9] on span "Publish in PT" at bounding box center [336, 8] width 19 height 4
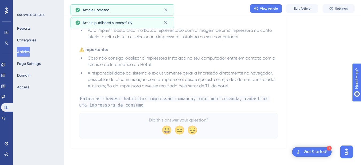
scroll to position [450, 0]
click at [5, 118] on icon at bounding box center [3, 117] width 4 height 3
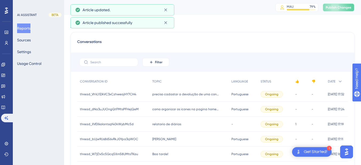
click at [341, 7] on span "Publish Changes" at bounding box center [339, 7] width 26 height 4
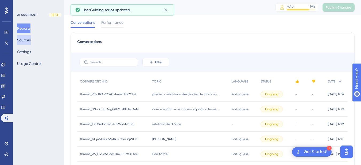
click at [27, 41] on button "Sources" at bounding box center [24, 40] width 14 height 10
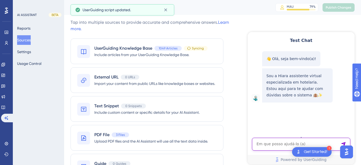
click at [287, 150] on textarea "AI Assistant Text Input" at bounding box center [301, 144] width 98 height 13
paste textarea "como cadastrar impressora do consumo"
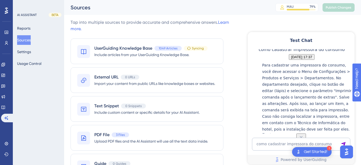
scroll to position [126, 0]
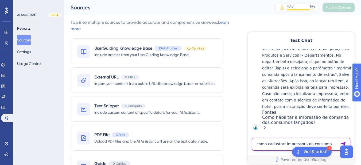
click at [274, 146] on textarea "como cadastrar impressora do consumo" at bounding box center [301, 144] width 98 height 13
paste textarea "posso ter acesso a um relatório de vendas de eventos"
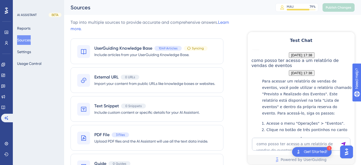
scroll to position [346, 0]
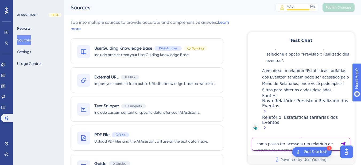
click at [279, 145] on textarea "como posso ter acesso a um relatório de vendas de eventos" at bounding box center [301, 144] width 98 height 13
paste textarea "Quero um relatório simples de total de vendas, para avaliar desempenho"
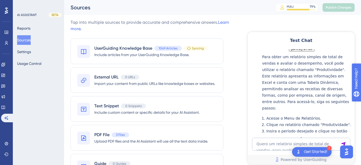
scroll to position [533, 0]
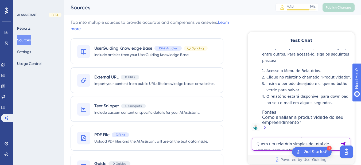
click at [279, 149] on textarea "Quero um relatório simples de total de vendas, para avaliar desempenho" at bounding box center [301, 144] width 98 height 13
paste textarea "relatorio de aptos que foram ocupados em determinado period"
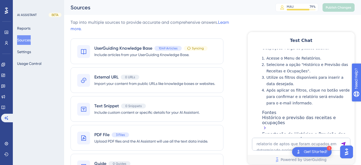
scroll to position [721, 0]
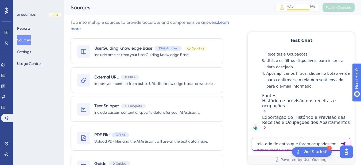
click at [276, 144] on textarea "relatorio de aptos que foram ocupados em determinado periodo" at bounding box center [301, 144] width 98 height 13
paste textarea "impressão de pedidos na cozinha"
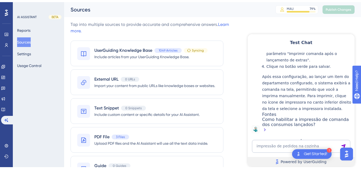
scroll to position [28, 0]
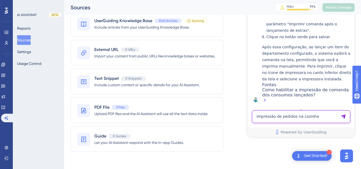
click at [267, 118] on textarea "impressão de pedidos na cozinha" at bounding box center [301, 116] width 98 height 13
paste textarea "AI Assistant Text Input"
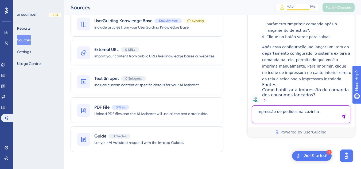
type textarea "impressão de pedidos na cozinha"
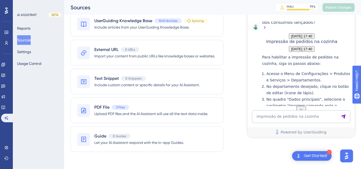
scroll to position [1096, 0]
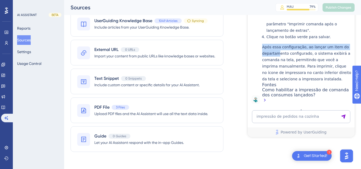
drag, startPoint x: 266, startPoint y: 40, endPoint x: 282, endPoint y: 46, distance: 16.9
click at [282, 46] on div "Para habilitar a impressão de pedidos na cozinha, siga os passos abaixo: Acesse…" at bounding box center [307, 38] width 90 height 132
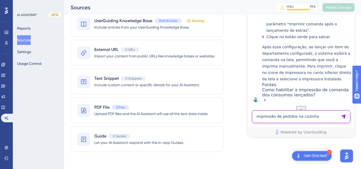
click at [278, 122] on textarea "impressão de pedidos na cozinha" at bounding box center [301, 116] width 98 height 13
type textarea "como cadastrar a impressora"
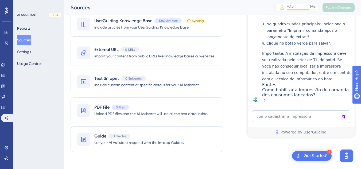
scroll to position [1278, 0]
click at [5, 108] on icon at bounding box center [3, 107] width 4 height 4
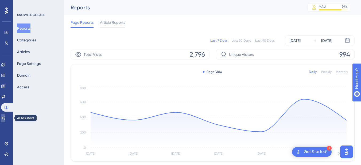
click at [5, 118] on link at bounding box center [3, 118] width 4 height 9
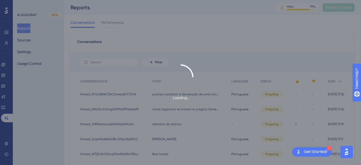
click at [30, 49] on div "Loading..." at bounding box center [180, 82] width 361 height 165
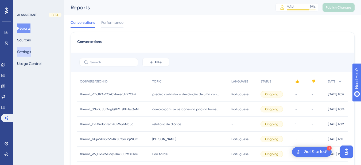
click at [28, 53] on button "Settings" at bounding box center [24, 52] width 14 height 10
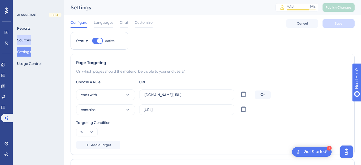
click at [24, 40] on button "Sources" at bounding box center [24, 40] width 14 height 10
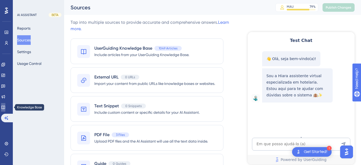
click at [5, 110] on link at bounding box center [3, 107] width 4 height 9
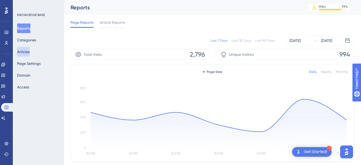
click at [30, 51] on button "Articles" at bounding box center [23, 52] width 13 height 10
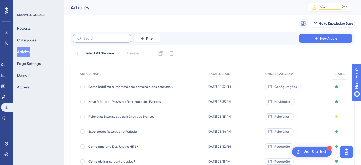
click at [104, 34] on label at bounding box center [102, 38] width 59 height 9
click at [104, 37] on input "text" at bounding box center [105, 39] width 43 height 4
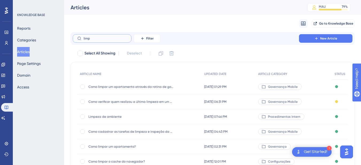
type input "limpo"
checkbox input "true"
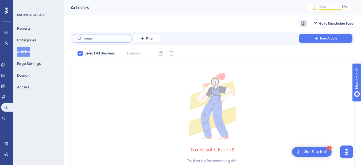
type input "limp"
checkbox input "false"
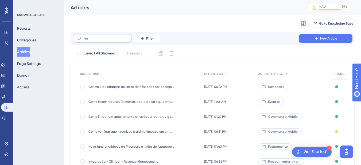
drag, startPoint x: 100, startPoint y: 35, endPoint x: 82, endPoint y: 37, distance: 18.0
click at [82, 37] on label "lim" at bounding box center [102, 38] width 59 height 9
click at [84, 37] on input "lim" at bounding box center [105, 39] width 43 height 4
type input "l"
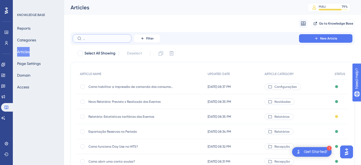
type input ",a"
checkbox input "true"
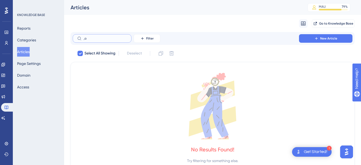
type input ","
checkbox input "false"
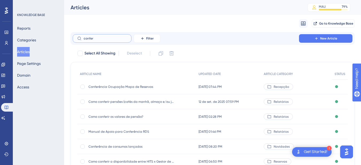
type input "confer"
click at [124, 89] on div "Conferência Ocupação Mapa de Reservas Conferência Ocupação Mapa de Reservas" at bounding box center [132, 86] width 86 height 15
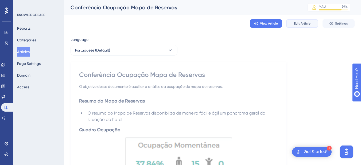
click at [299, 21] on button "Edit Article" at bounding box center [302, 23] width 32 height 9
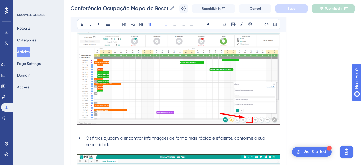
scroll to position [1758, 0]
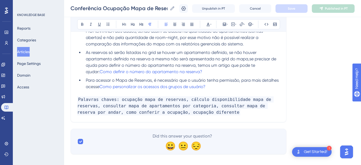
click at [217, 105] on p "Palavras chaves: ocupação mapa de reservas, cálculo disponibilidade mapa de res…" at bounding box center [178, 106] width 203 height 19
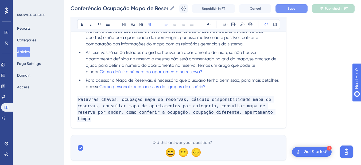
click at [301, 6] on button "Save" at bounding box center [292, 8] width 32 height 9
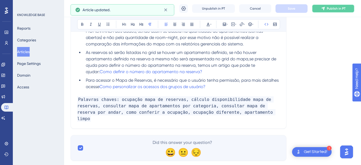
click at [333, 10] on span "Publish in PT" at bounding box center [336, 8] width 19 height 4
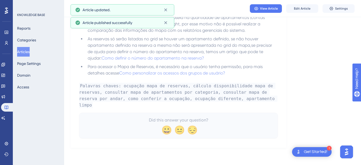
scroll to position [1729, 0]
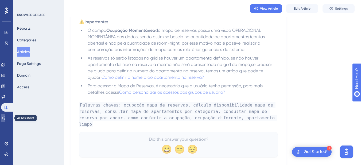
drag, startPoint x: 6, startPoint y: 117, endPoint x: 110, endPoint y: 87, distance: 108.8
click at [5, 117] on icon at bounding box center [3, 117] width 4 height 3
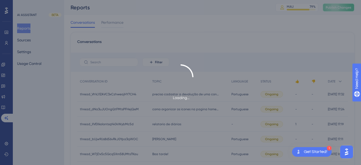
click at [347, 7] on span "Publish Changes" at bounding box center [339, 7] width 26 height 4
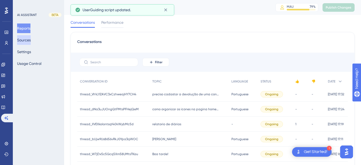
drag, startPoint x: 30, startPoint y: 39, endPoint x: 46, endPoint y: 43, distance: 16.4
click at [30, 39] on button "Sources" at bounding box center [24, 40] width 14 height 10
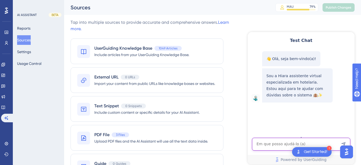
click at [271, 143] on textarea "AI Assistant Text Input" at bounding box center [301, 144] width 98 height 13
paste textarea "apartamento esta limpo mas nao aparece para atribuir"
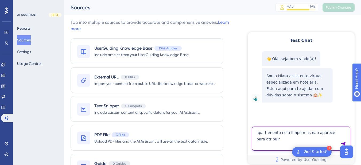
type textarea "apartamento esta limpo mas nao aparece para atribuir"
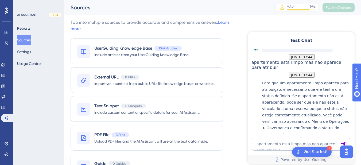
scroll to position [113, 0]
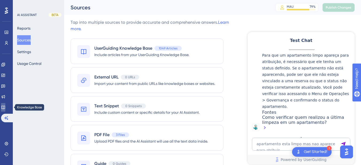
click at [5, 108] on icon at bounding box center [3, 107] width 4 height 4
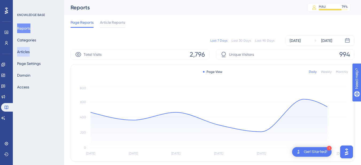
drag, startPoint x: 31, startPoint y: 53, endPoint x: 70, endPoint y: 57, distance: 38.7
click at [30, 53] on button "Articles" at bounding box center [23, 52] width 13 height 10
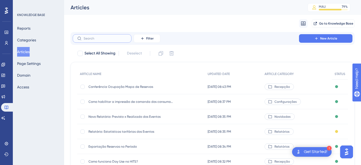
click at [100, 38] on input "text" at bounding box center [105, 39] width 43 height 4
click at [101, 37] on input "text" at bounding box center [105, 39] width 43 height 4
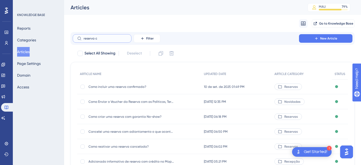
drag, startPoint x: 108, startPoint y: 37, endPoint x: 82, endPoint y: 39, distance: 26.3
click at [82, 39] on label "reserva c" at bounding box center [102, 38] width 59 height 9
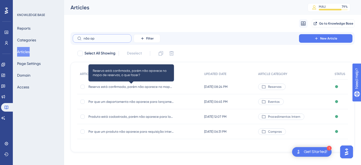
type input "não ap"
click at [120, 85] on span "Reserva está confirmada, porém não aparece no mapa de reservas, o que fazer?" at bounding box center [132, 87] width 86 height 4
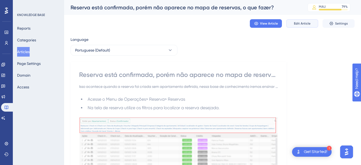
click at [298, 24] on span "Edit Article" at bounding box center [302, 23] width 17 height 4
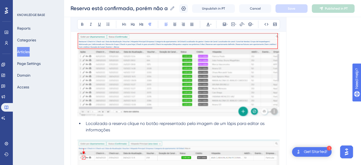
scroll to position [441, 0]
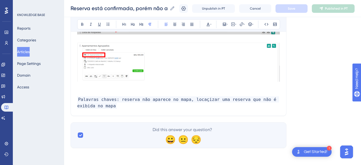
click at [145, 105] on p "Palavras chaves: reserva não aparece no mapa, locaçizar uma reserva que não é e…" at bounding box center [178, 103] width 203 height 13
click at [112, 106] on p "Palavras chaves: reserva não aparece no mapa, locaçizar uma reserva que não é e…" at bounding box center [178, 103] width 203 height 13
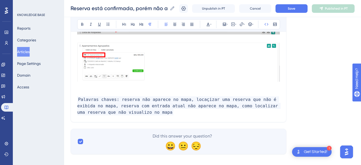
click at [293, 3] on div "Reserva está confirmada, porém não aparece no mapa de reservas, o que fazer? Re…" at bounding box center [212, 8] width 297 height 17
click at [296, 9] on span "Save" at bounding box center [291, 8] width 7 height 4
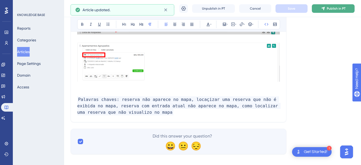
click at [336, 9] on span "Publish in PT" at bounding box center [336, 8] width 19 height 4
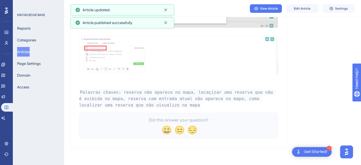
scroll to position [421, 0]
drag, startPoint x: 8, startPoint y: 120, endPoint x: 60, endPoint y: 97, distance: 57.1
click at [5, 120] on icon at bounding box center [3, 118] width 4 height 4
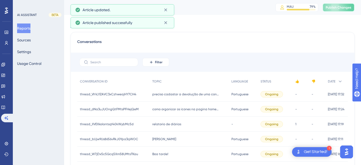
click at [343, 7] on span "Publish Changes" at bounding box center [339, 7] width 26 height 4
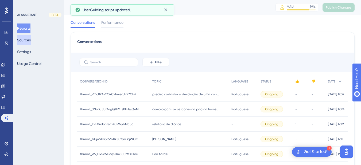
click at [28, 44] on button "Sources" at bounding box center [24, 40] width 14 height 10
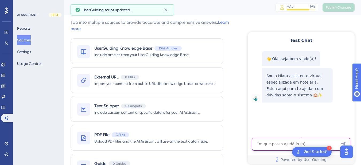
click at [280, 143] on textarea "AI Assistant Text Input" at bounding box center [301, 144] width 98 height 13
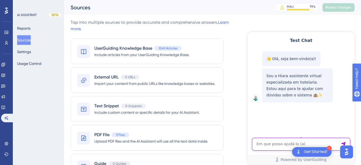
paste textarea "reserva com entrada para ontem nao aparece os limpos da data de hoje"
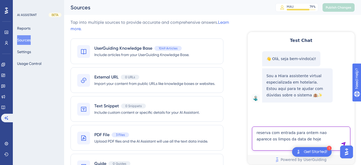
type textarea "reserva com entrada para ontem nao aparece os limpos da data de hoje"
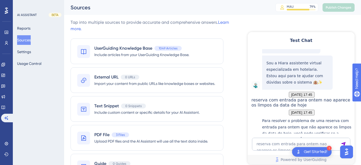
scroll to position [113, 0]
